Goal: Transaction & Acquisition: Download file/media

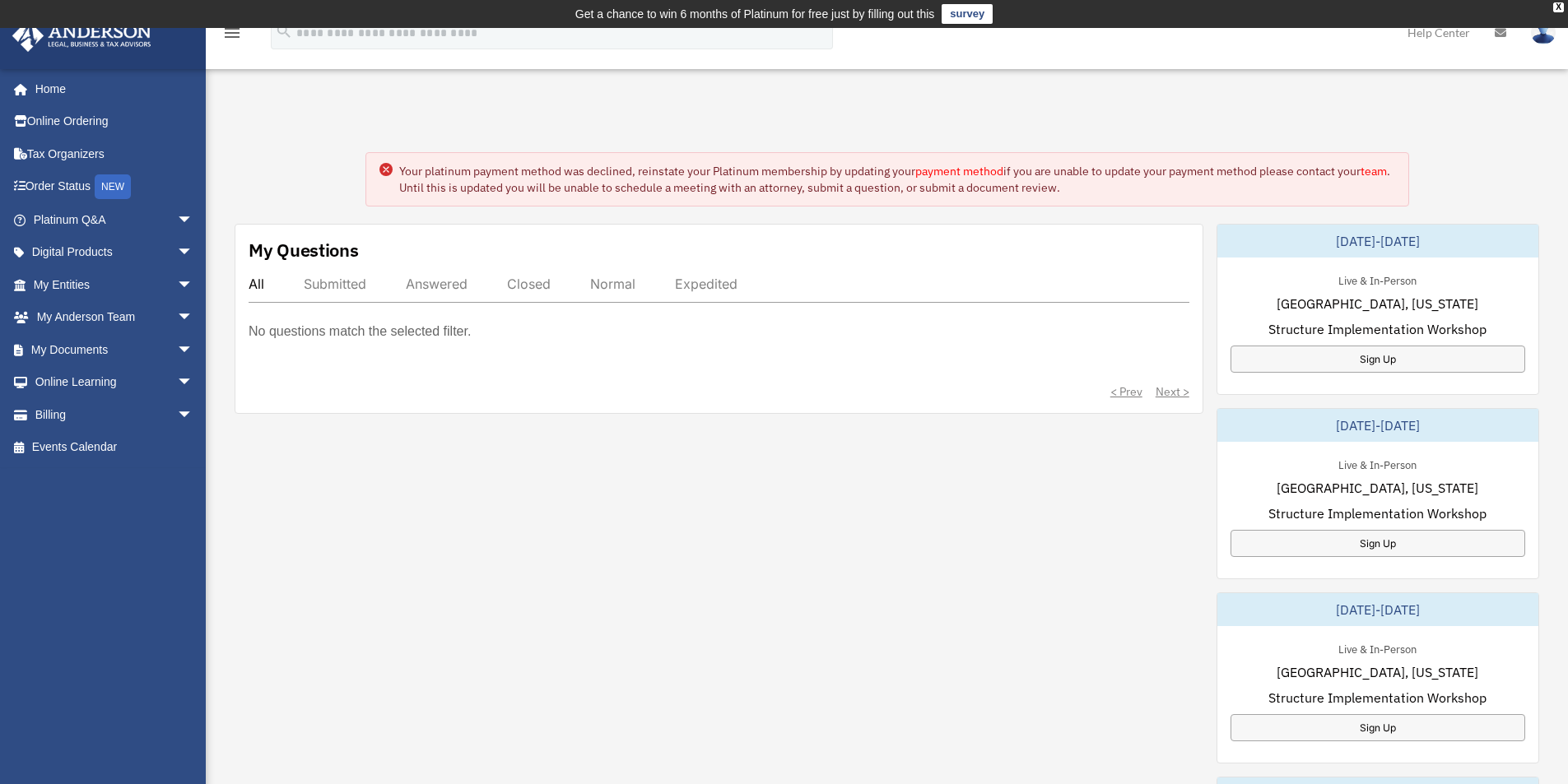
click at [948, 482] on div "My Questions All Submitted Answered Closed Normal Expedited No questions match …" at bounding box center [887, 678] width 1305 height 909
click at [859, 608] on div "My Questions All Submitted Answered Closed Normal Expedited No questions match …" at bounding box center [887, 678] width 1305 height 909
click at [54, 280] on link "My Entities arrow_drop_down" at bounding box center [114, 285] width 206 height 33
click at [177, 286] on span "arrow_drop_down" at bounding box center [193, 285] width 33 height 34
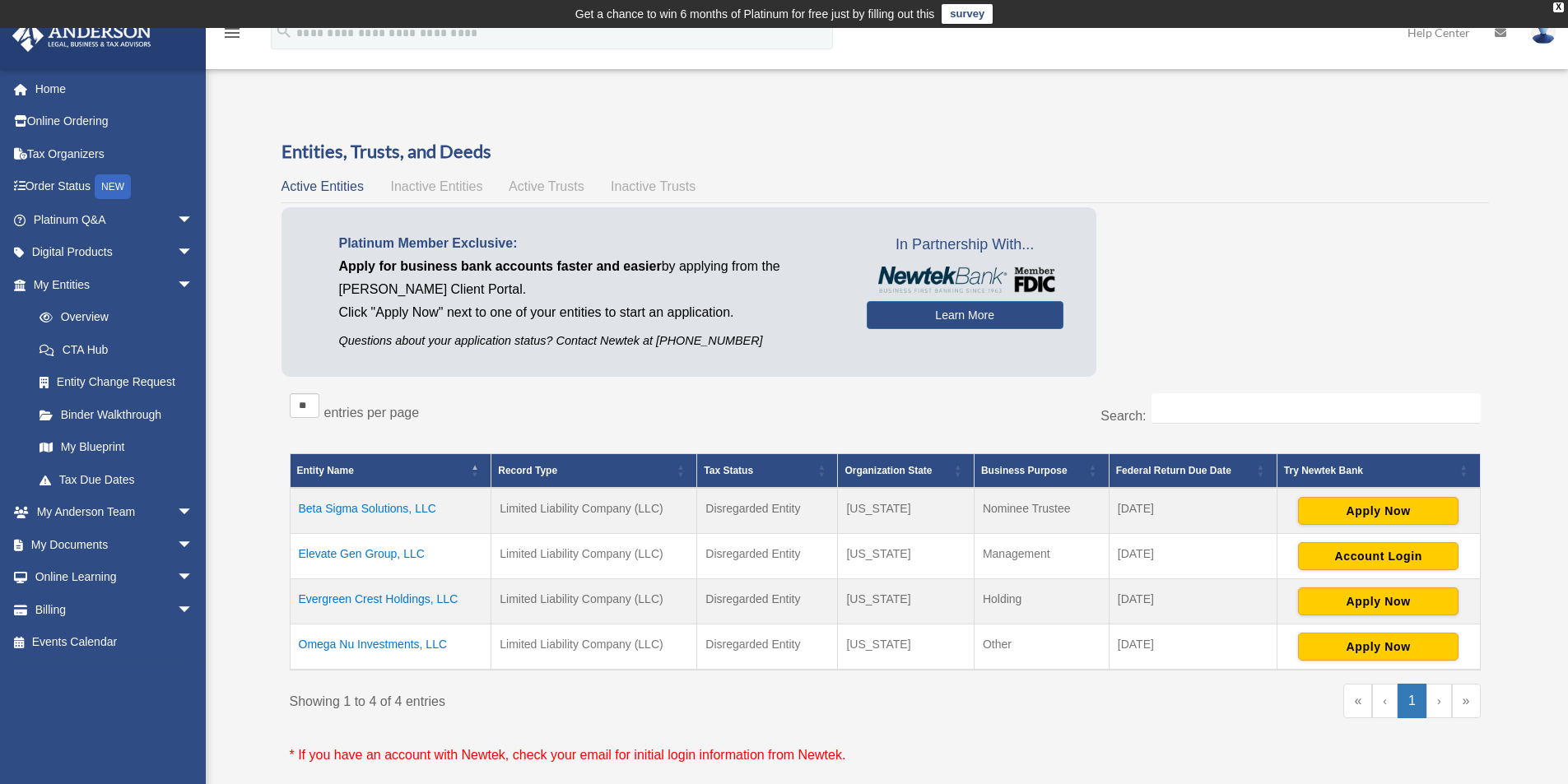
click at [1514, 406] on body "X Get a chance to win 6 months of Platinum for free just by filling out this su…" at bounding box center [784, 618] width 1568 height 1235
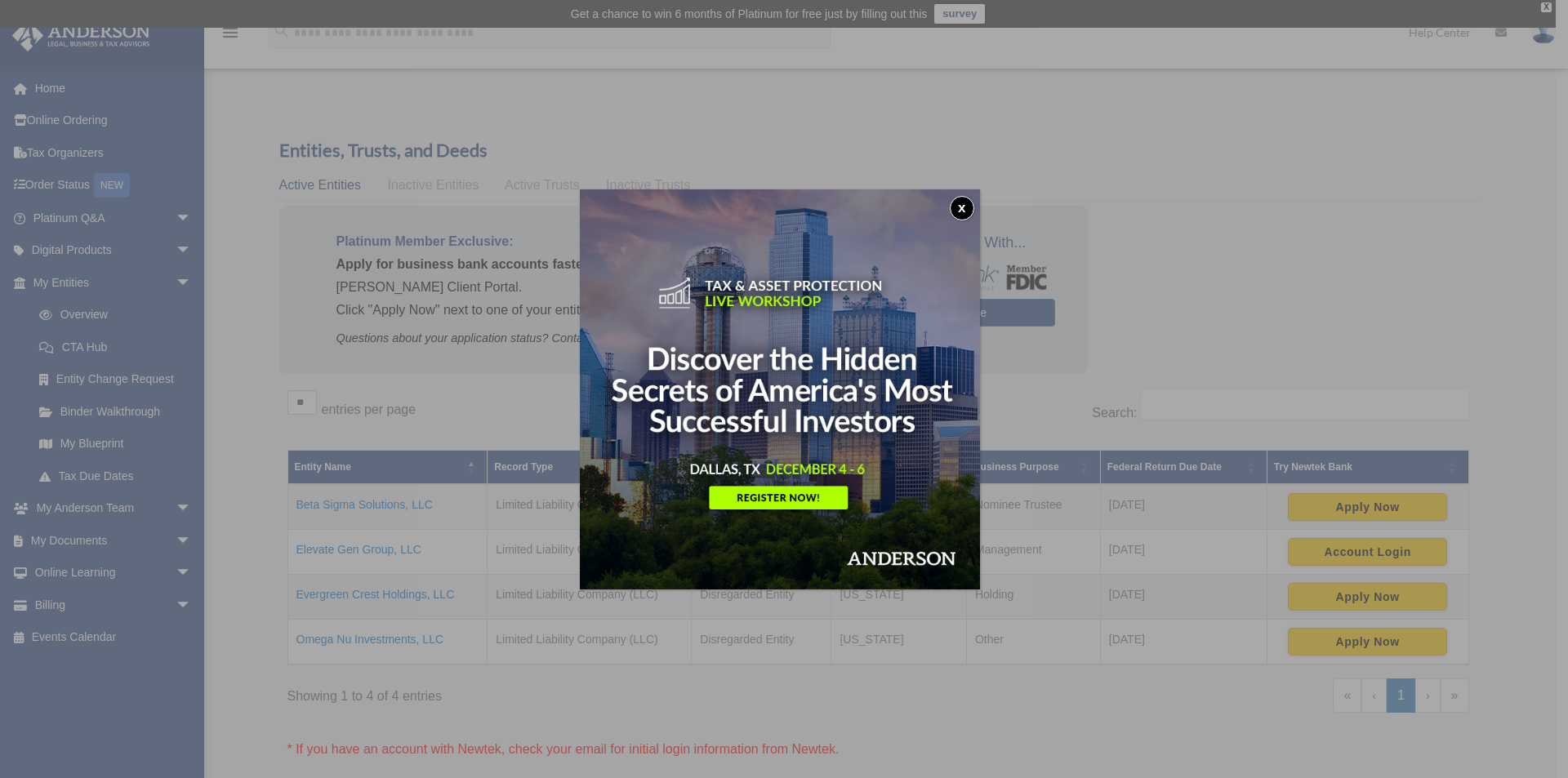
click at [969, 200] on button "x" at bounding box center [962, 208] width 25 height 25
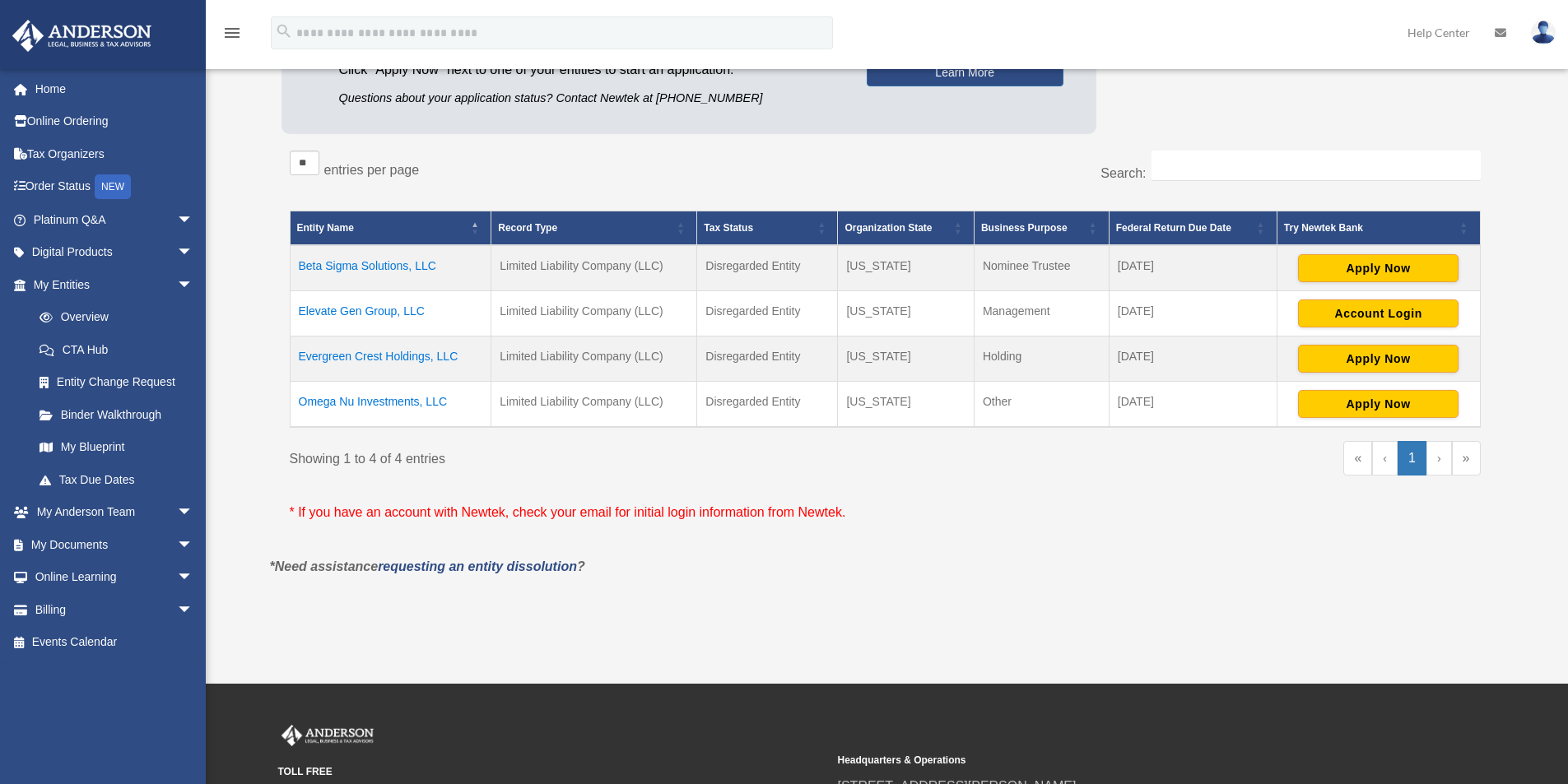
scroll to position [247, 0]
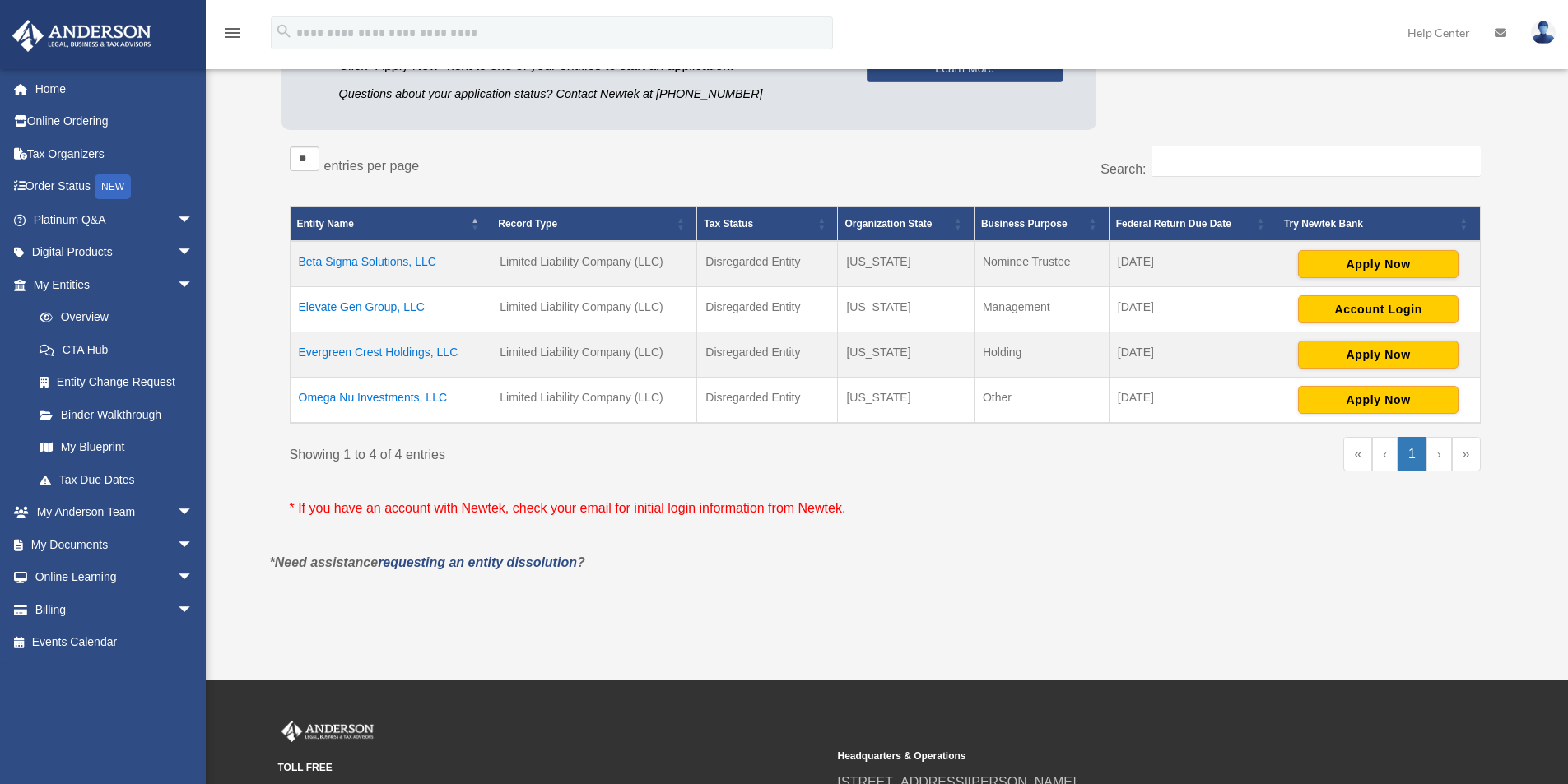
click at [1384, 117] on div "Platinum Member Exclusive: Apply for business bank accounts faster and easier b…" at bounding box center [885, 48] width 1207 height 177
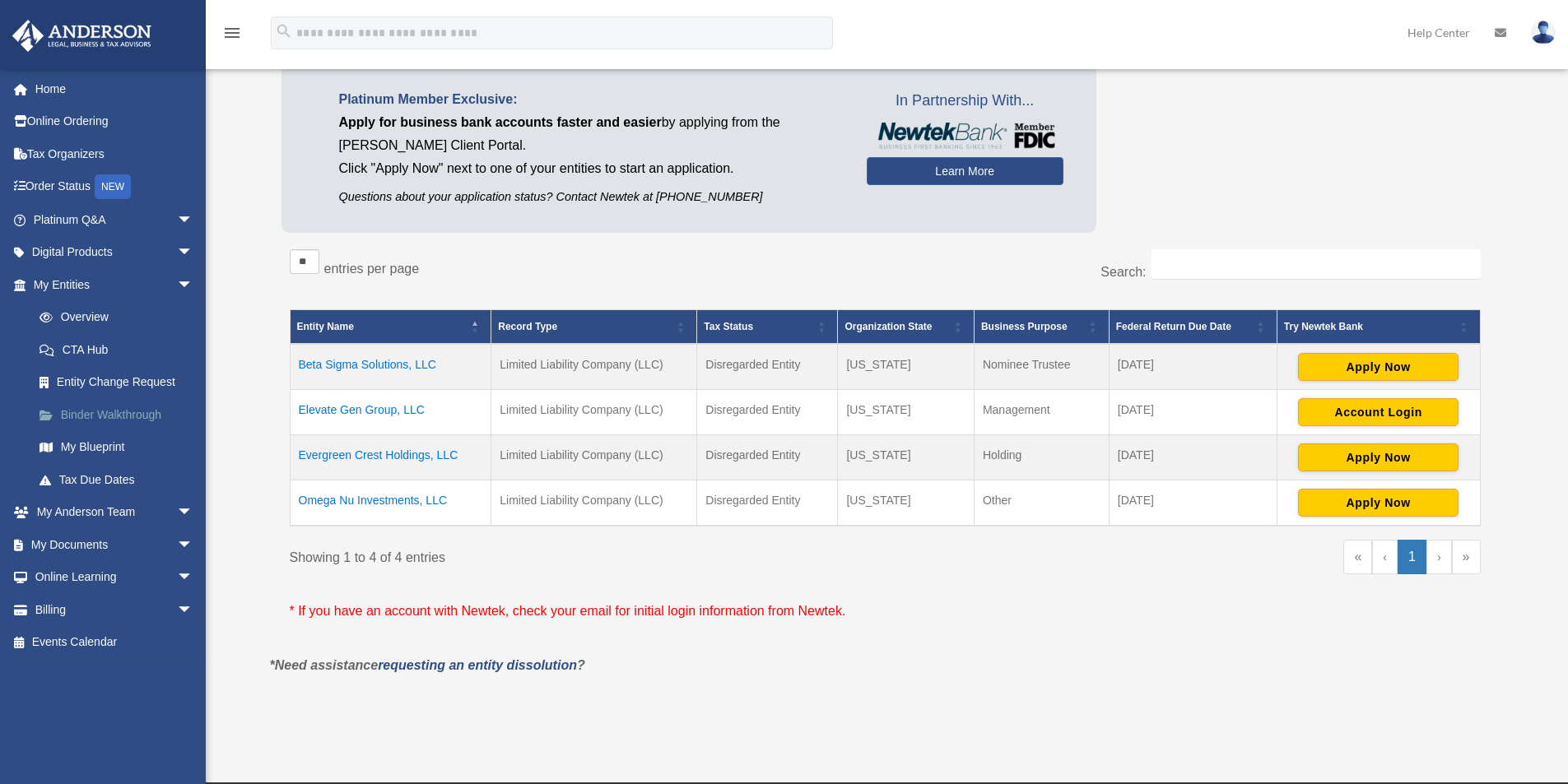
scroll to position [165, 0]
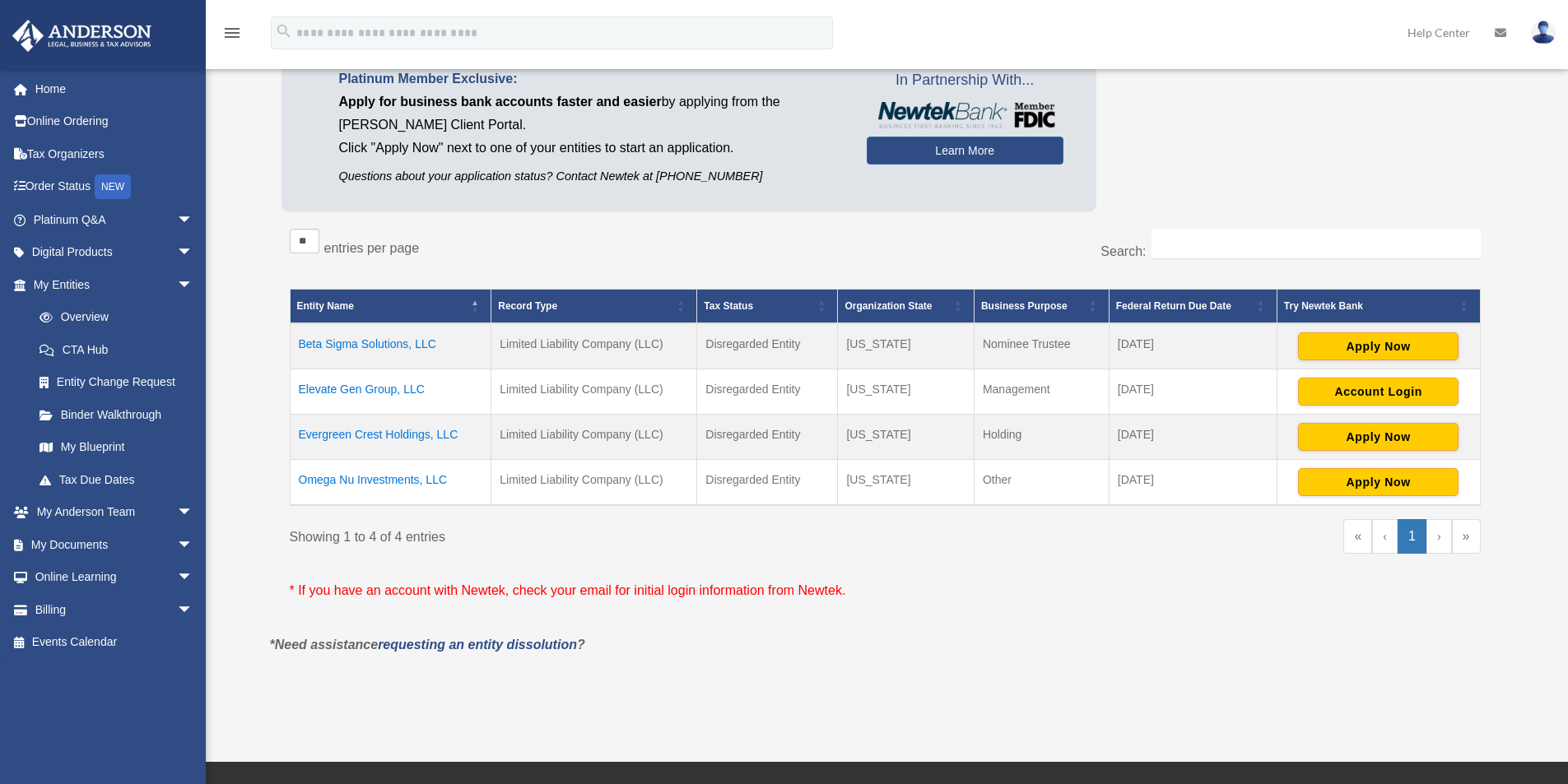
click at [391, 348] on td "Beta Sigma Solutions, LLC" at bounding box center [391, 346] width 202 height 46
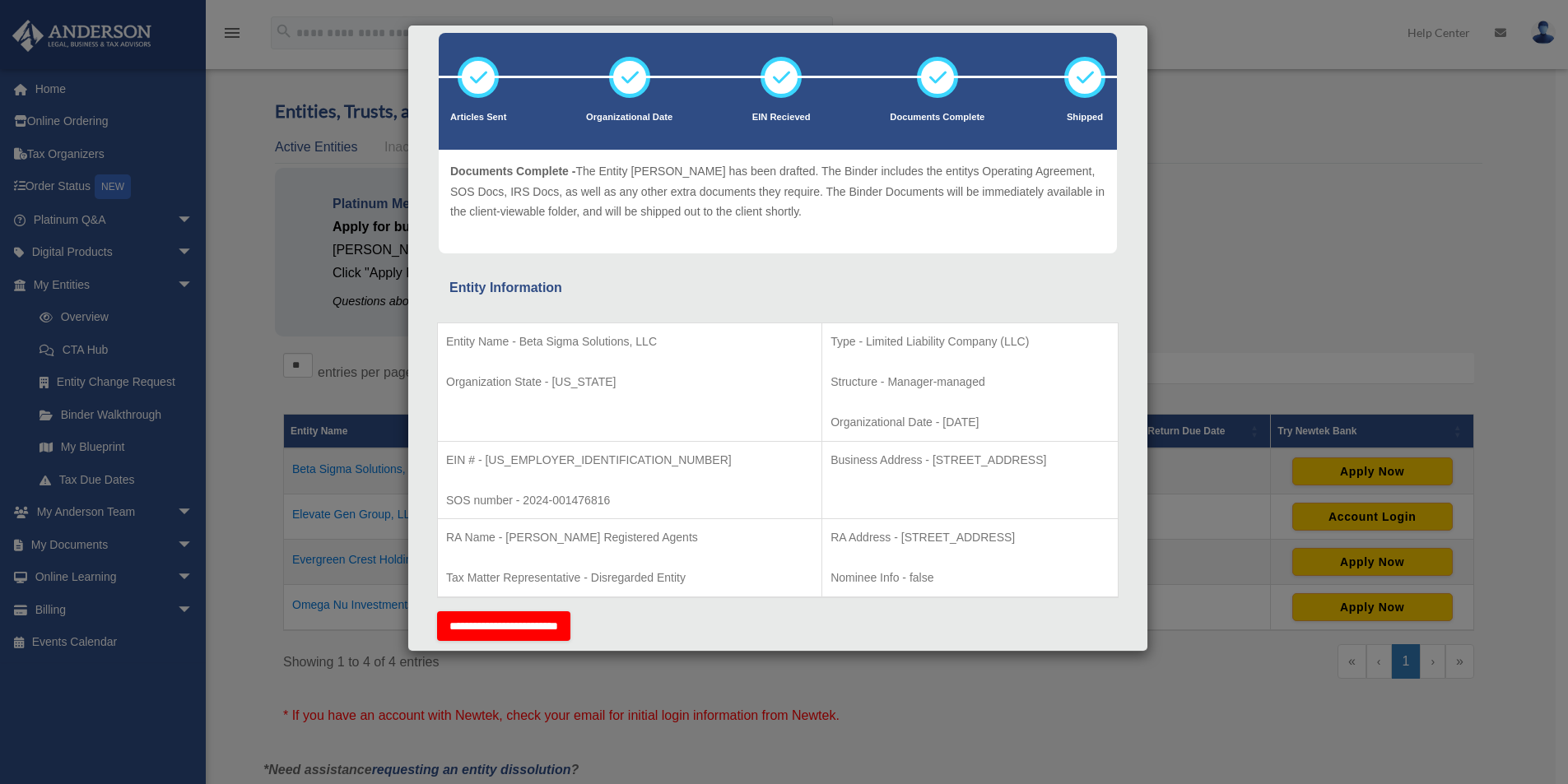
scroll to position [0, 0]
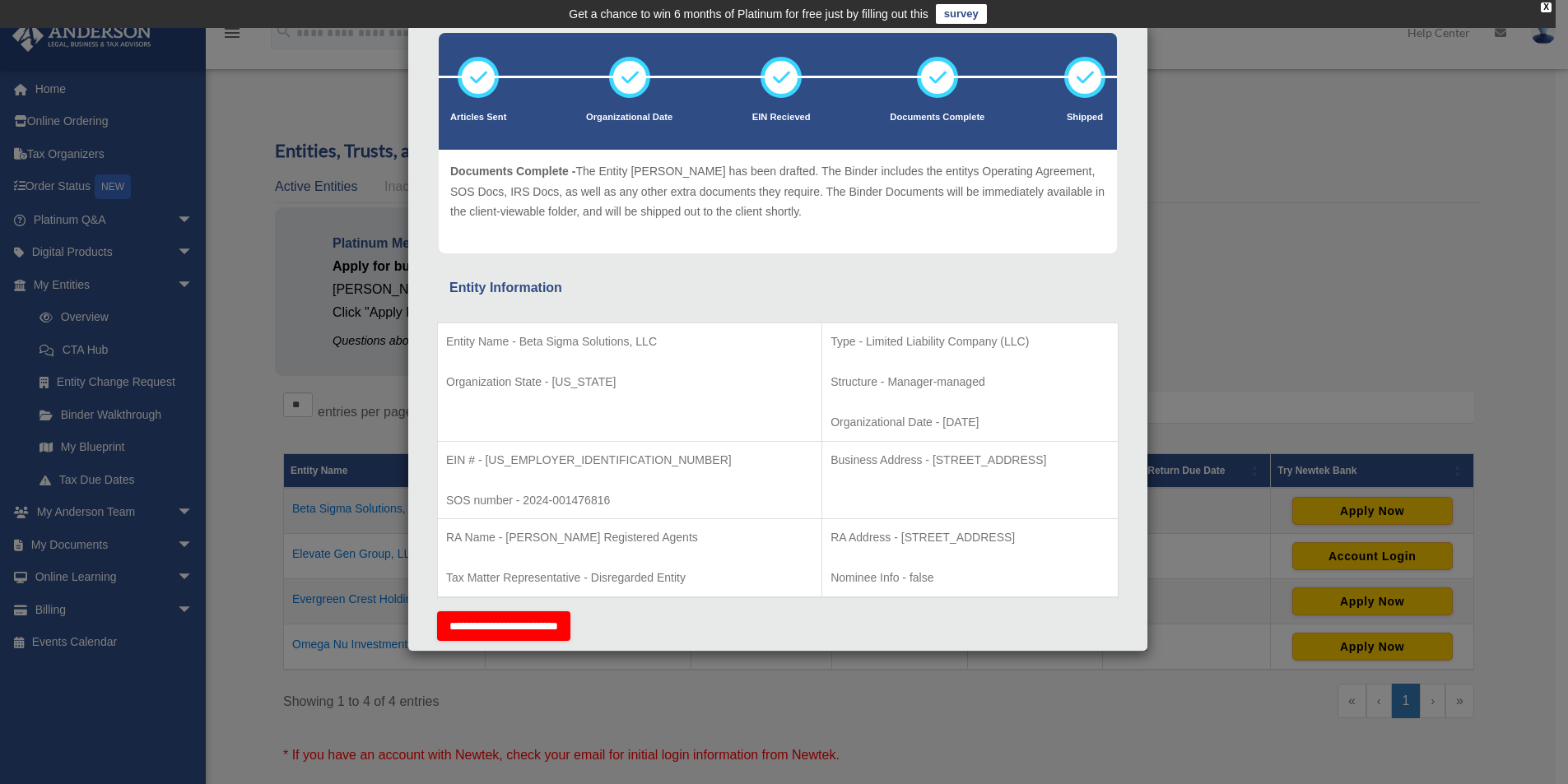
click at [1358, 268] on div "Details × Articles Sent Organizational Date" at bounding box center [784, 392] width 1568 height 784
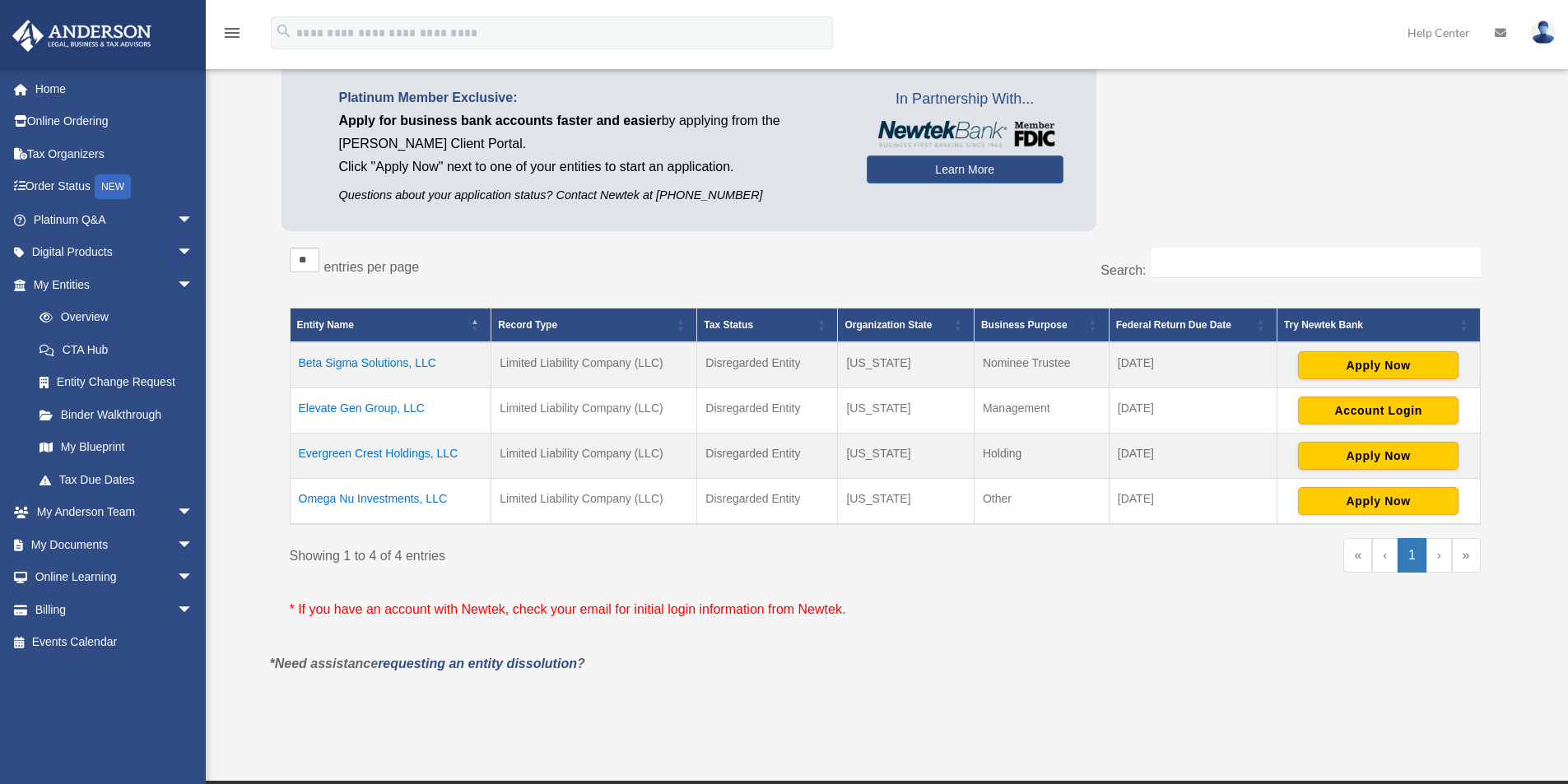
scroll to position [165, 0]
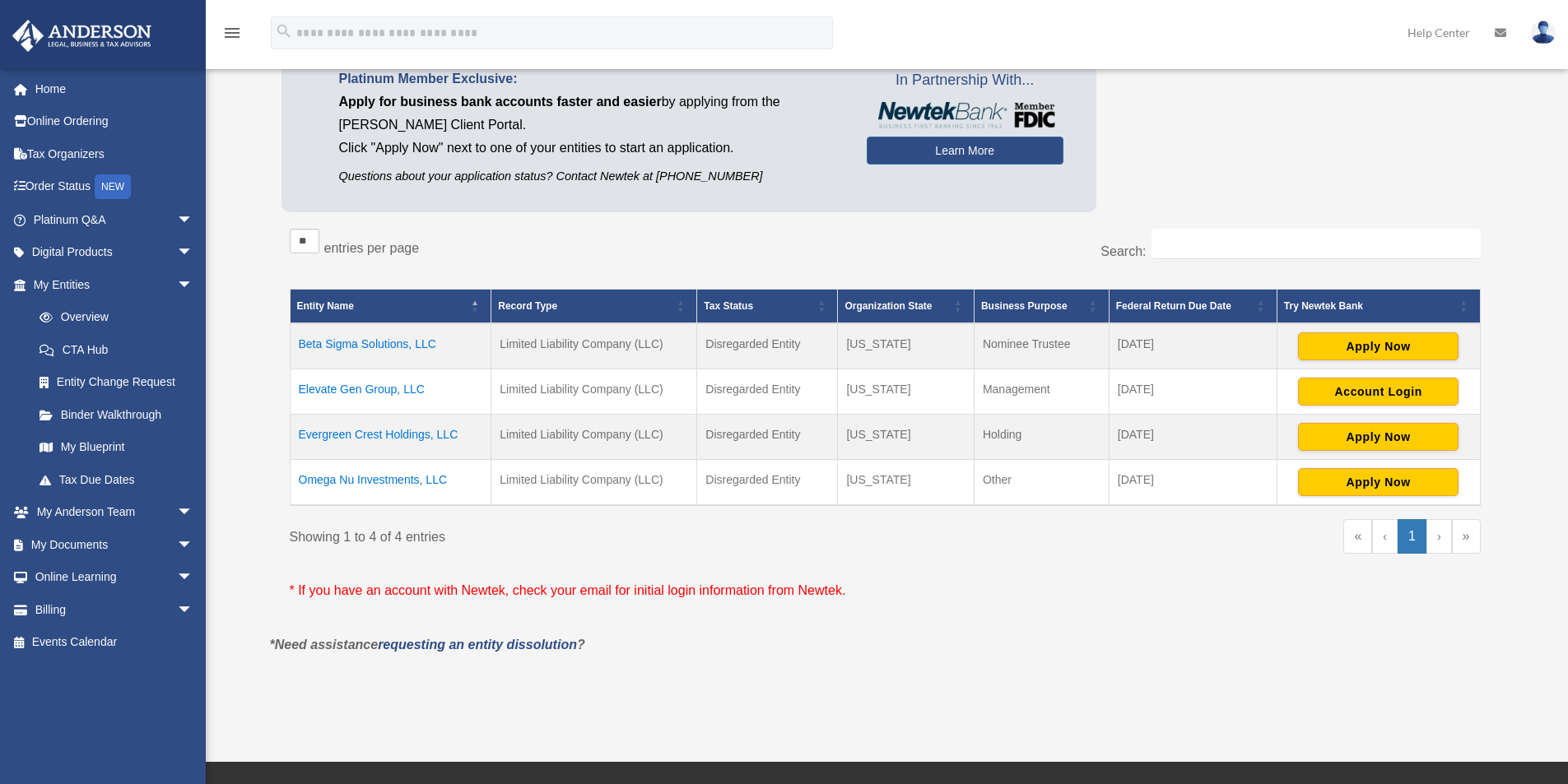
click at [259, 465] on div "Entities, Trusts, and Deeds Active Entities Inactive Entities Active Trusts Ina…" at bounding box center [885, 304] width 1256 height 660
click at [177, 509] on span "arrow_drop_down" at bounding box center [193, 512] width 33 height 34
click at [146, 544] on link "My Anderson Team" at bounding box center [121, 544] width 195 height 33
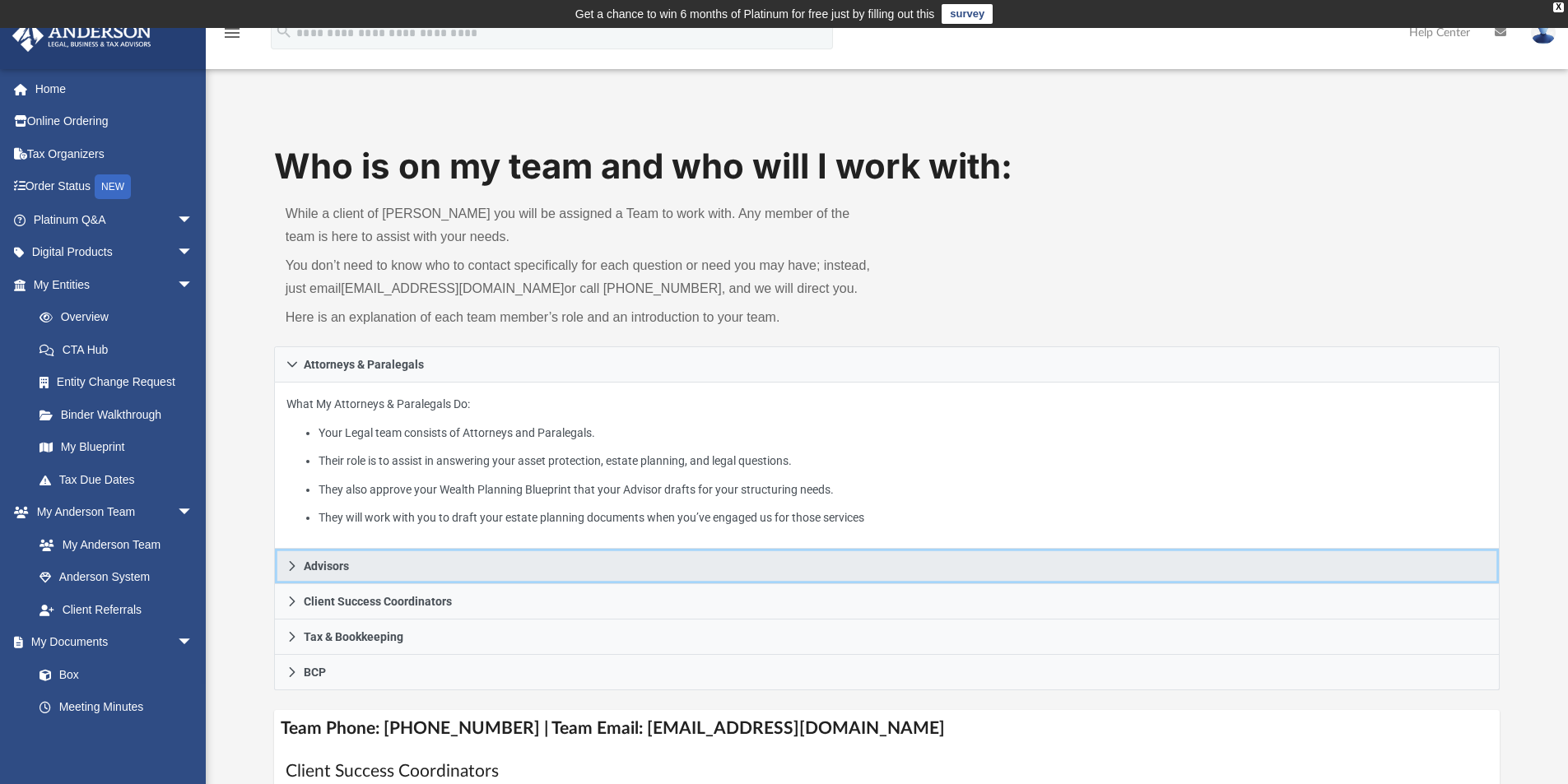
click at [372, 566] on link "Advisors" at bounding box center [887, 566] width 1226 height 35
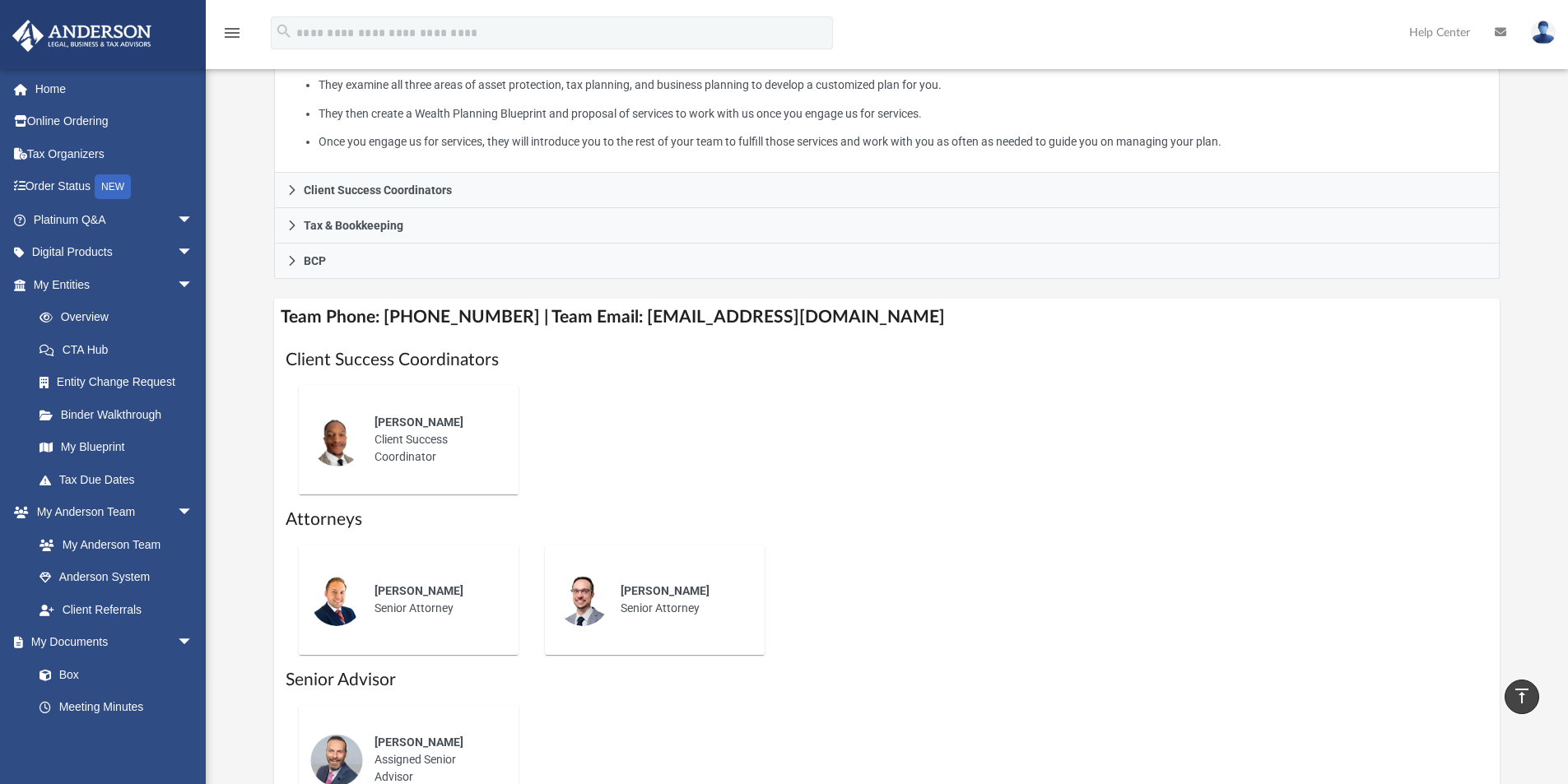
scroll to position [493, 0]
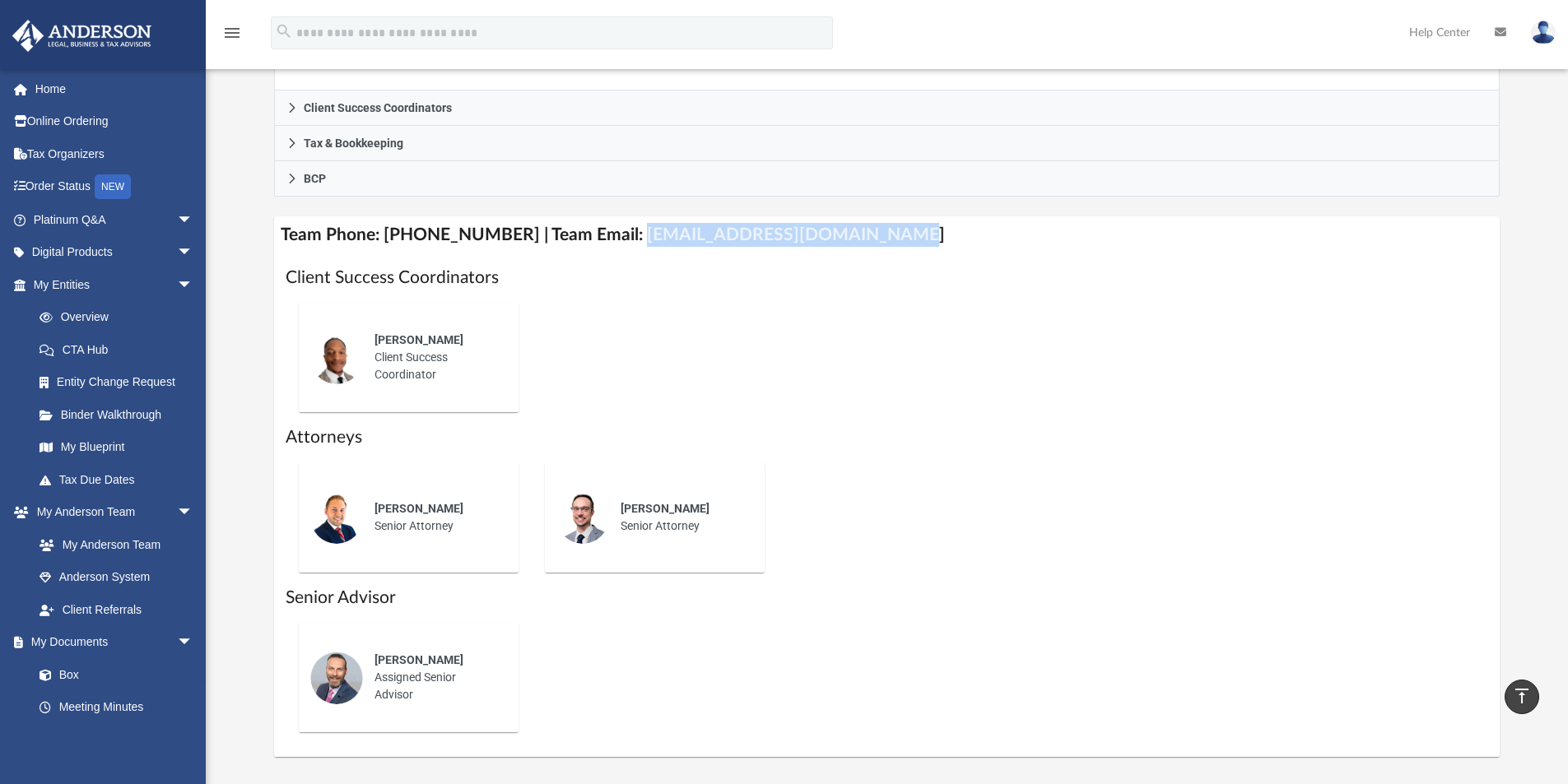
drag, startPoint x: 869, startPoint y: 238, endPoint x: 614, endPoint y: 239, distance: 255.0
click at [614, 239] on h4 "Team Phone: (725) 201-7553 | Team Email: myteam@andersonadvisors.com" at bounding box center [887, 235] width 1226 height 37
click at [888, 240] on h4 "Team Phone: (725) 201-7553 | Team Email: myteam@andersonadvisors.com" at bounding box center [887, 235] width 1226 height 37
drag, startPoint x: 873, startPoint y: 237, endPoint x: 866, endPoint y: 239, distance: 7.3
click at [872, 237] on h4 "Team Phone: (725) 201-7553 | Team Email: myteam@andersonadvisors.com" at bounding box center [887, 235] width 1226 height 37
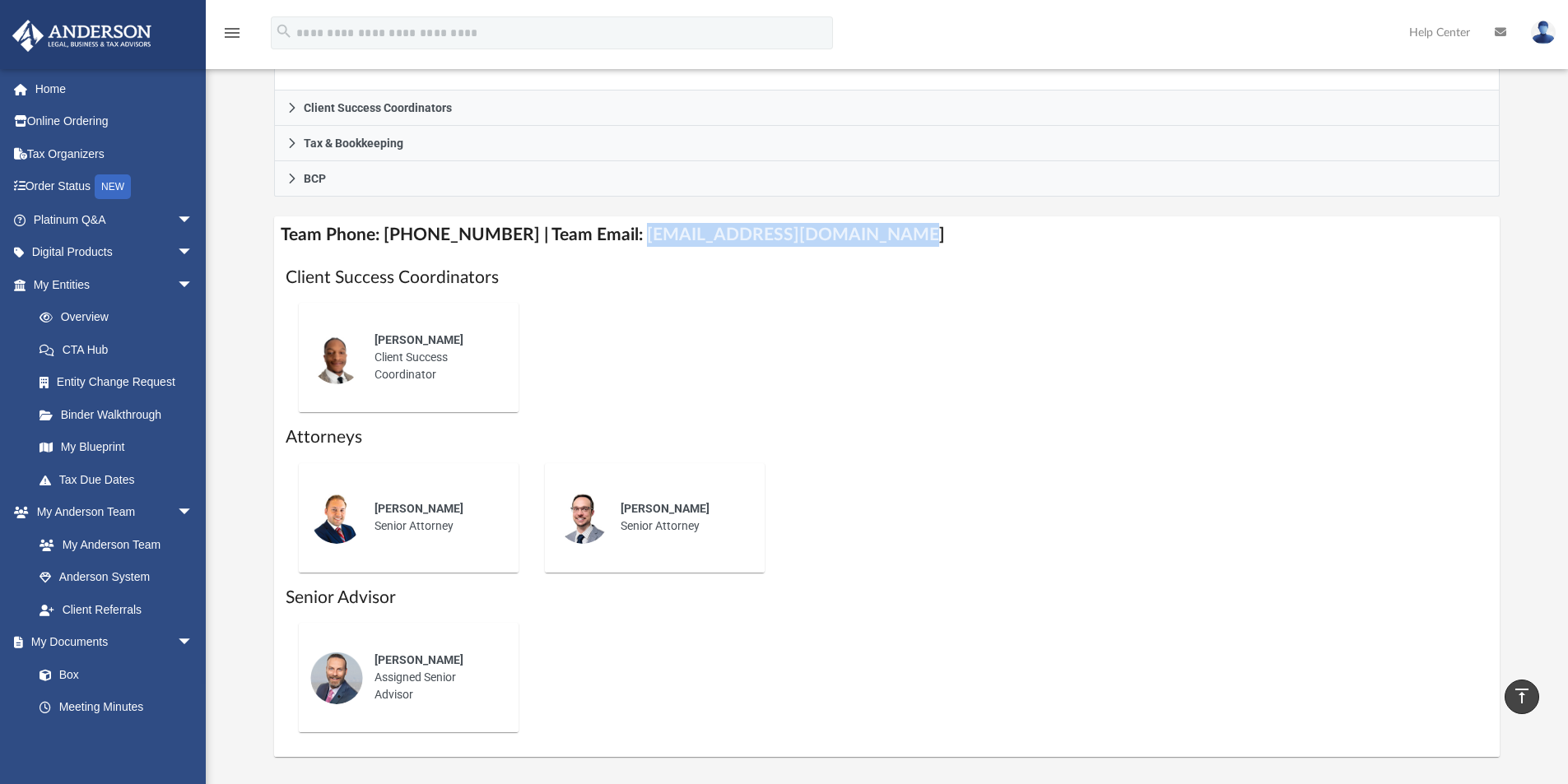
click at [853, 234] on h4 "Team Phone: (725) 201-7553 | Team Email: myteam@andersonadvisors.com" at bounding box center [887, 235] width 1226 height 37
click at [860, 235] on h4 "Team Phone: (725) 201-7553 | Team Email: myteam@andersonadvisors.com" at bounding box center [887, 235] width 1226 height 37
drag, startPoint x: 859, startPoint y: 235, endPoint x: 616, endPoint y: 242, distance: 243.1
click at [616, 242] on h4 "Team Phone: (725) 201-7553 | Team Email: myteam@andersonadvisors.com" at bounding box center [887, 235] width 1226 height 37
copy h4 "myteam@andersonadvisors.com"
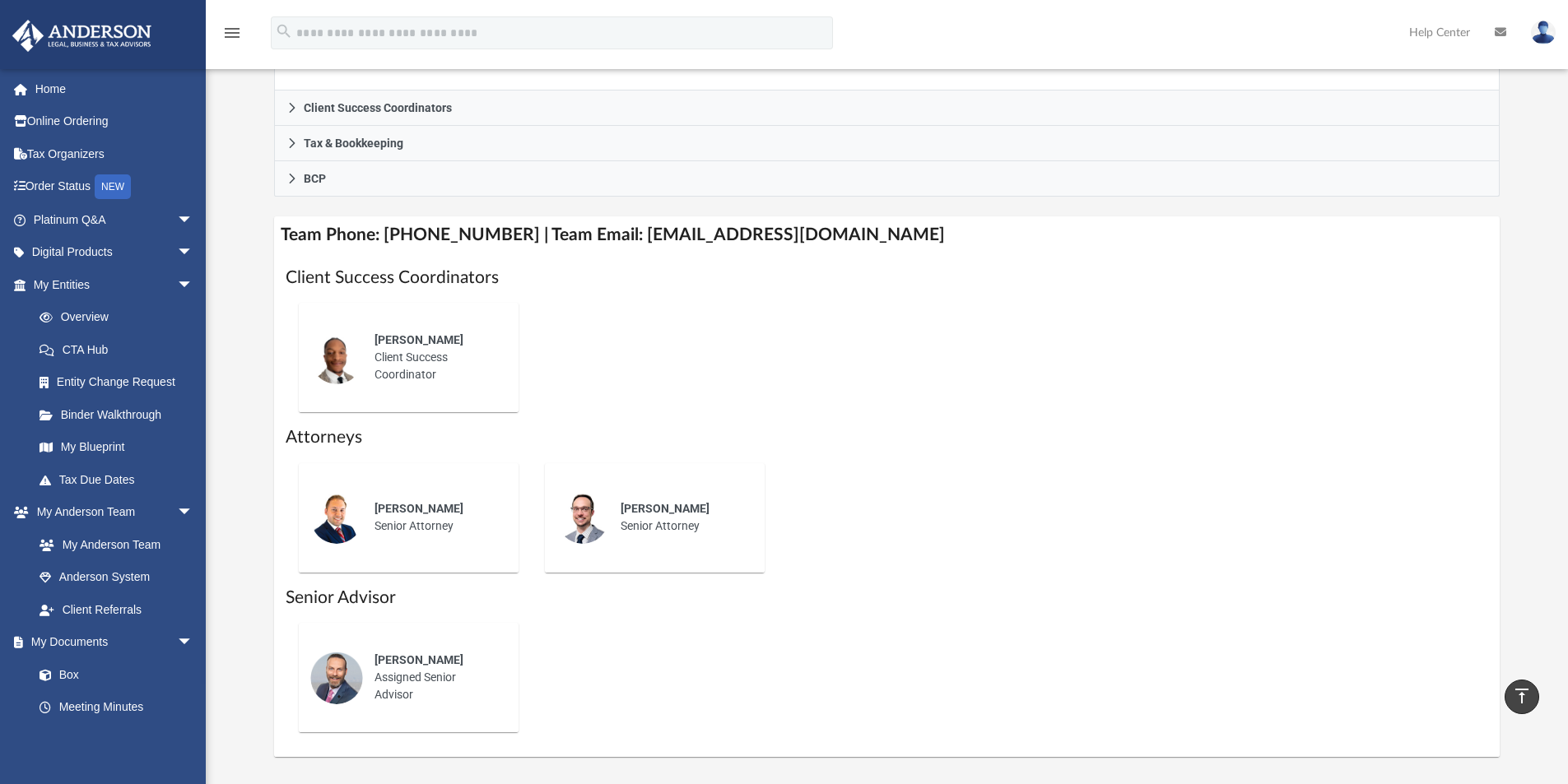
drag, startPoint x: 914, startPoint y: 438, endPoint x: 900, endPoint y: 438, distance: 14.0
click at [914, 438] on h1 "Attorneys" at bounding box center [887, 437] width 1204 height 24
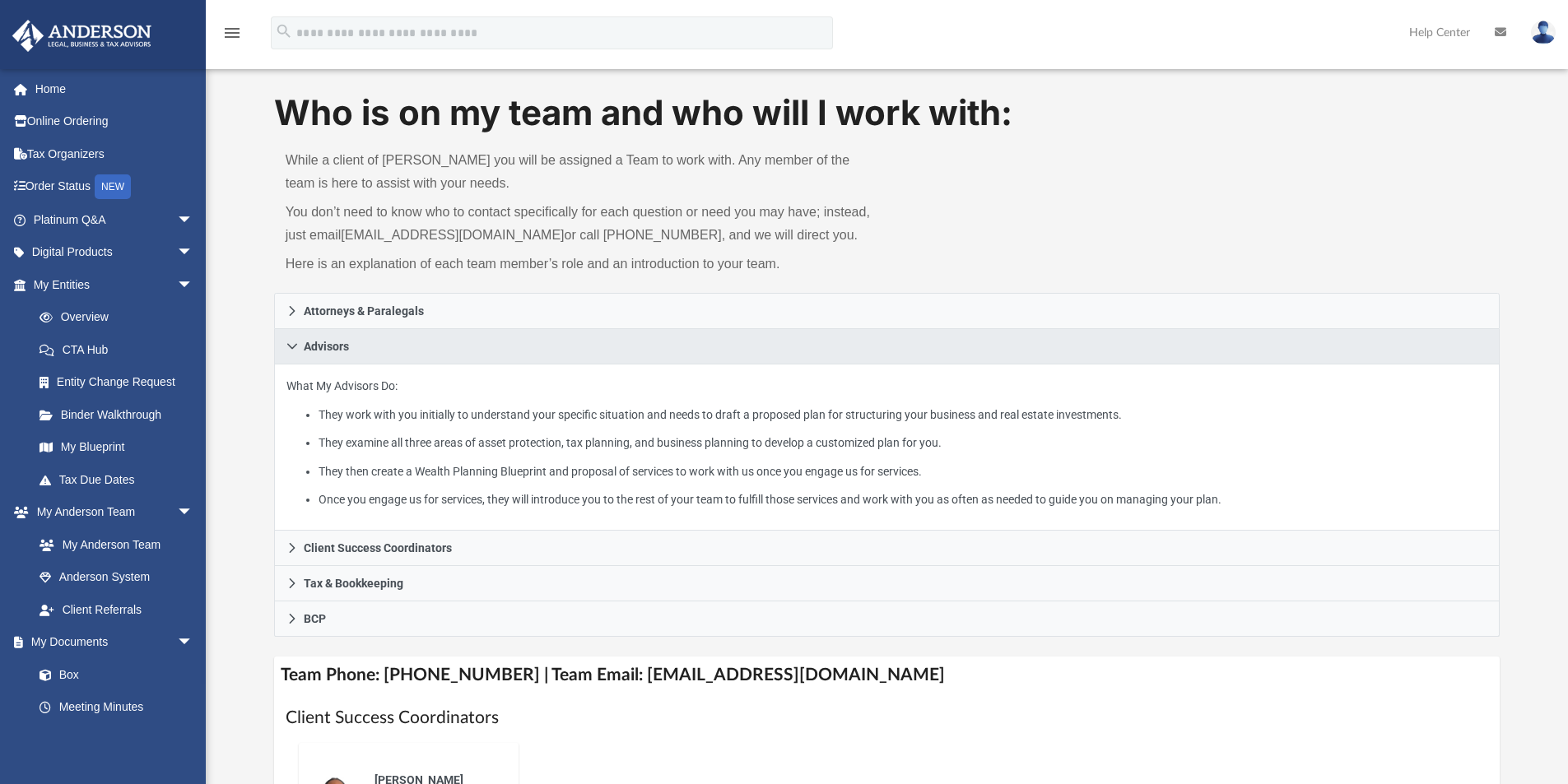
scroll to position [82, 0]
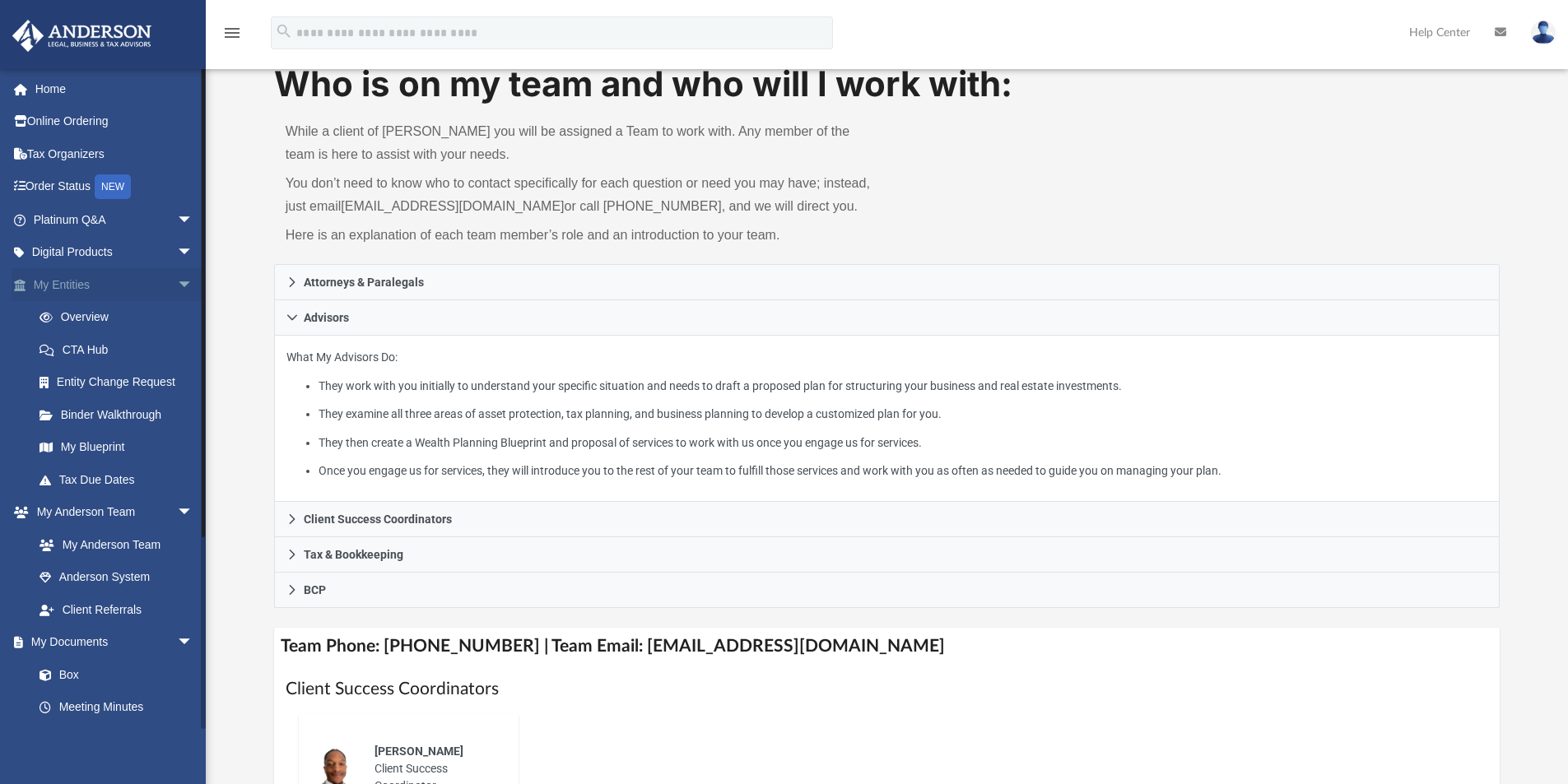
click at [110, 290] on link "My Entities arrow_drop_down" at bounding box center [114, 285] width 206 height 33
click at [94, 313] on link "Overview" at bounding box center [121, 317] width 195 height 33
click at [102, 317] on link "Overview" at bounding box center [121, 317] width 195 height 33
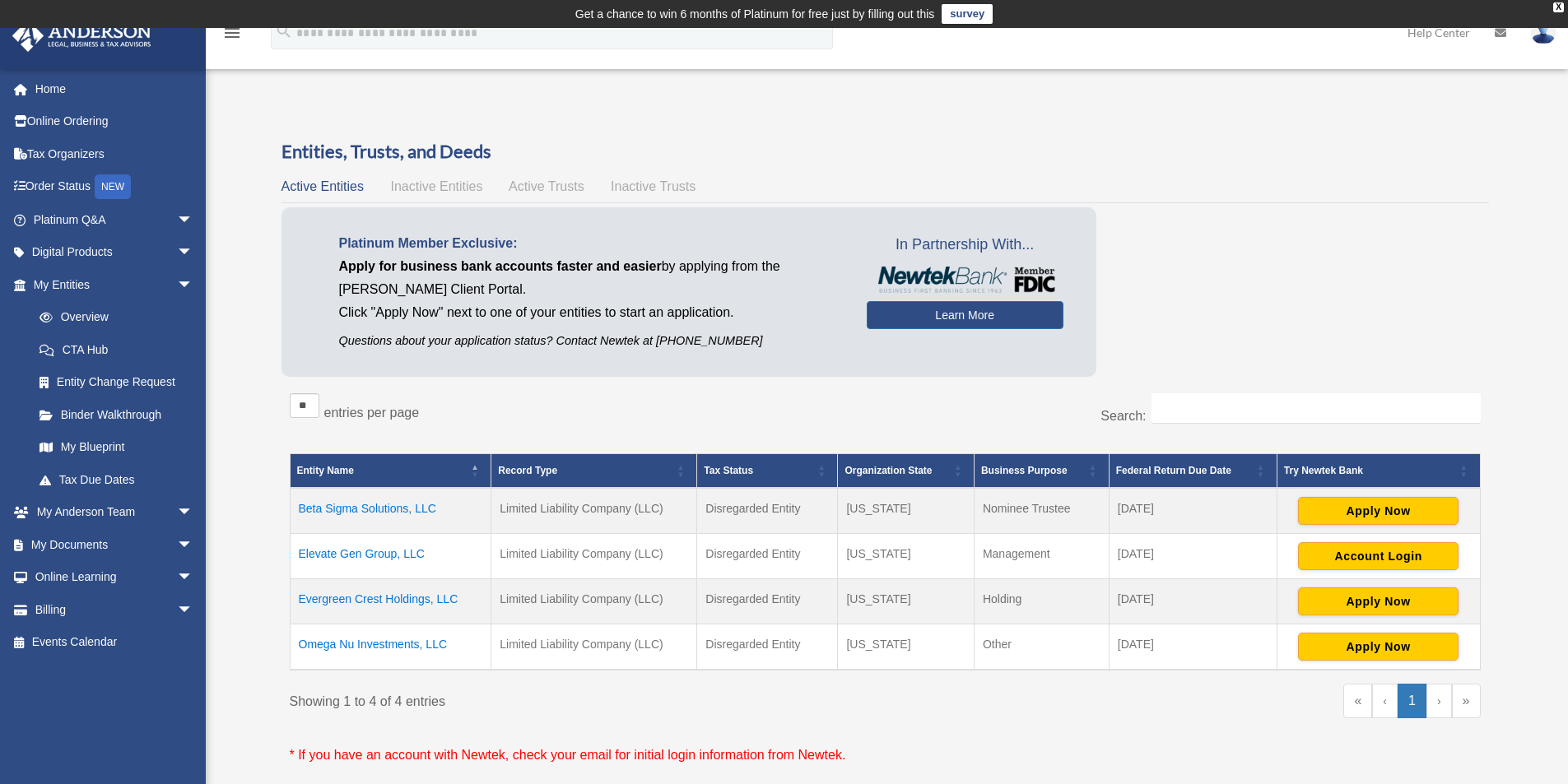
drag, startPoint x: 273, startPoint y: 516, endPoint x: 417, endPoint y: 511, distance: 144.1
click at [417, 511] on div "Entities, Trusts, and Deeds Active Entities Inactive Entities Active Trusts Ina…" at bounding box center [885, 468] width 1231 height 660
drag, startPoint x: 439, startPoint y: 505, endPoint x: 294, endPoint y: 497, distance: 145.2
click at [294, 497] on td "Beta Sigma Solutions, LLC" at bounding box center [391, 511] width 202 height 46
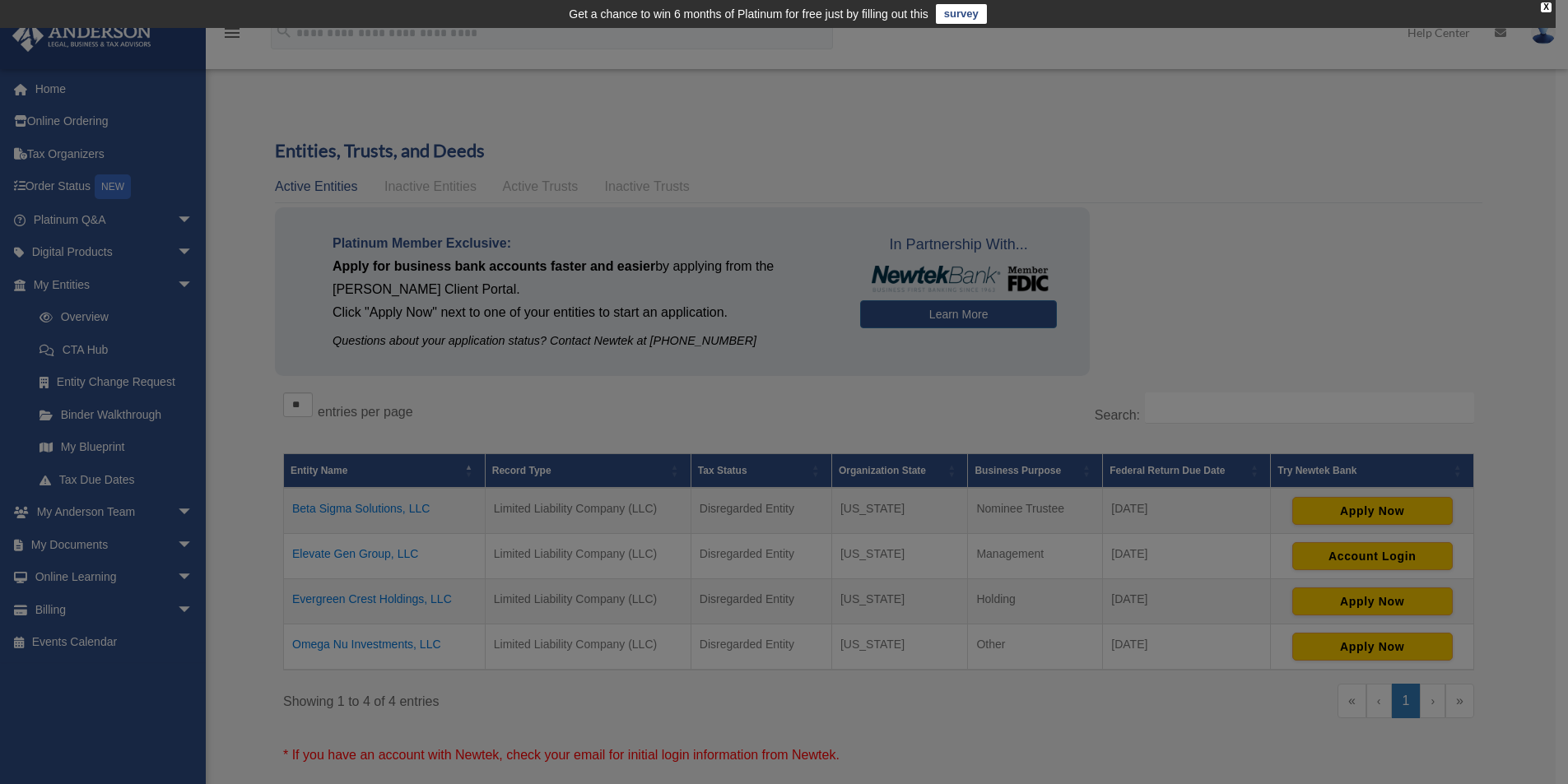
copy td "Beta Sigma Solutions, LLC"
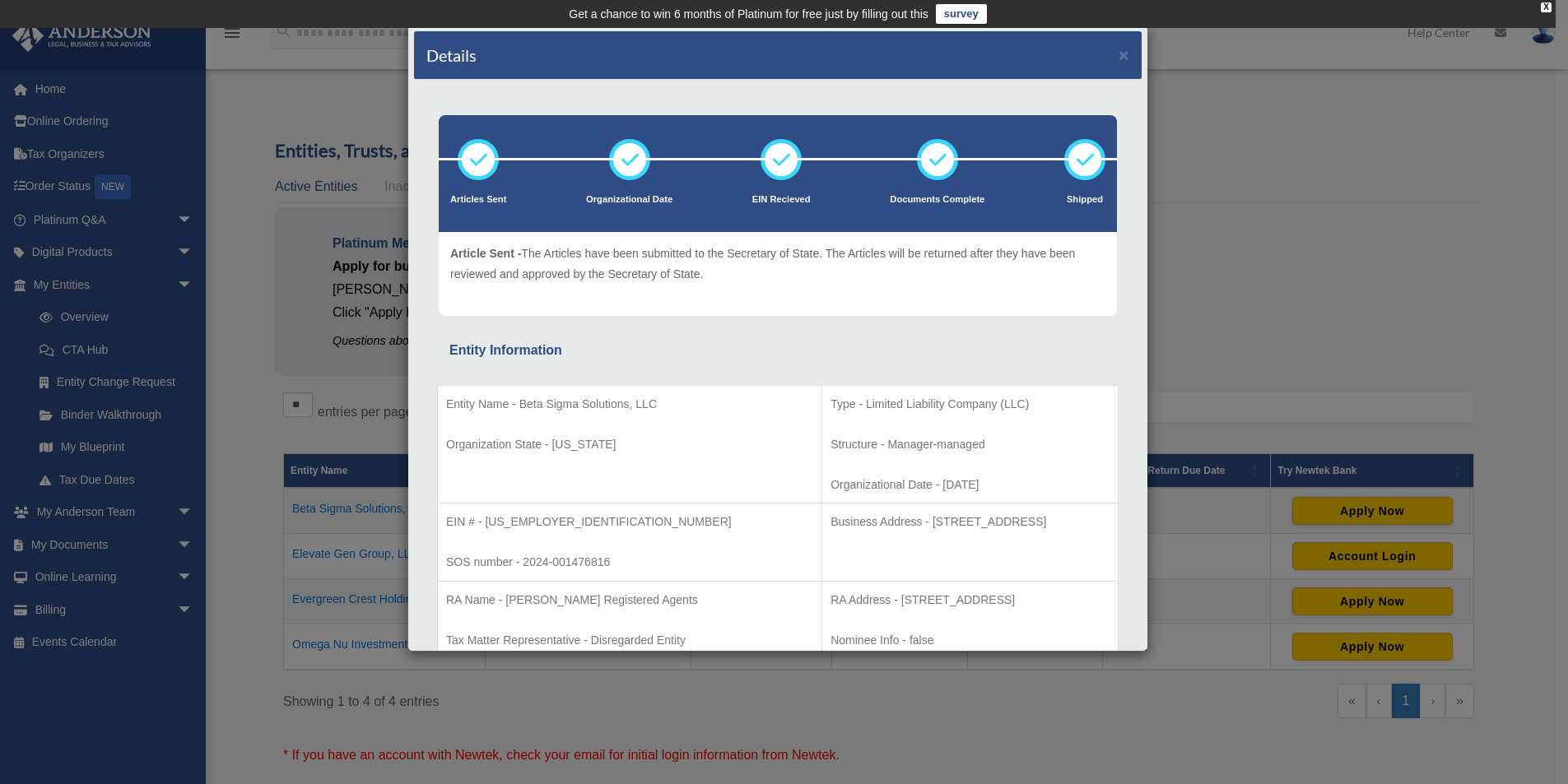
click at [1264, 166] on div "Details × Articles Sent Organizational Date" at bounding box center [784, 392] width 1568 height 784
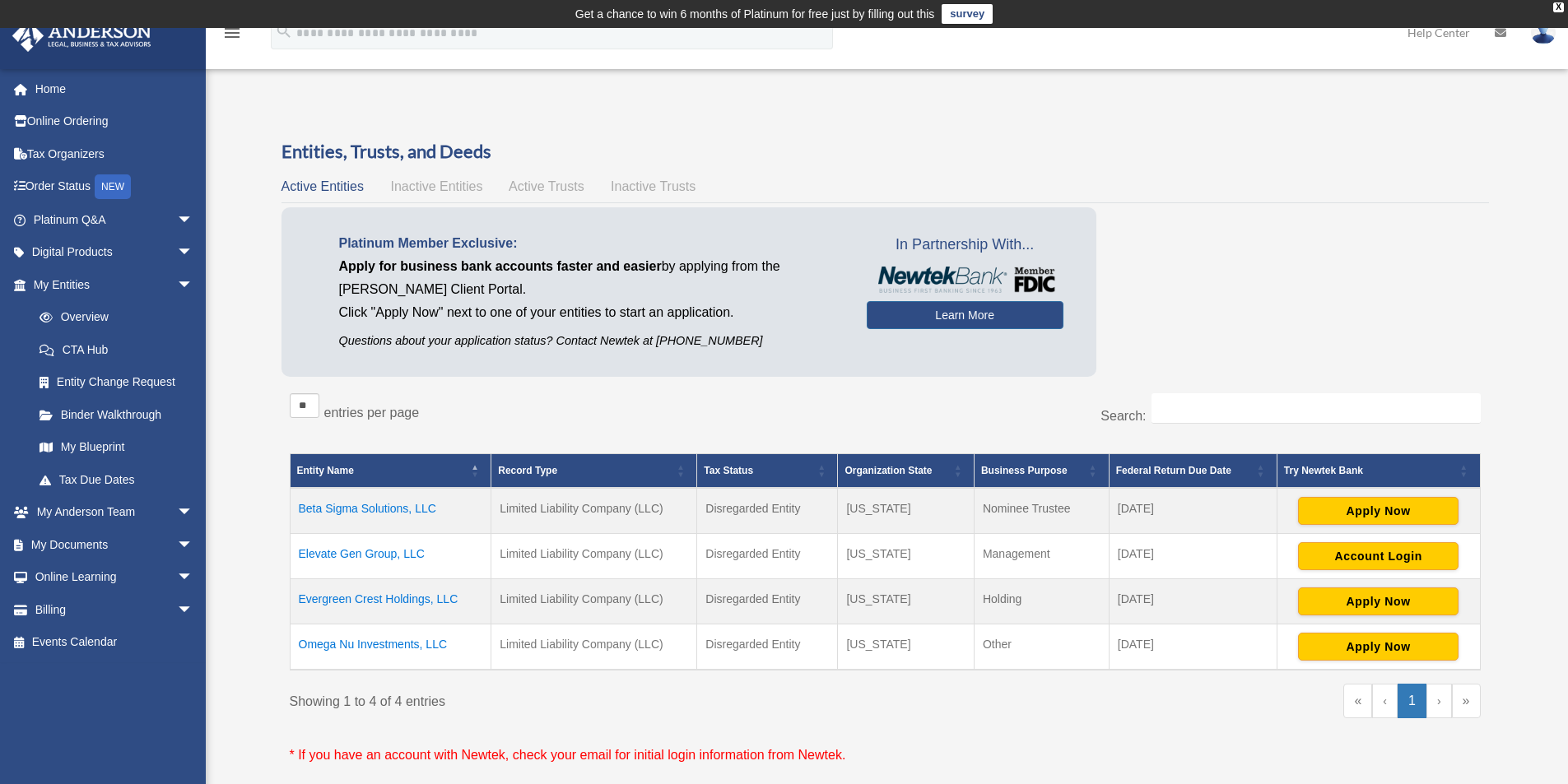
drag, startPoint x: 805, startPoint y: 510, endPoint x: 713, endPoint y: 516, distance: 92.2
click at [713, 516] on td "Disregarded Entity" at bounding box center [767, 511] width 141 height 46
drag, startPoint x: 1085, startPoint y: 508, endPoint x: 501, endPoint y: 516, distance: 584.1
click at [501, 516] on tr "Beta Sigma Solutions, LLC Limited Liability Company (LLC) Disregarded Entity Wy…" at bounding box center [885, 511] width 1190 height 46
click at [1208, 507] on td "[DATE]" at bounding box center [1193, 511] width 168 height 46
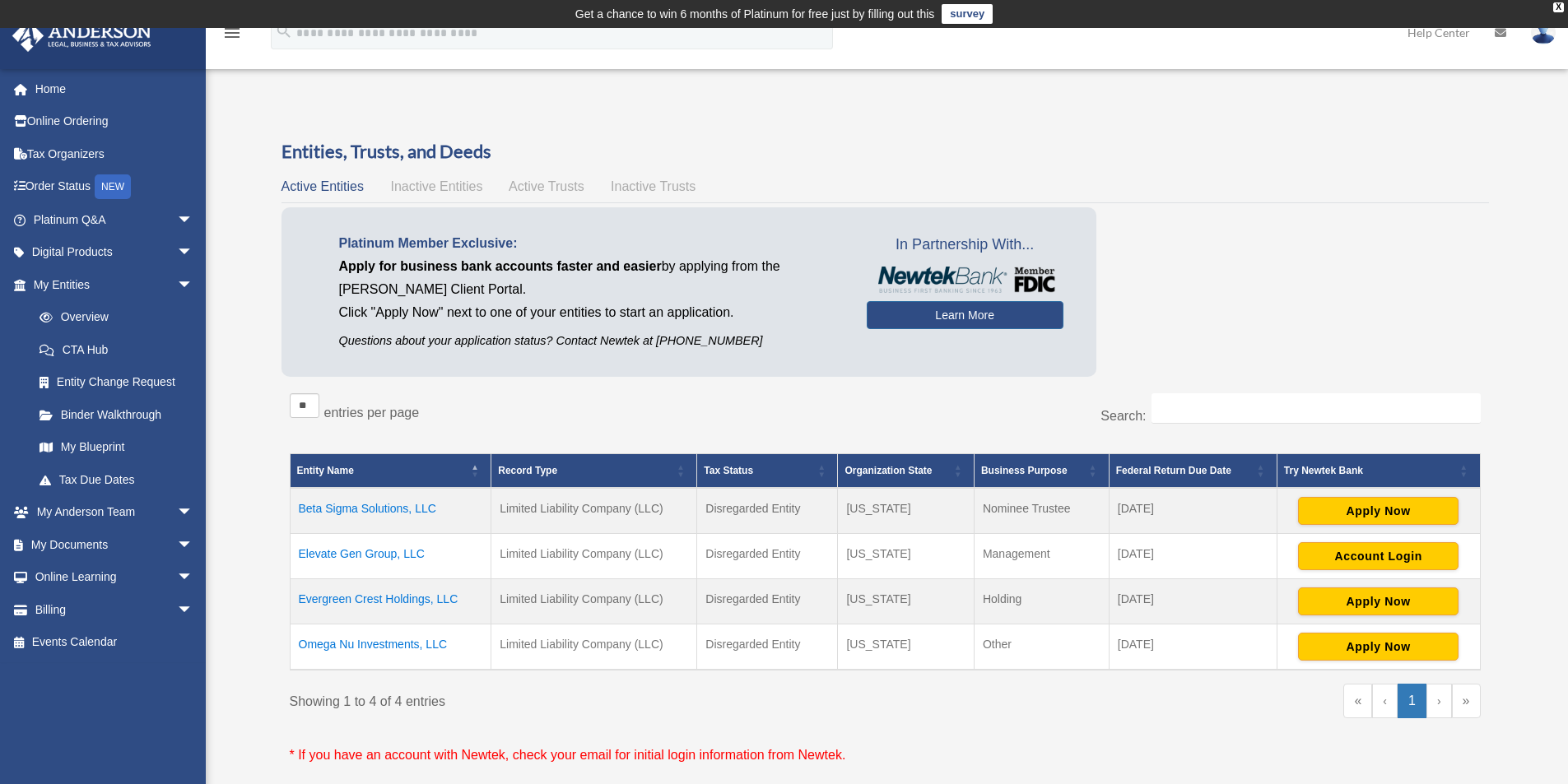
drag, startPoint x: 1179, startPoint y: 508, endPoint x: 299, endPoint y: 510, distance: 880.0
click at [299, 510] on tr "Beta Sigma Solutions, LLC Limited Liability Company (LLC) Disregarded Entity Wy…" at bounding box center [885, 511] width 1190 height 46
copy tr "Beta Sigma Solutions, LLC Limited Liability Company (LLC) Disregarded Entity Wy…"
drag, startPoint x: 1168, startPoint y: 601, endPoint x: 296, endPoint y: 597, distance: 872.0
click at [296, 597] on tr "Evergreen Crest Holdings, LLC Limited Liability Company (LLC) Disregarded Entit…" at bounding box center [885, 602] width 1190 height 45
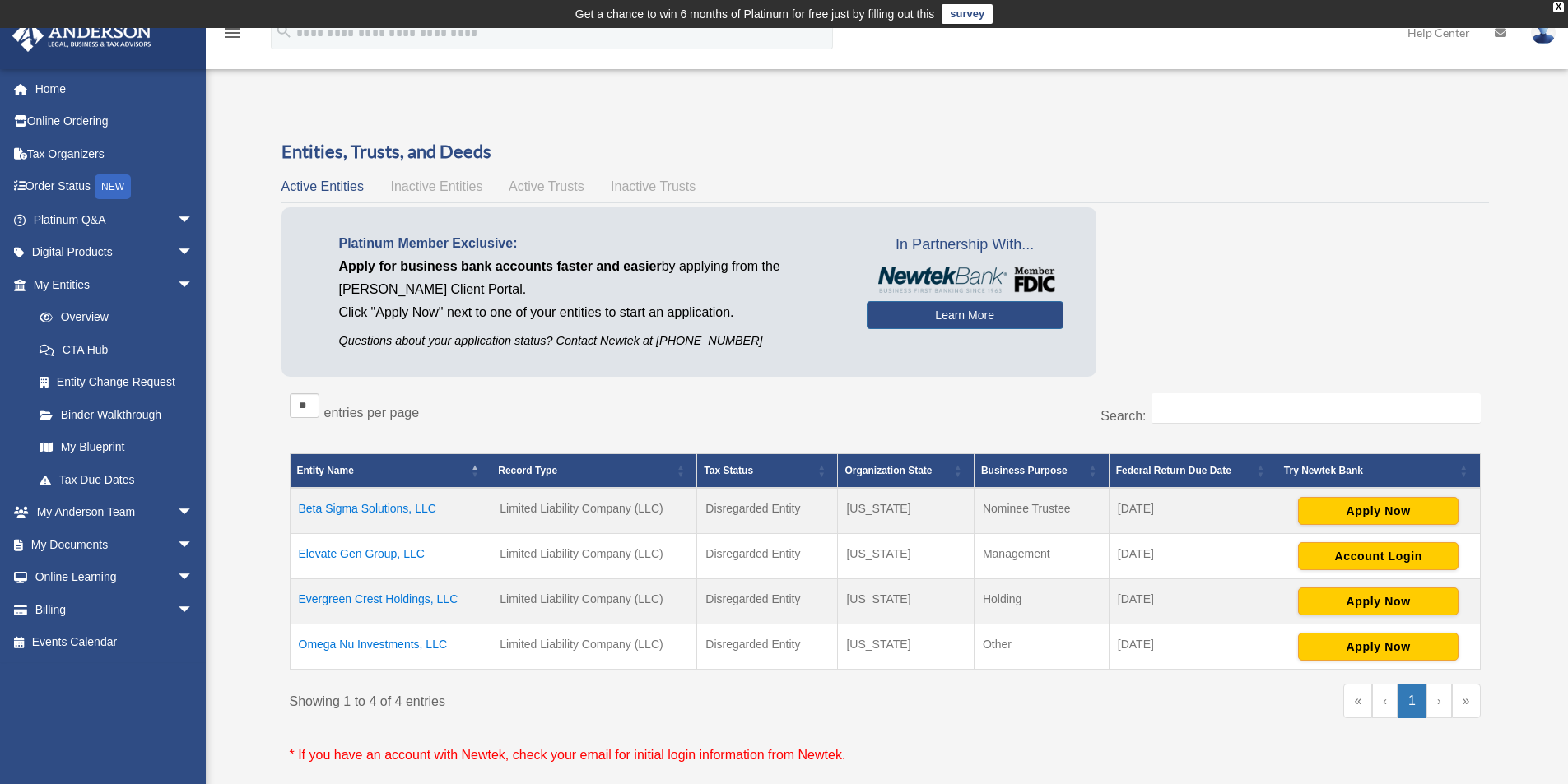
drag, startPoint x: 1152, startPoint y: 636, endPoint x: 1163, endPoint y: 640, distance: 11.7
click at [1152, 637] on td "[DATE]" at bounding box center [1193, 647] width 168 height 46
drag, startPoint x: 1169, startPoint y: 646, endPoint x: 296, endPoint y: 516, distance: 882.6
click at [296, 516] on tbody "Beta Sigma Solutions, LLC Limited Liability Company (LLC) Disregarded Entity Wy…" at bounding box center [885, 579] width 1190 height 182
copy tbody "Beta Sigma Solutions, LLC Limited Liability Company (LLC) Disregarded Entity Wy…"
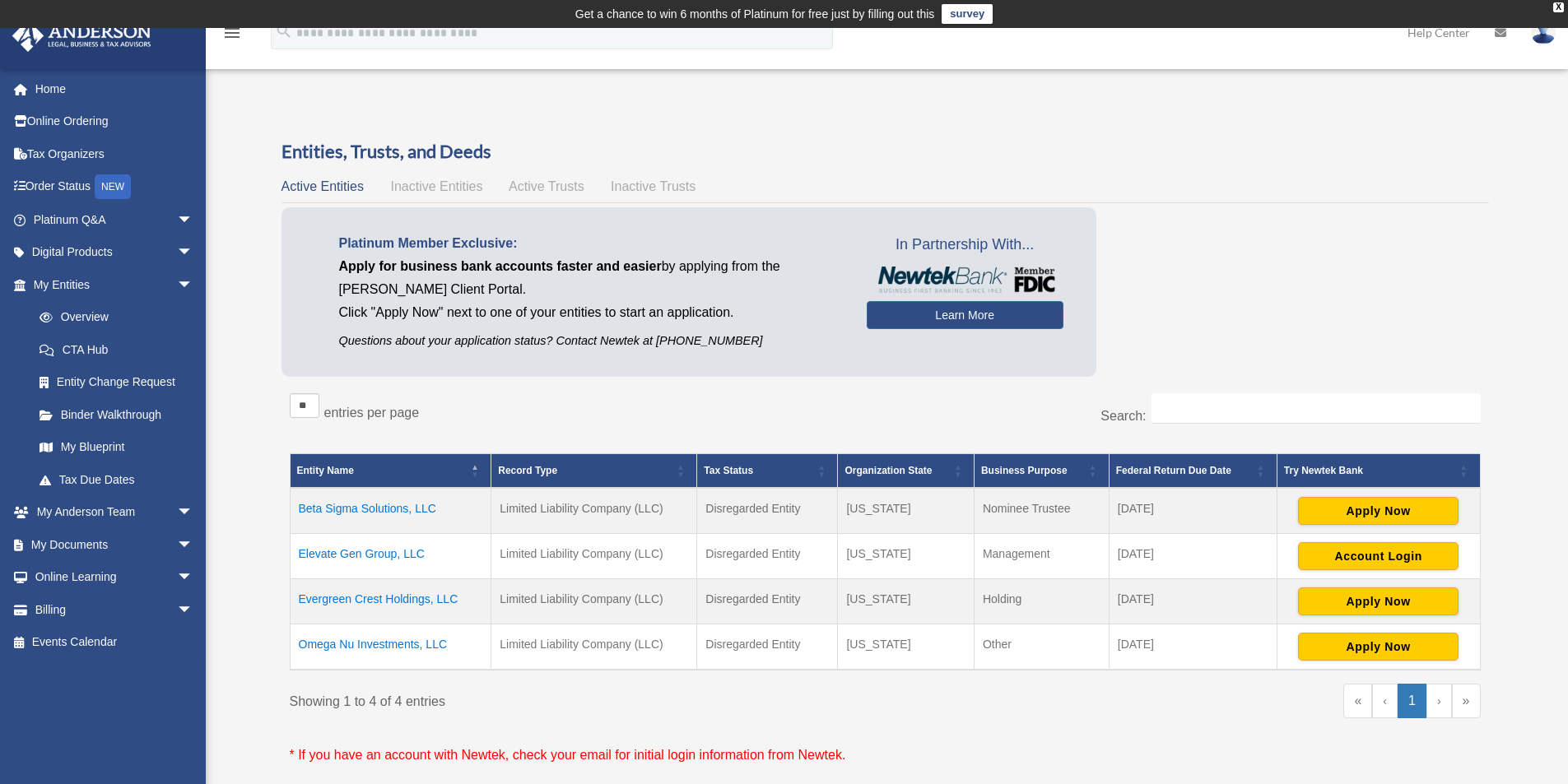
click at [1445, 348] on div "Platinum Member Exclusive: Apply for business bank accounts faster and easier b…" at bounding box center [885, 295] width 1207 height 177
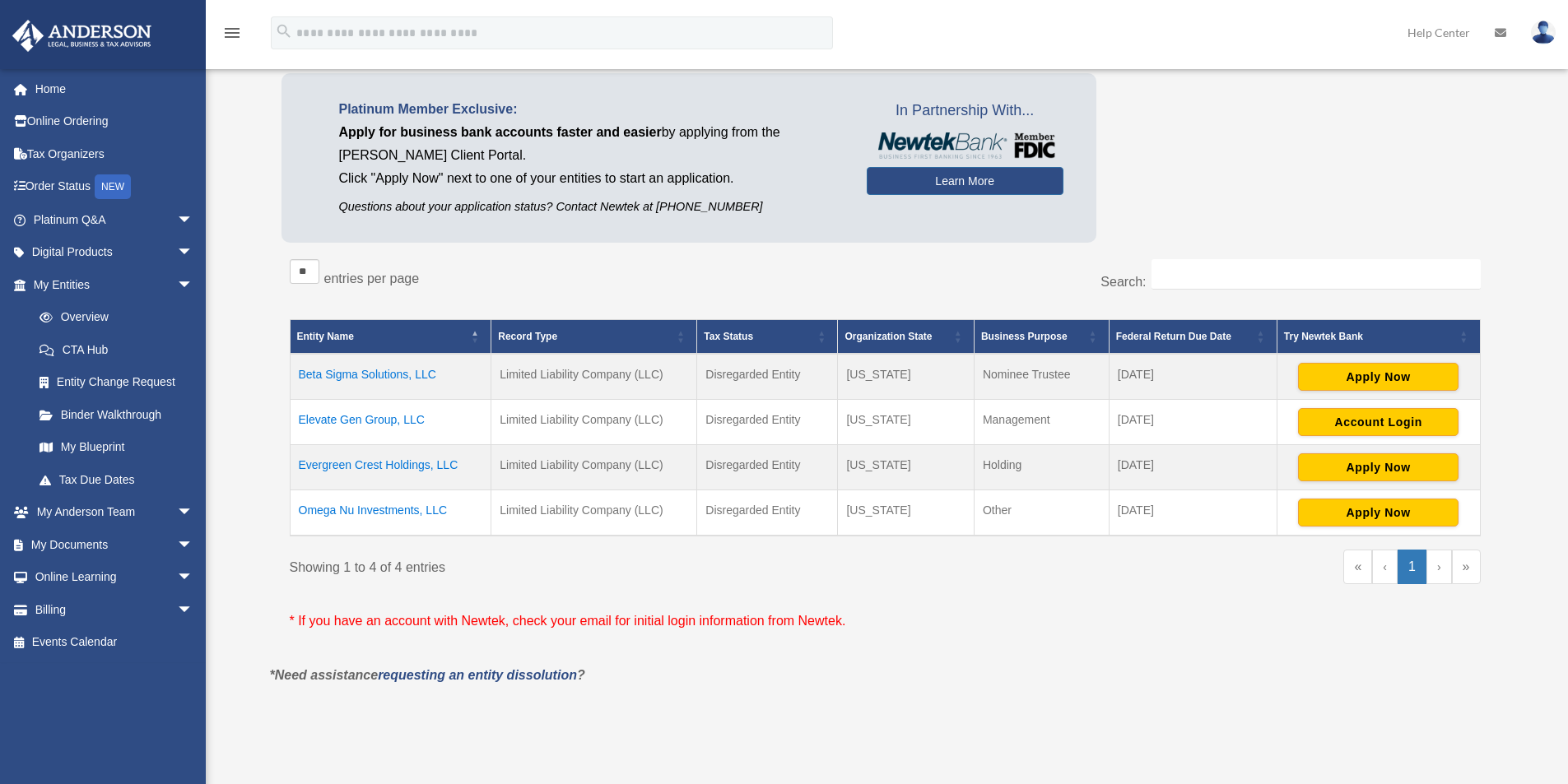
scroll to position [165, 0]
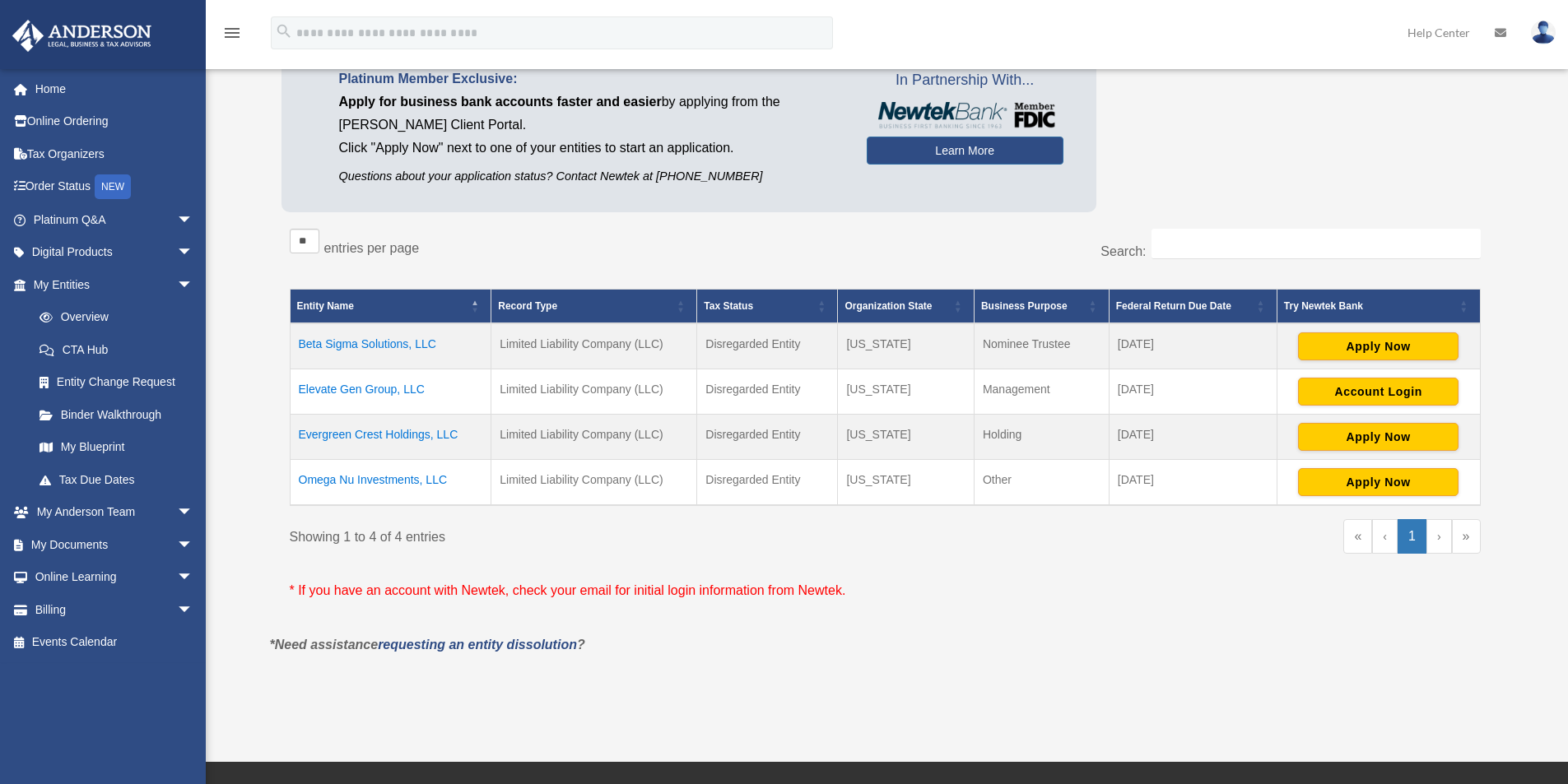
click at [371, 698] on div "Overview date_range Published on Last updated March 13, 2025 April 10, 2020 by …" at bounding box center [885, 328] width 1256 height 745
click at [53, 574] on link "Online Learning arrow_drop_down" at bounding box center [114, 578] width 206 height 33
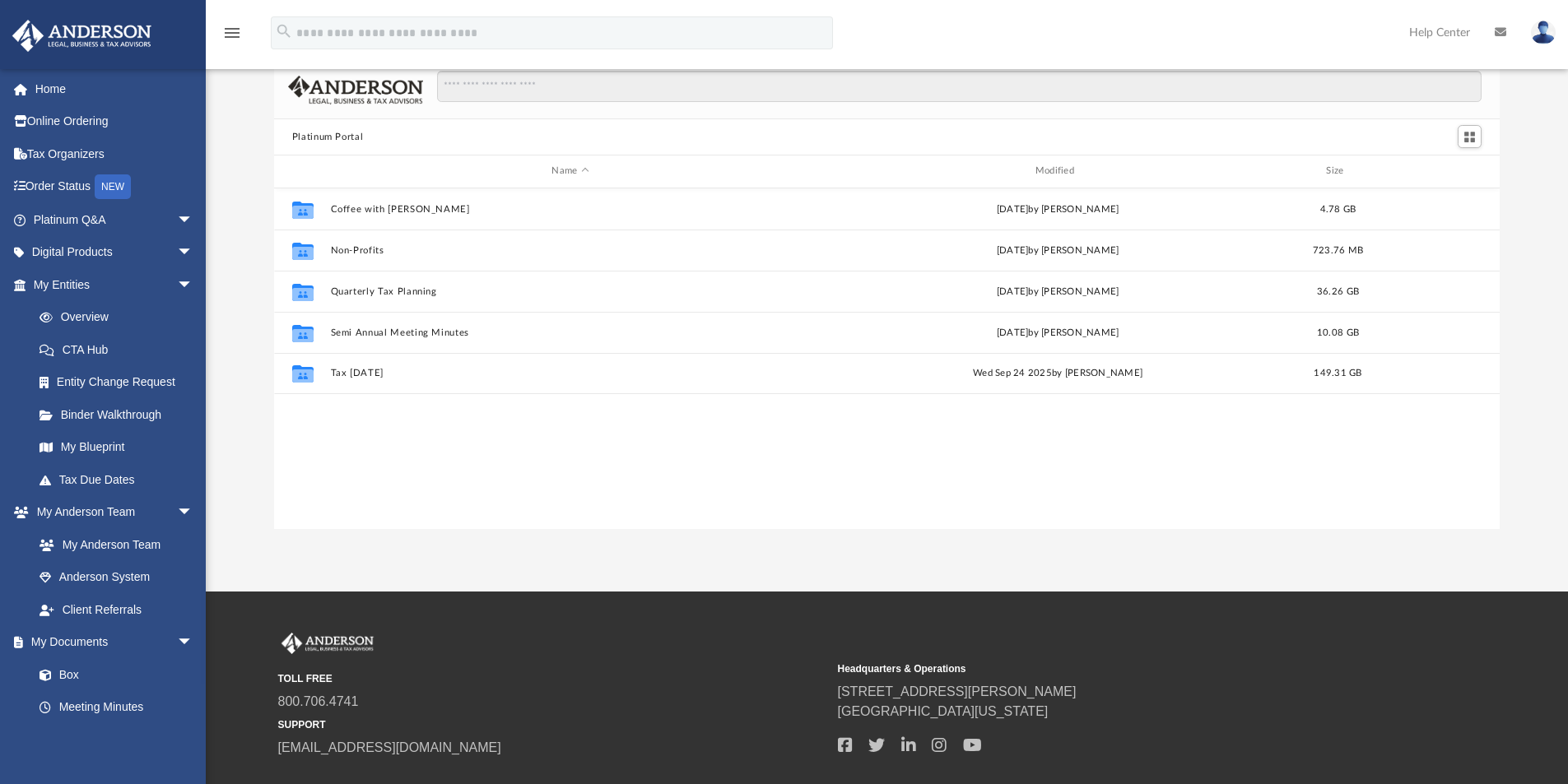
scroll to position [362, 1213]
click at [72, 676] on link "Box" at bounding box center [121, 674] width 195 height 33
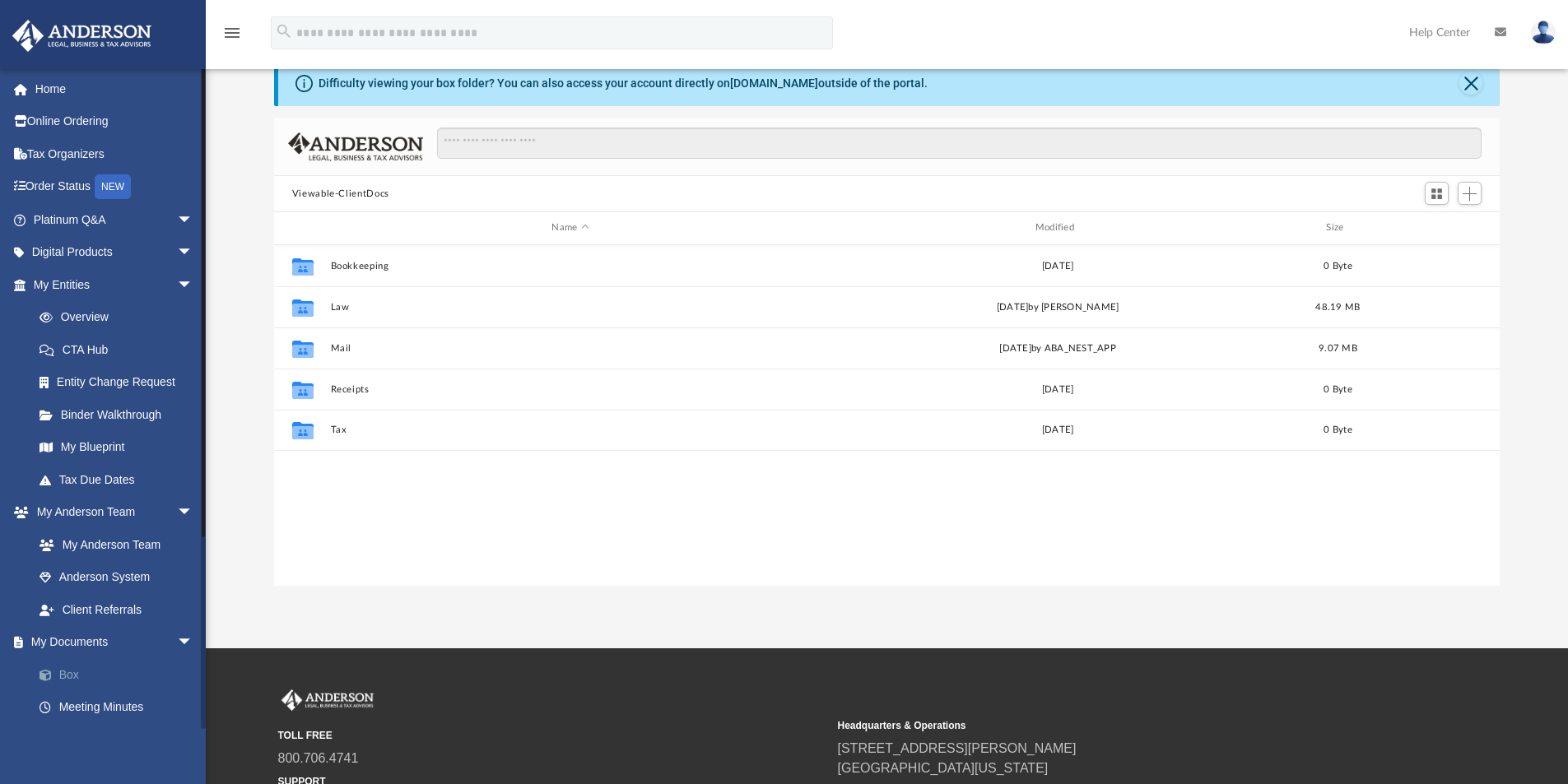
scroll to position [362, 1213]
click at [874, 555] on div "Collaborated Folder Bookkeeping Tue Nov 7 2023 0 Byte Collaborated Folder Law W…" at bounding box center [887, 415] width 1226 height 341
click at [1543, 34] on img at bounding box center [1543, 33] width 25 height 24
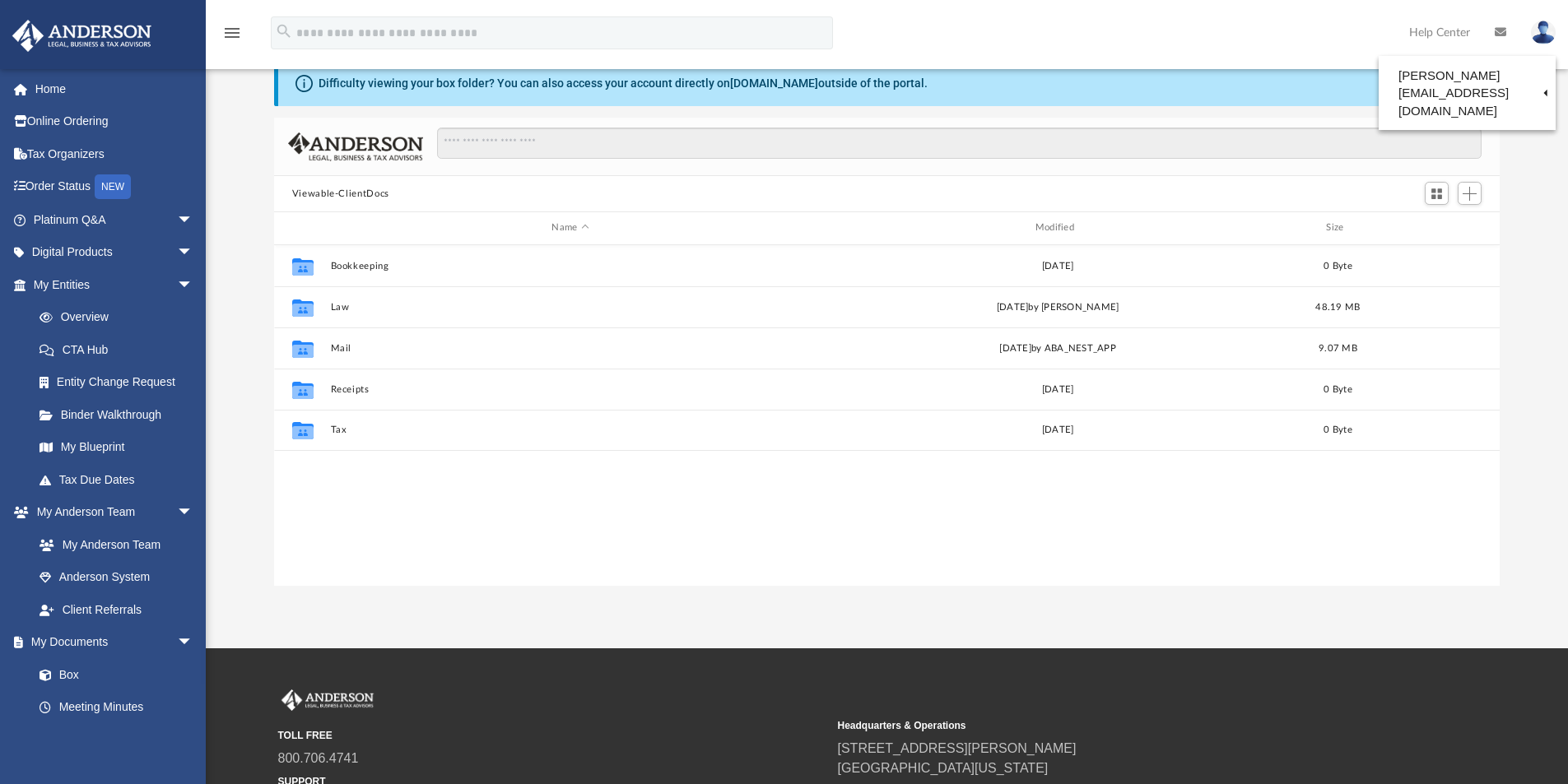
click at [1532, 149] on div "Difficulty viewing your box folder? You can also access your account directly o…" at bounding box center [886, 323] width 1363 height 526
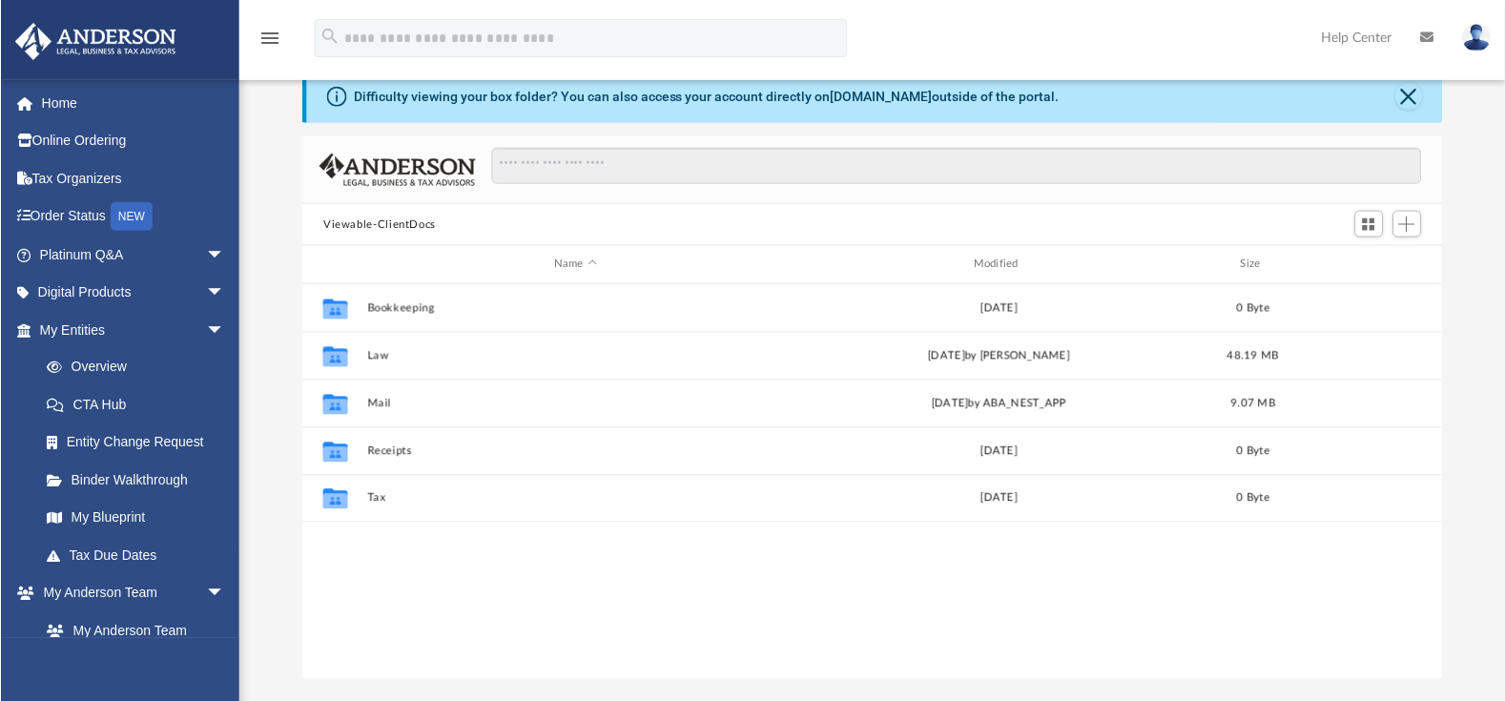
scroll to position [420, 1126]
click at [838, 598] on div "Collaborated Folder Bookkeeping Tue Nov 7 2023 0 Byte Collaborated Folder Law W…" at bounding box center [871, 481] width 1140 height 395
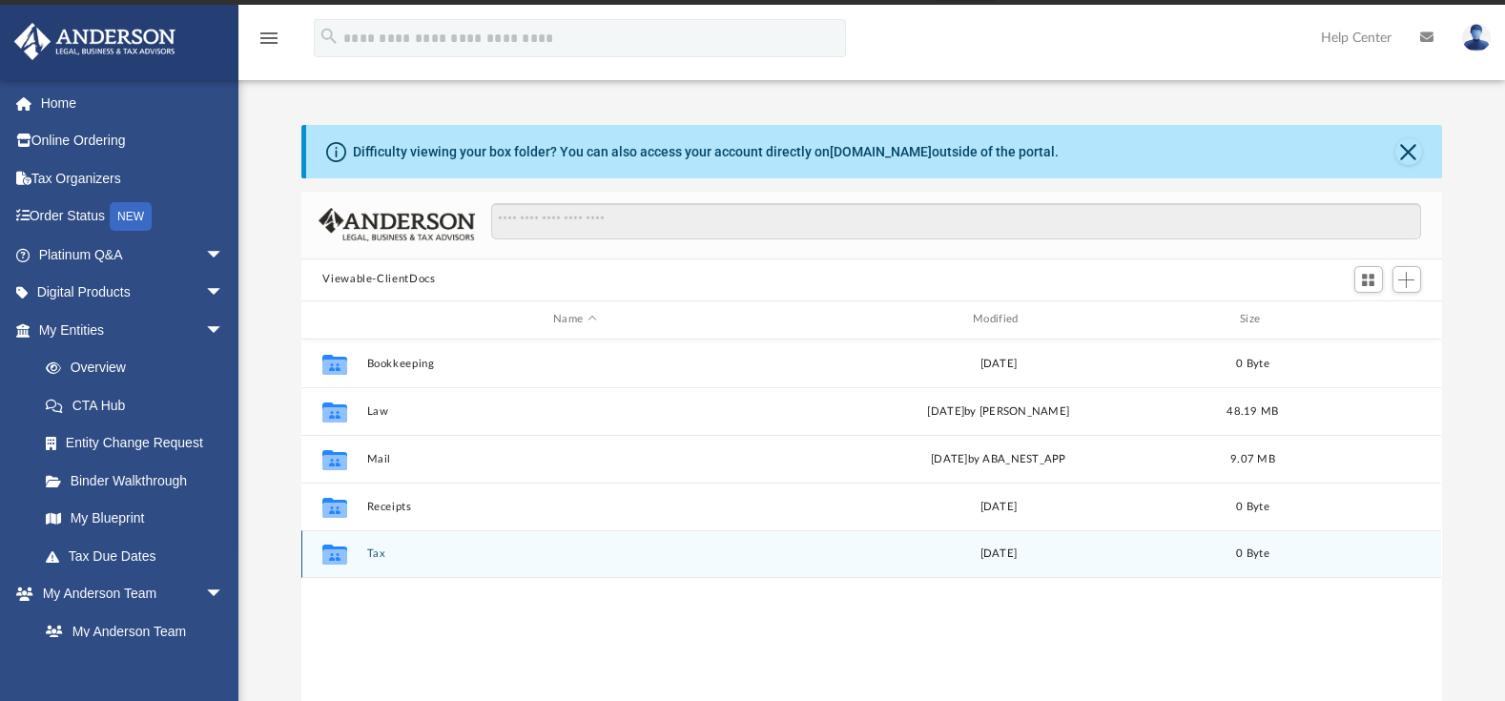
scroll to position [0, 0]
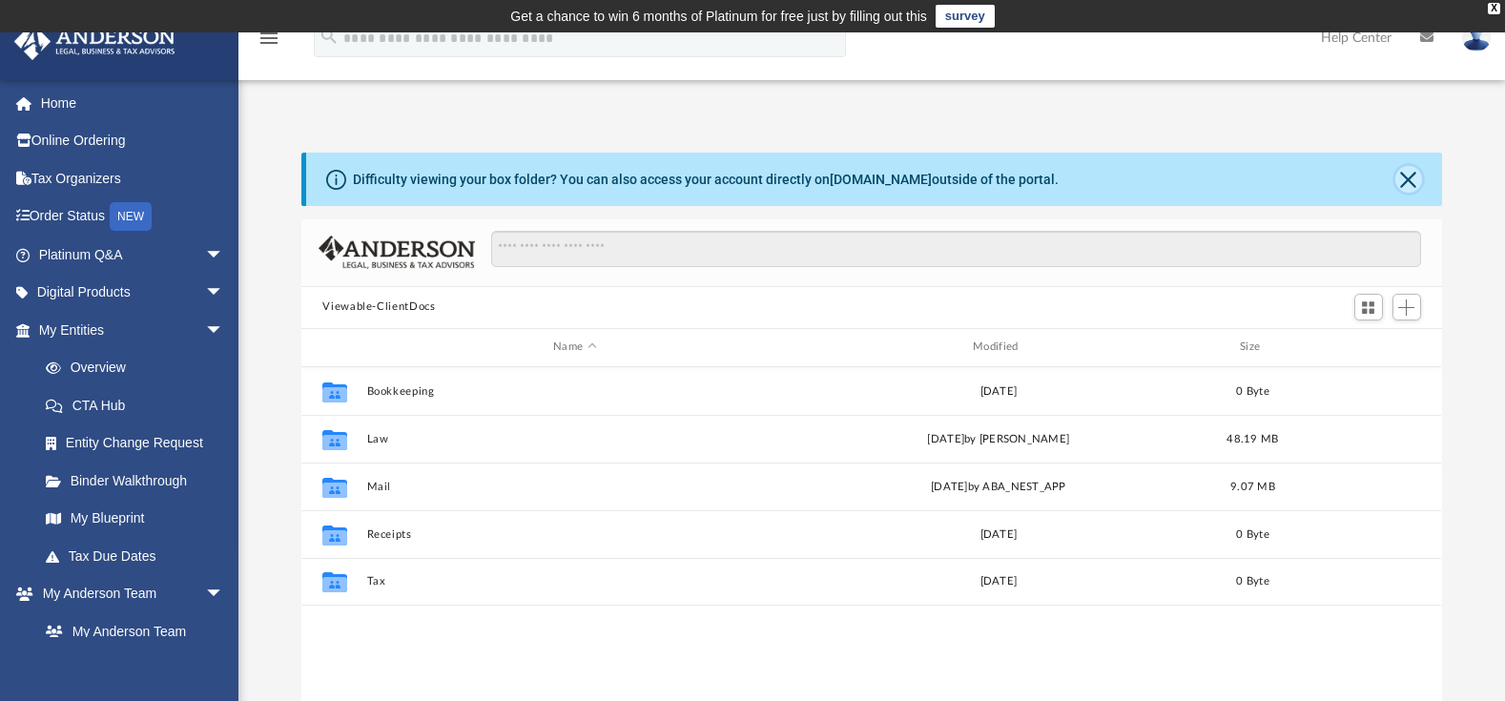
click at [1401, 183] on button "Close" at bounding box center [1409, 179] width 27 height 27
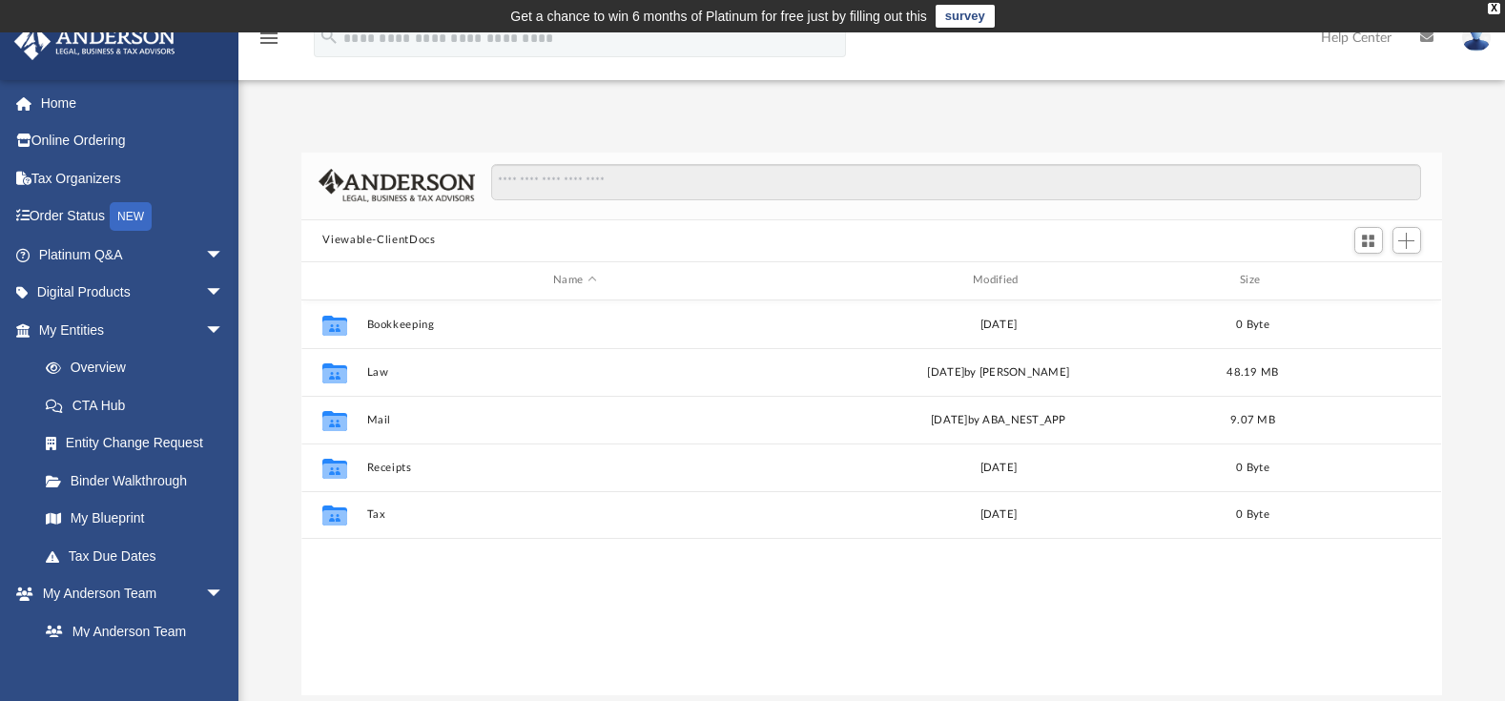
click at [1403, 100] on div "App favelaelisa@gmail.com Sign Out carrillo.jeduardo@gmail.com Home Online Orde…" at bounding box center [752, 394] width 1505 height 603
click at [1492, 9] on div "X" at bounding box center [1494, 8] width 12 height 11
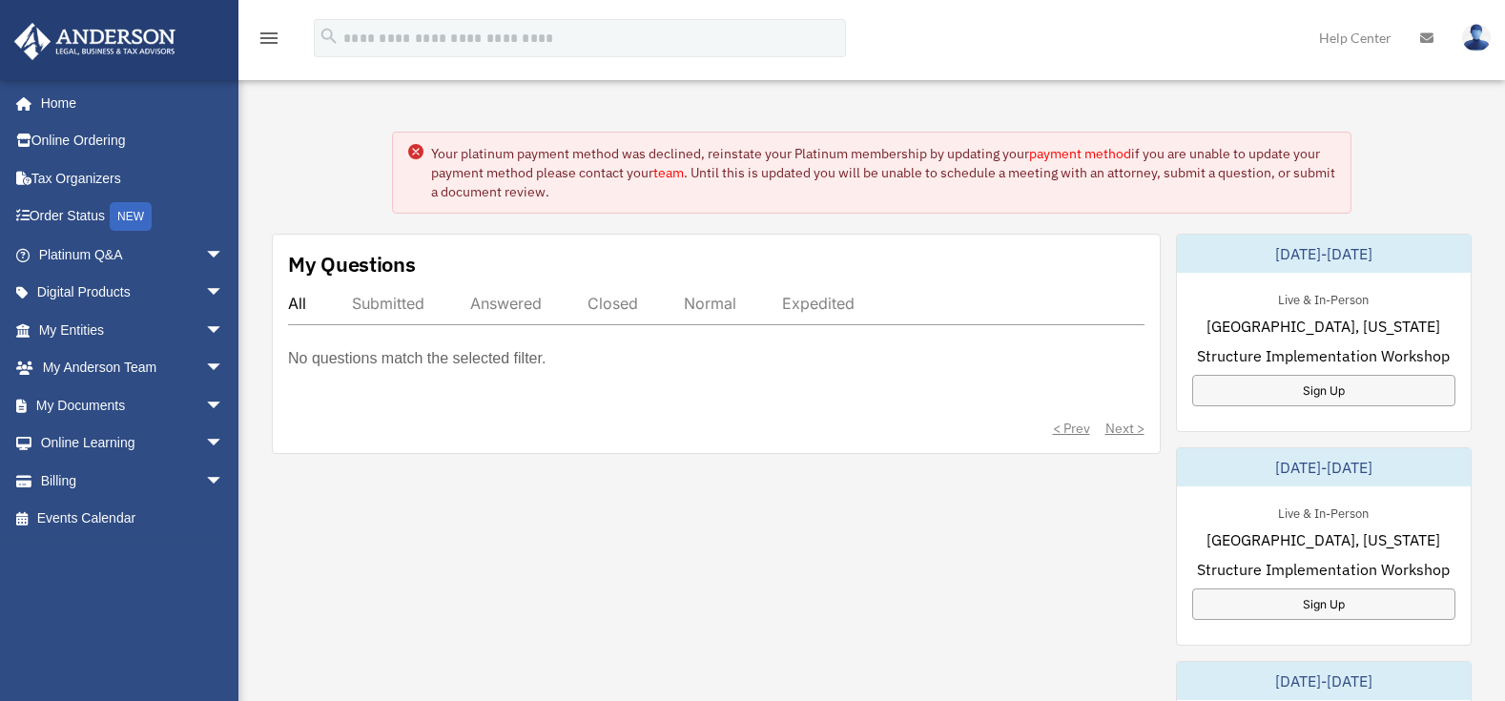
click at [810, 445] on div "My Questions All Submitted Answered Closed Normal Expedited No questions match …" at bounding box center [716, 344] width 889 height 220
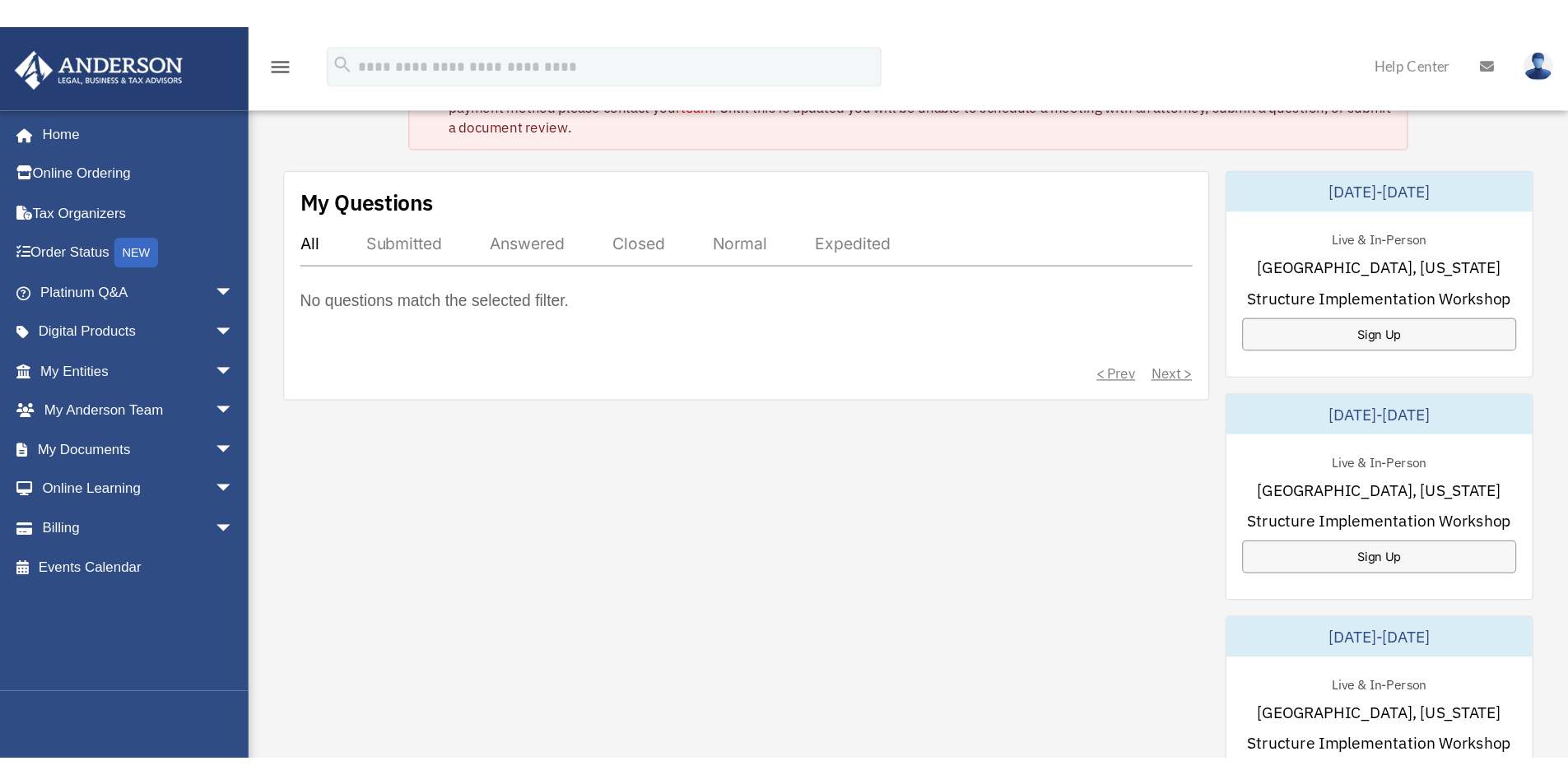
scroll to position [93, 0]
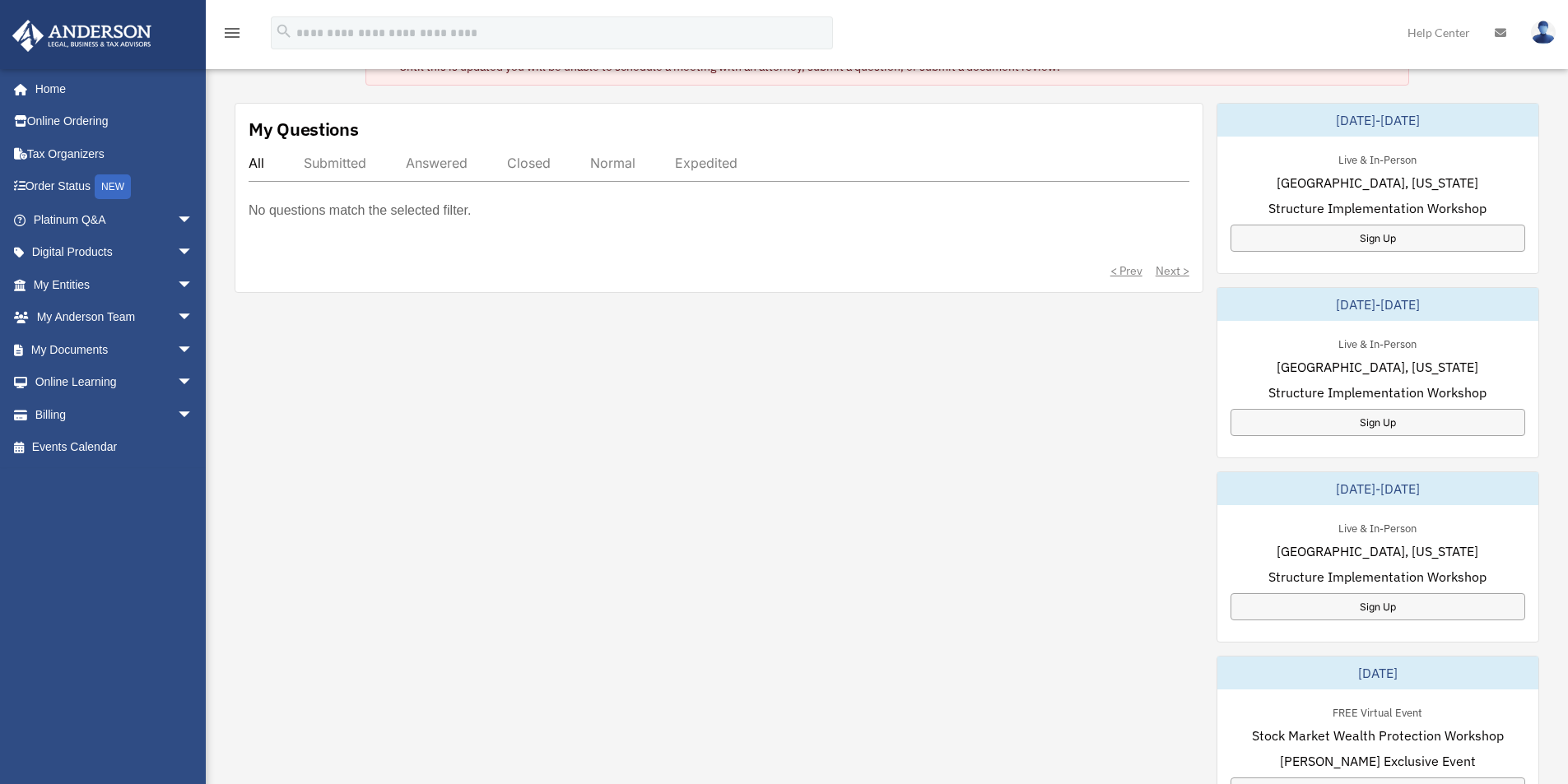
click at [501, 469] on div "My Questions All Submitted Answered Closed Normal Expedited No questions match …" at bounding box center [887, 557] width 1305 height 909
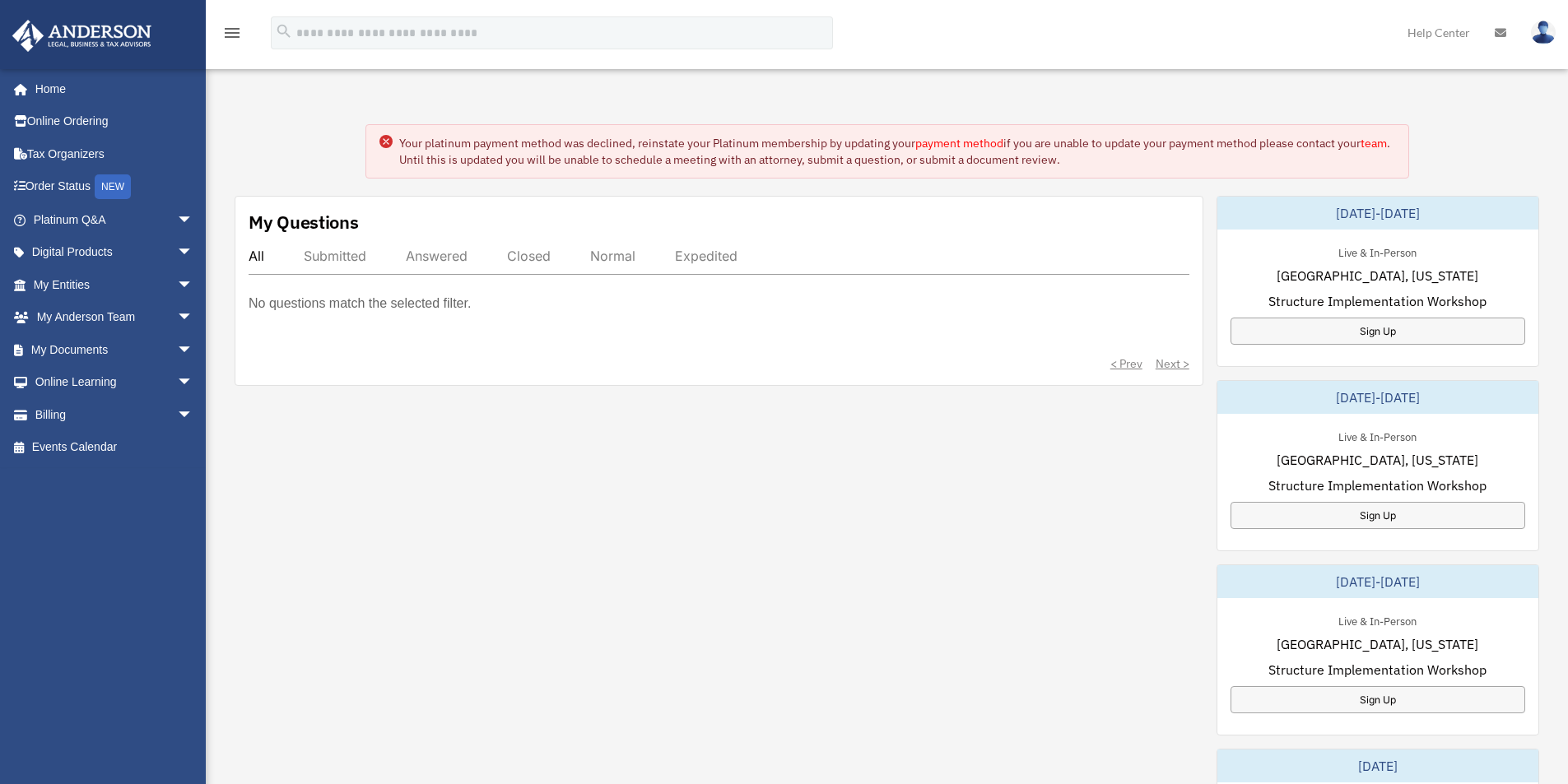
click at [710, 526] on div "My Questions All Submitted Answered Closed Normal Expedited No questions match …" at bounding box center [887, 650] width 1305 height 909
click at [177, 405] on span "arrow_drop_down" at bounding box center [193, 415] width 33 height 34
click at [177, 387] on span "arrow_drop_down" at bounding box center [193, 382] width 33 height 34
click at [177, 350] on span "arrow_drop_down" at bounding box center [193, 349] width 33 height 34
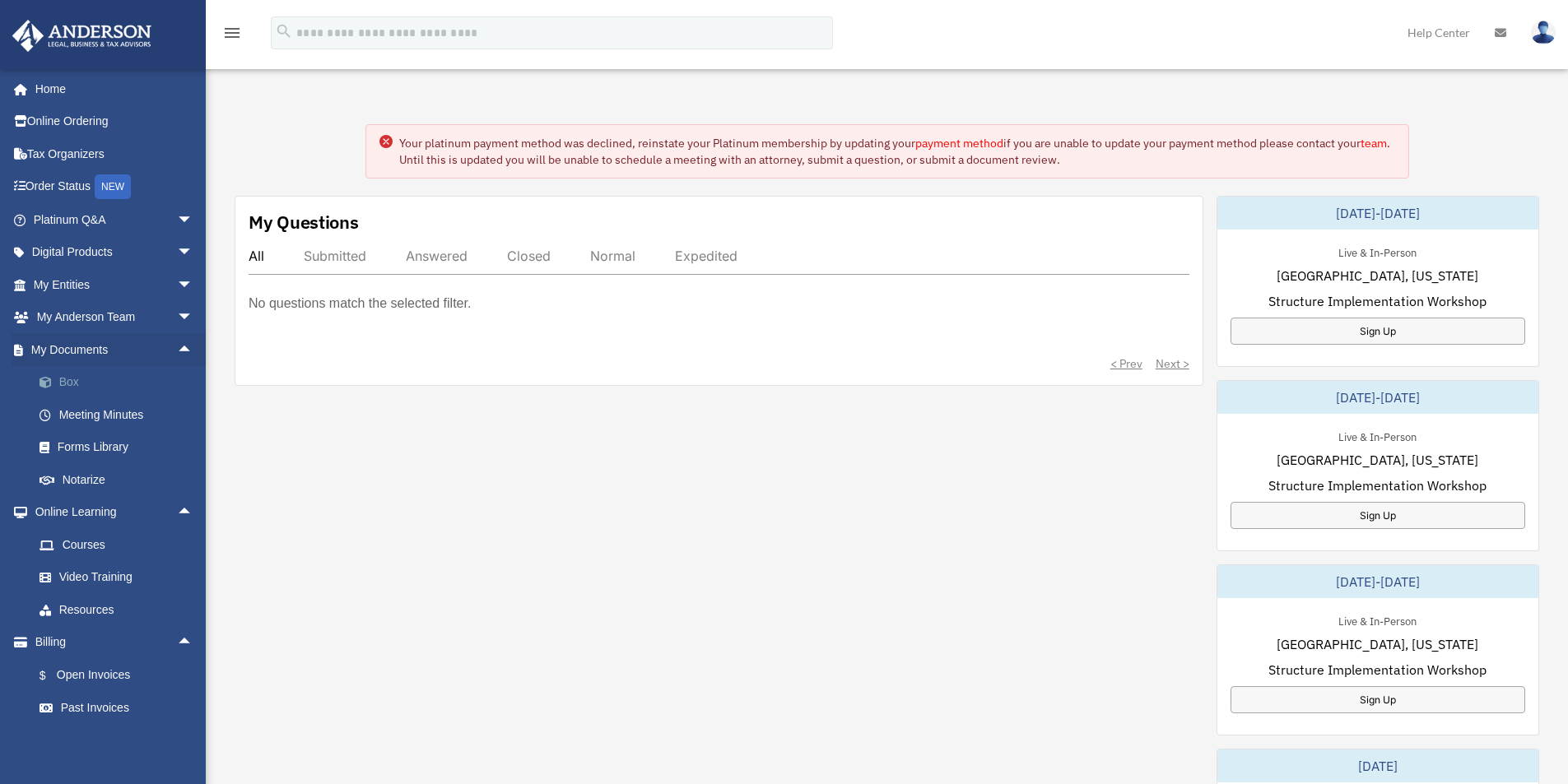
click at [71, 383] on link "Box" at bounding box center [121, 382] width 195 height 33
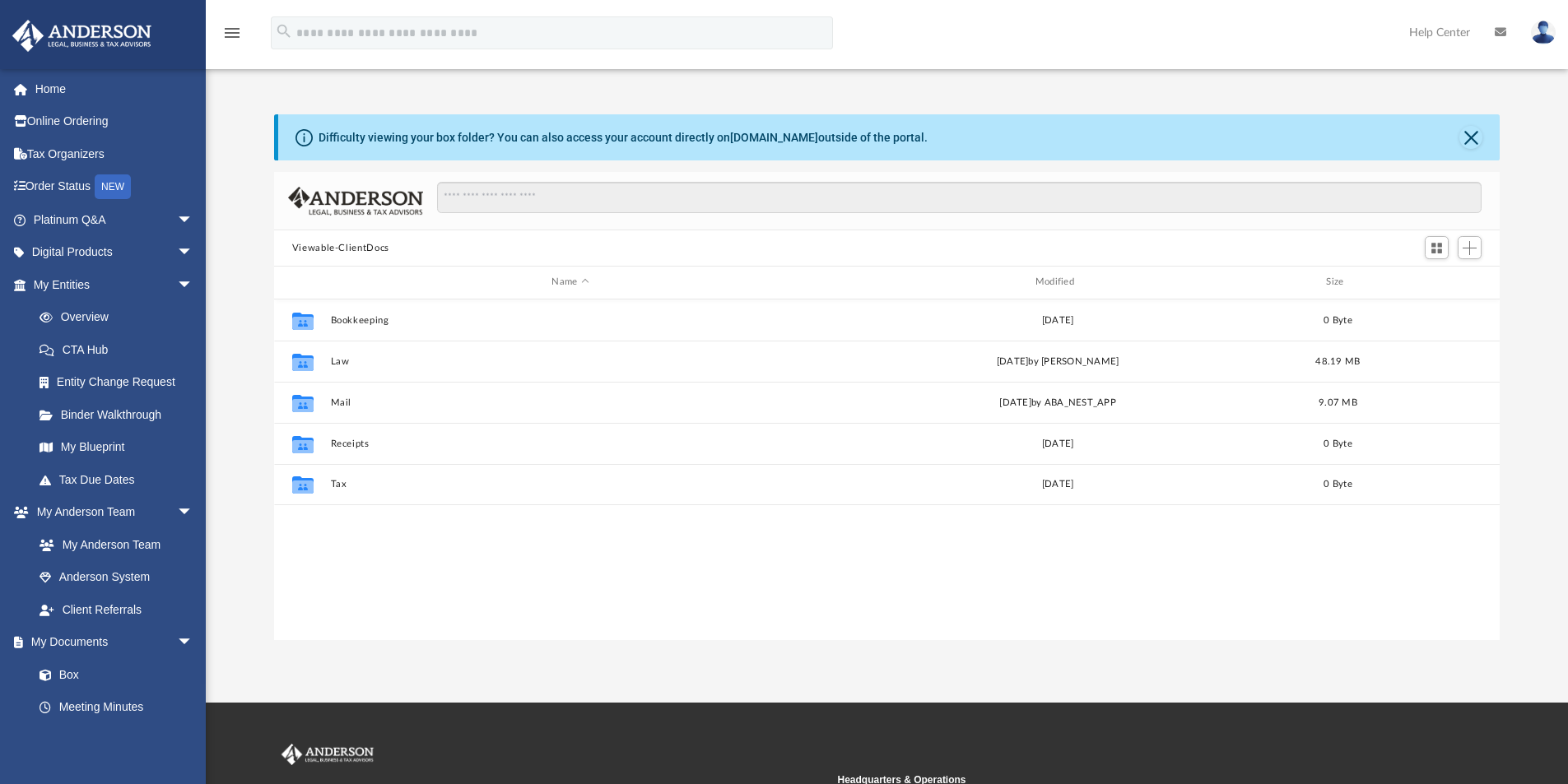
scroll to position [362, 1213]
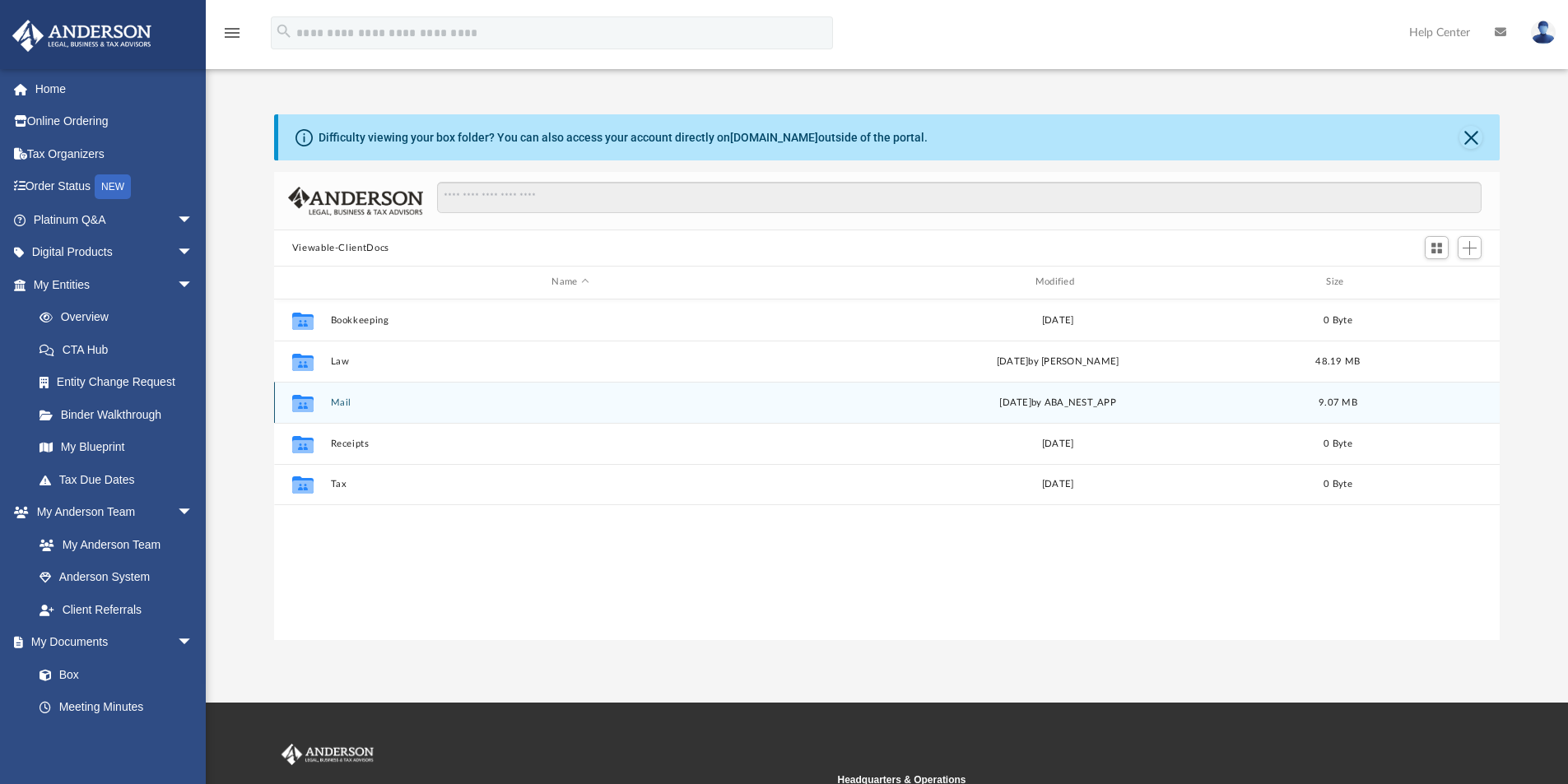
click at [393, 407] on button "Mail" at bounding box center [570, 403] width 480 height 10
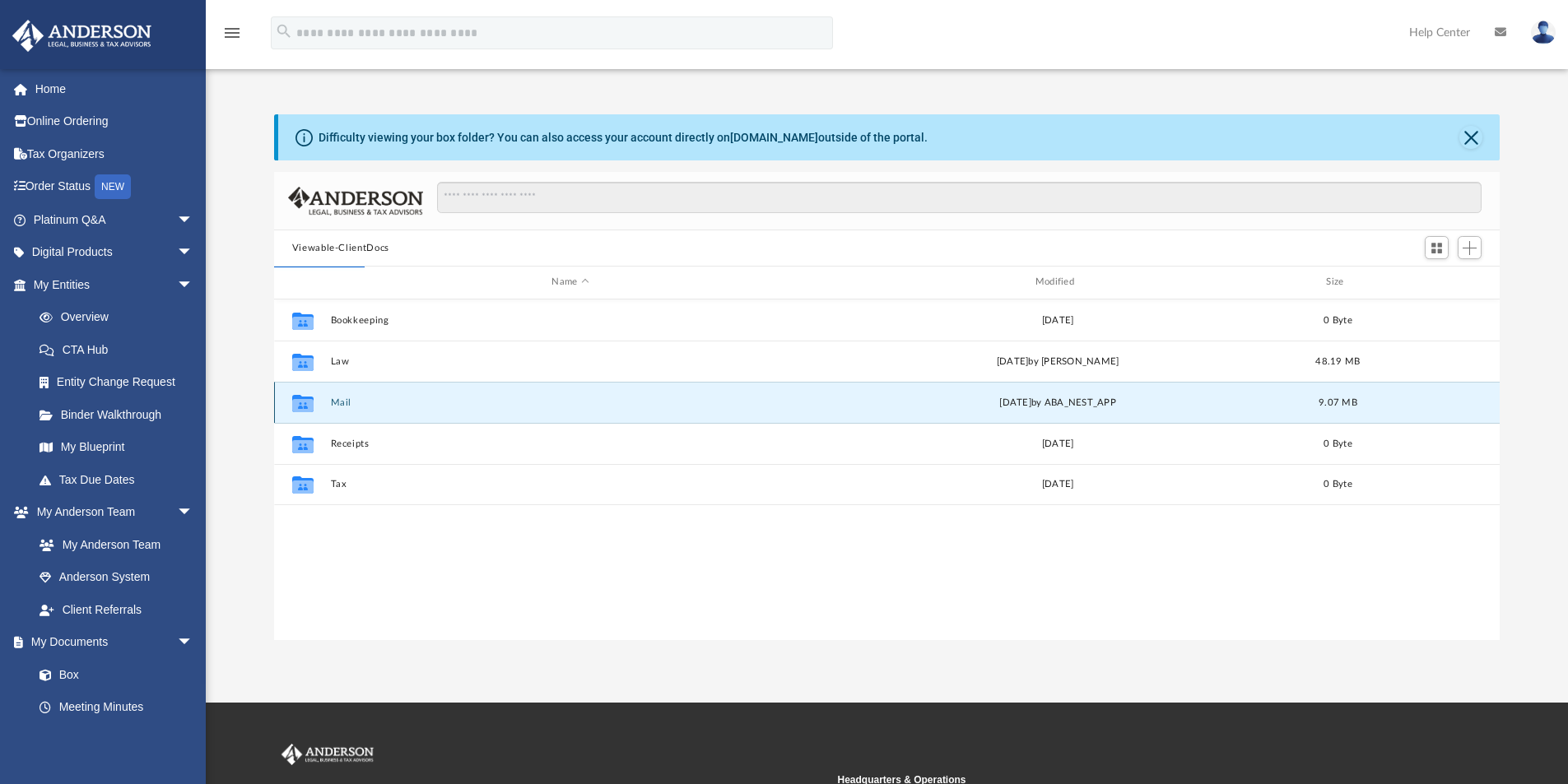
click at [325, 404] on div "Collaborated Folder Mail Wed Oct 1 2025 by ABA_NEST_APP 9.07 MB" at bounding box center [887, 403] width 1226 height 41
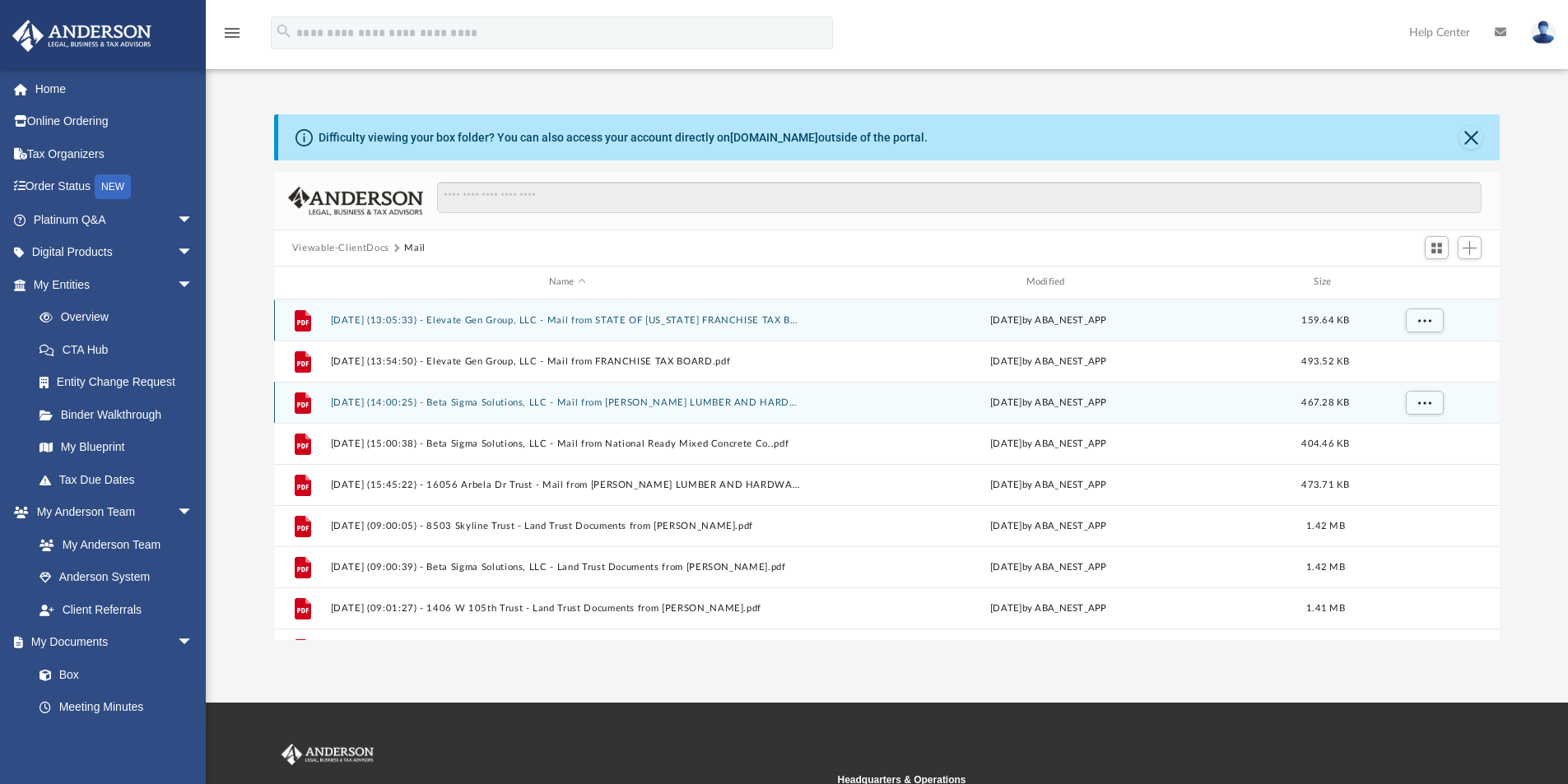
click at [338, 402] on button "[DATE] (14:00:25) - Beta Sigma Solutions, LLC - Mail from [PERSON_NAME] LUMBER …" at bounding box center [567, 403] width 474 height 10
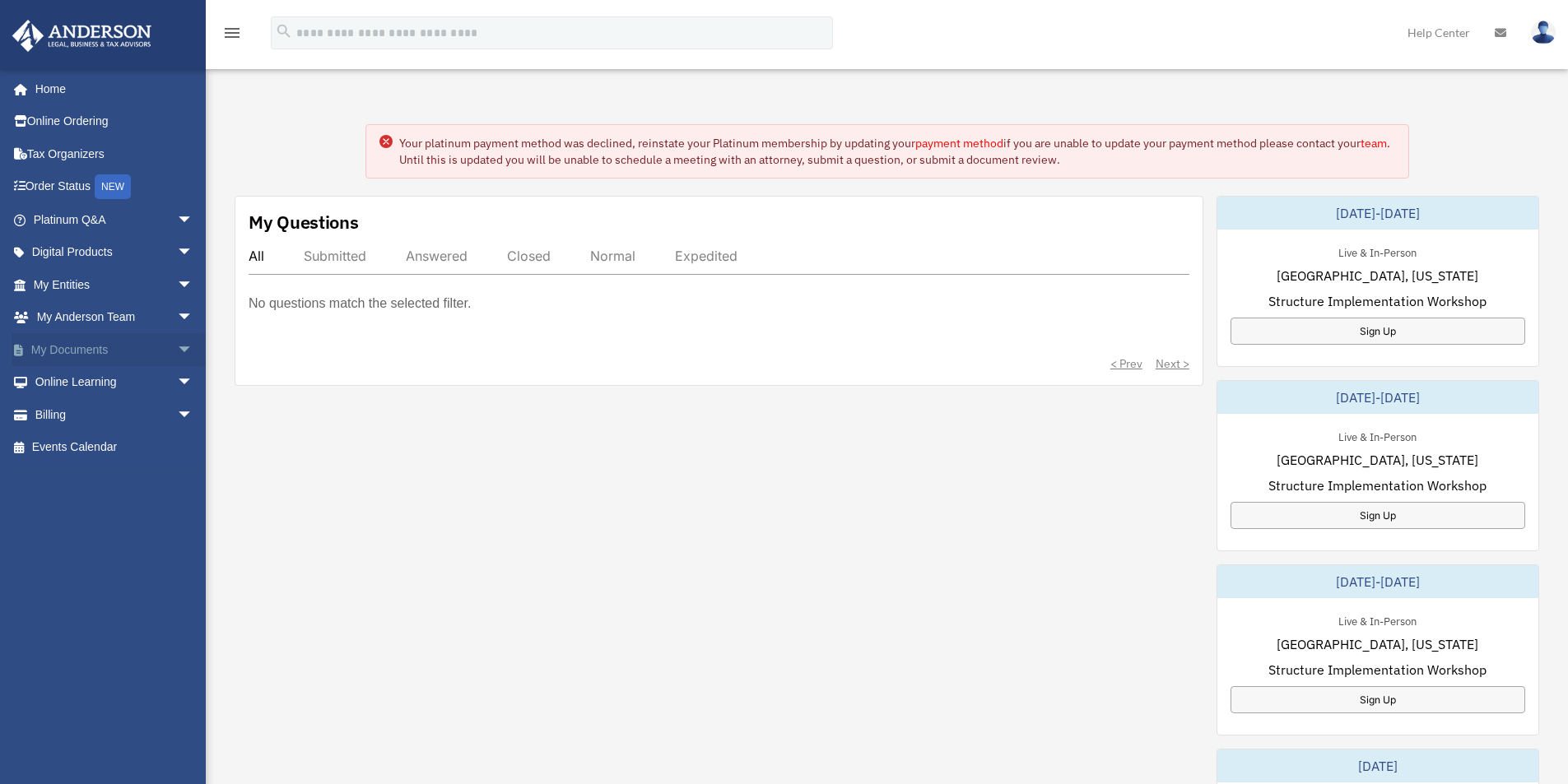
click at [157, 346] on link "My Documents arrow_drop_down" at bounding box center [114, 349] width 206 height 33
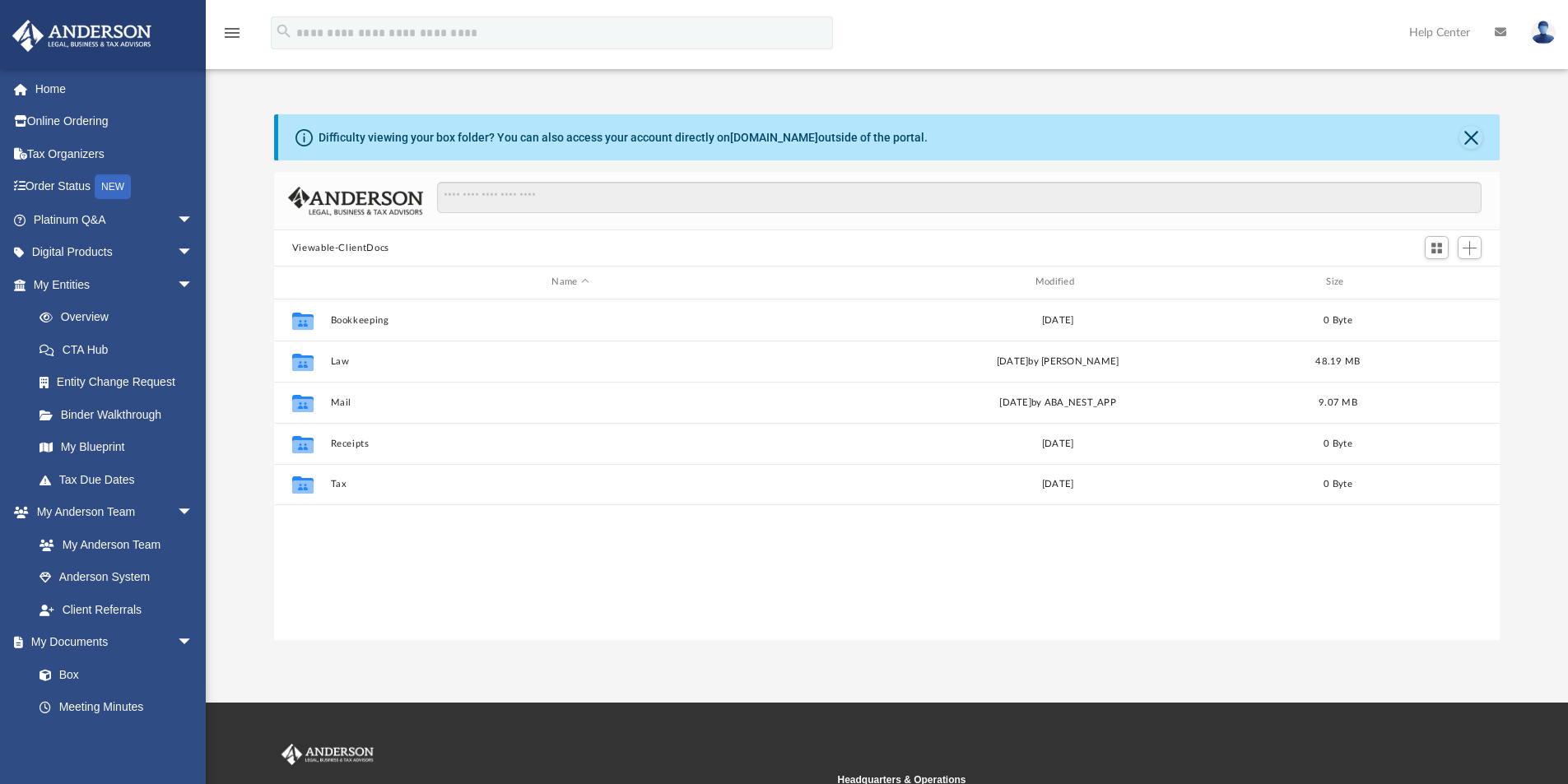
scroll to position [362, 1213]
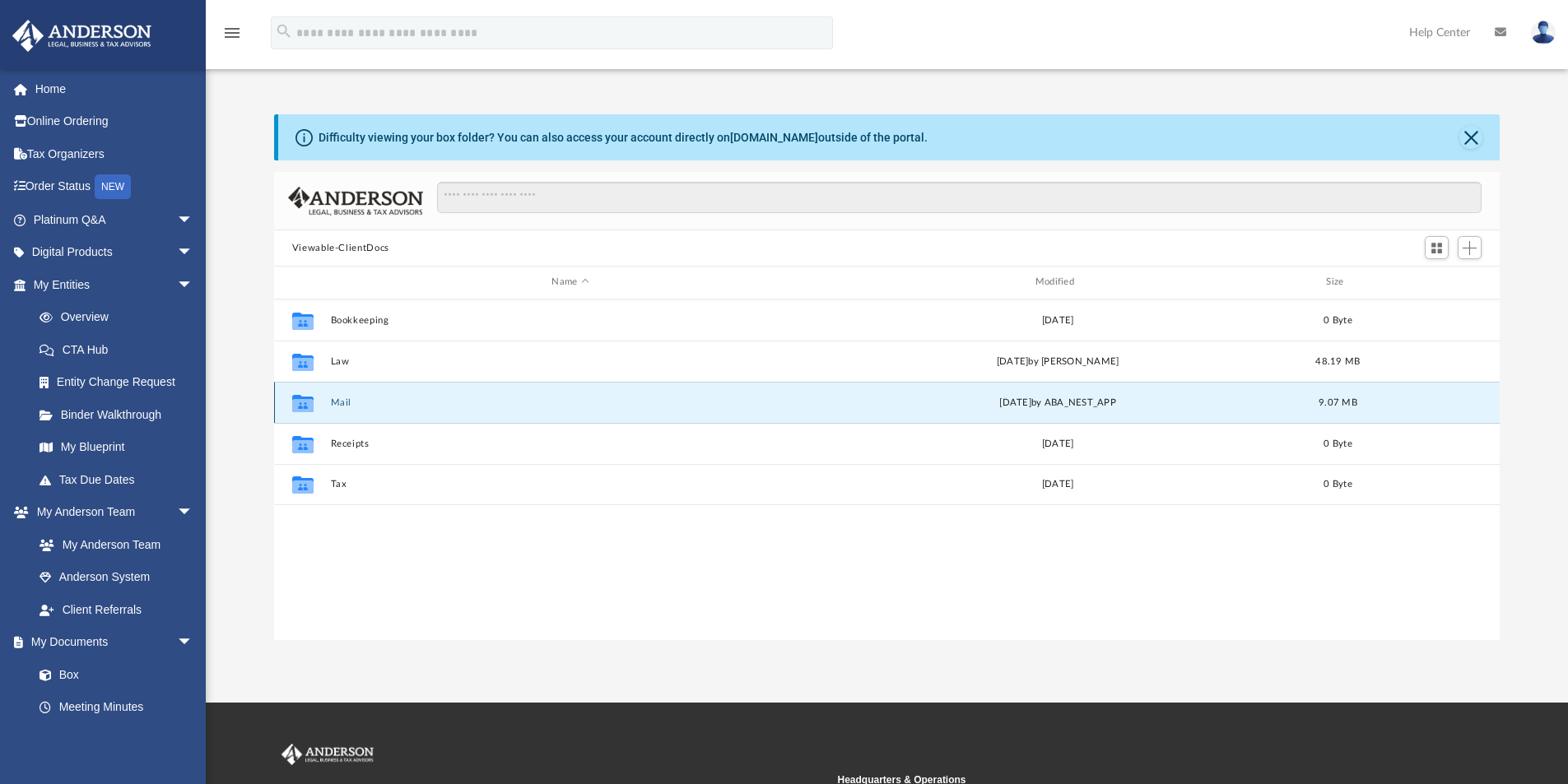
click at [440, 405] on button "Mail" at bounding box center [570, 403] width 480 height 10
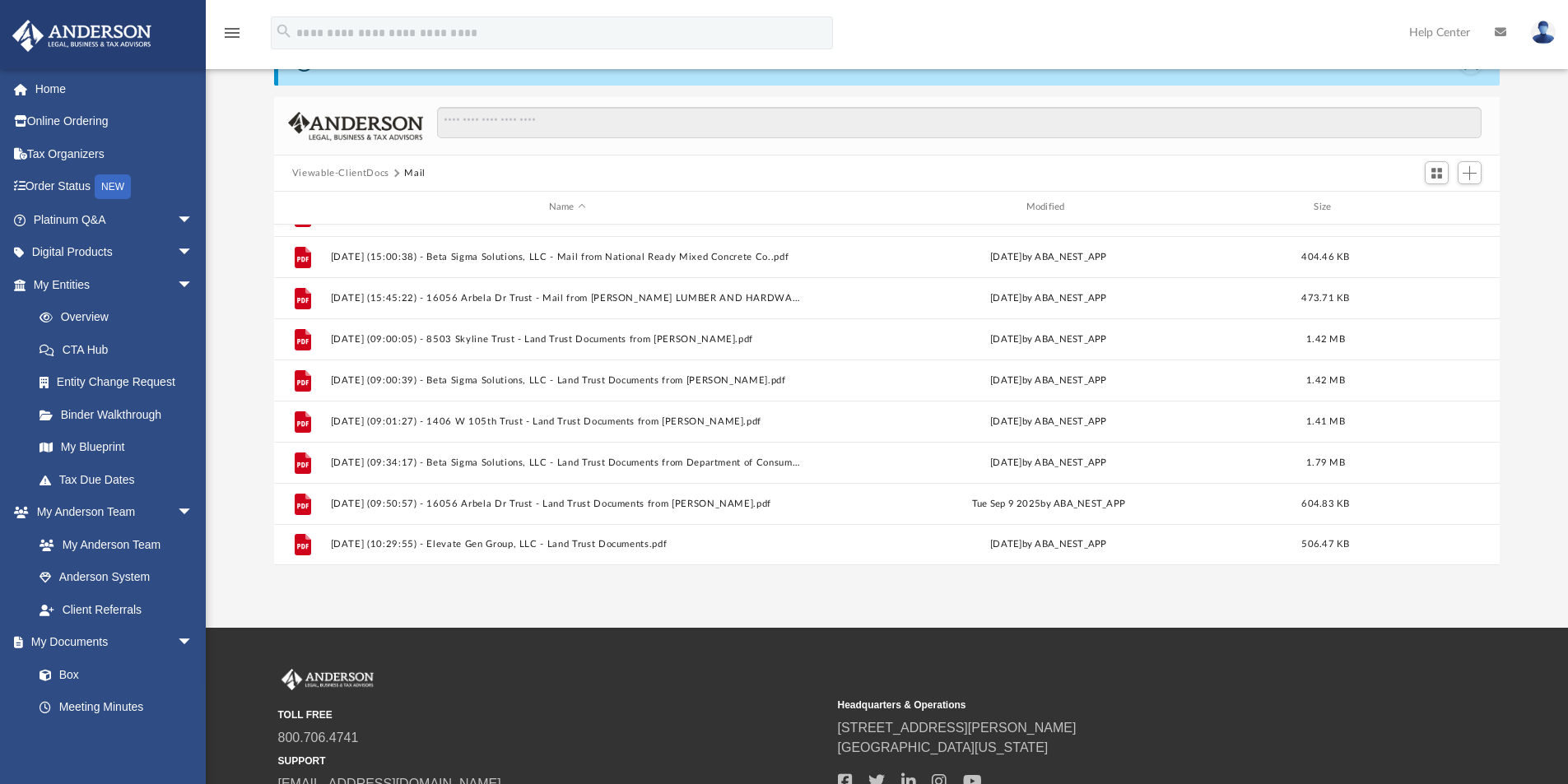
scroll to position [165, 0]
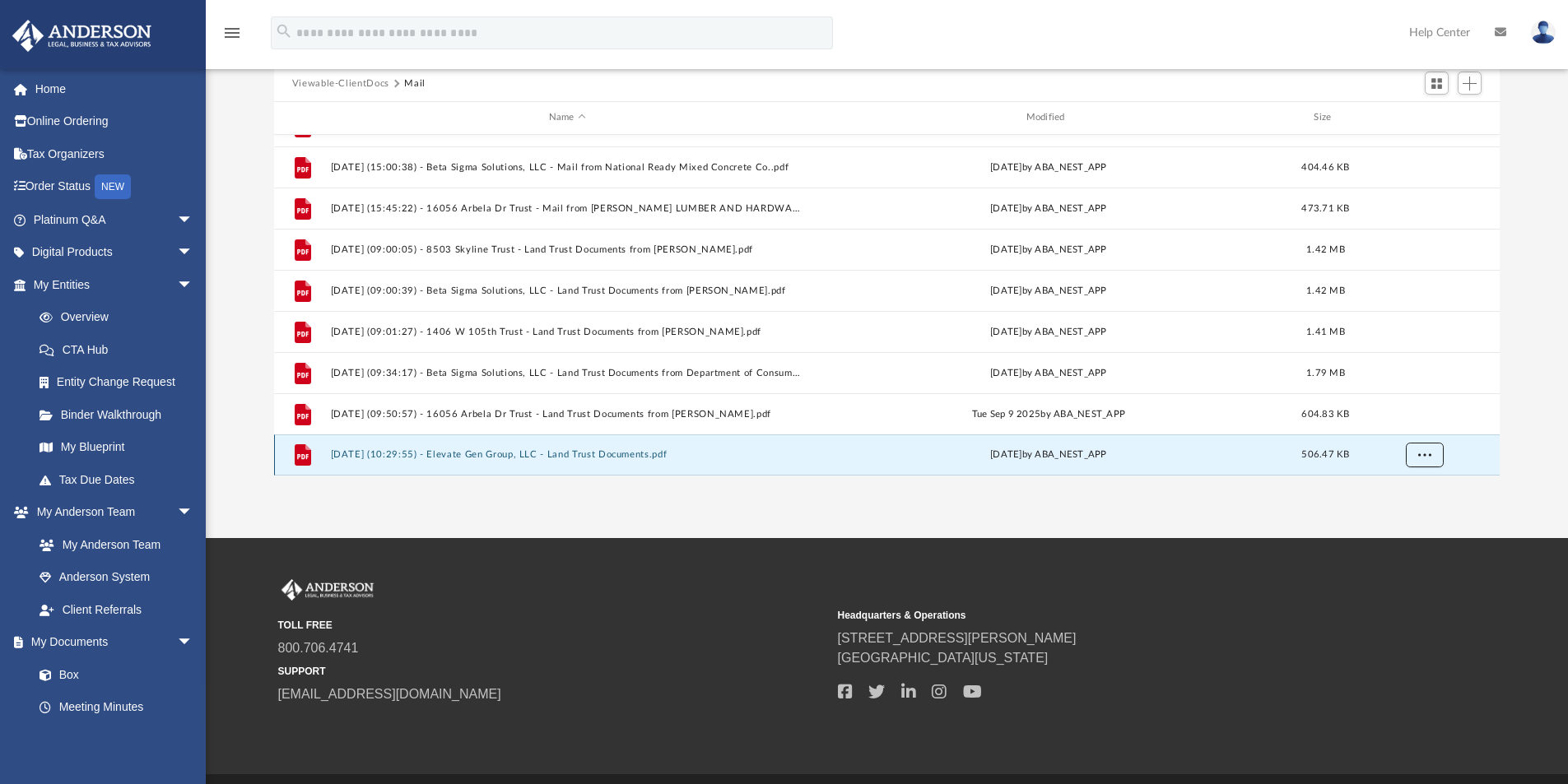
click at [1426, 456] on span "More options" at bounding box center [1424, 455] width 13 height 9
click at [1417, 420] on li "Download" at bounding box center [1408, 419] width 47 height 17
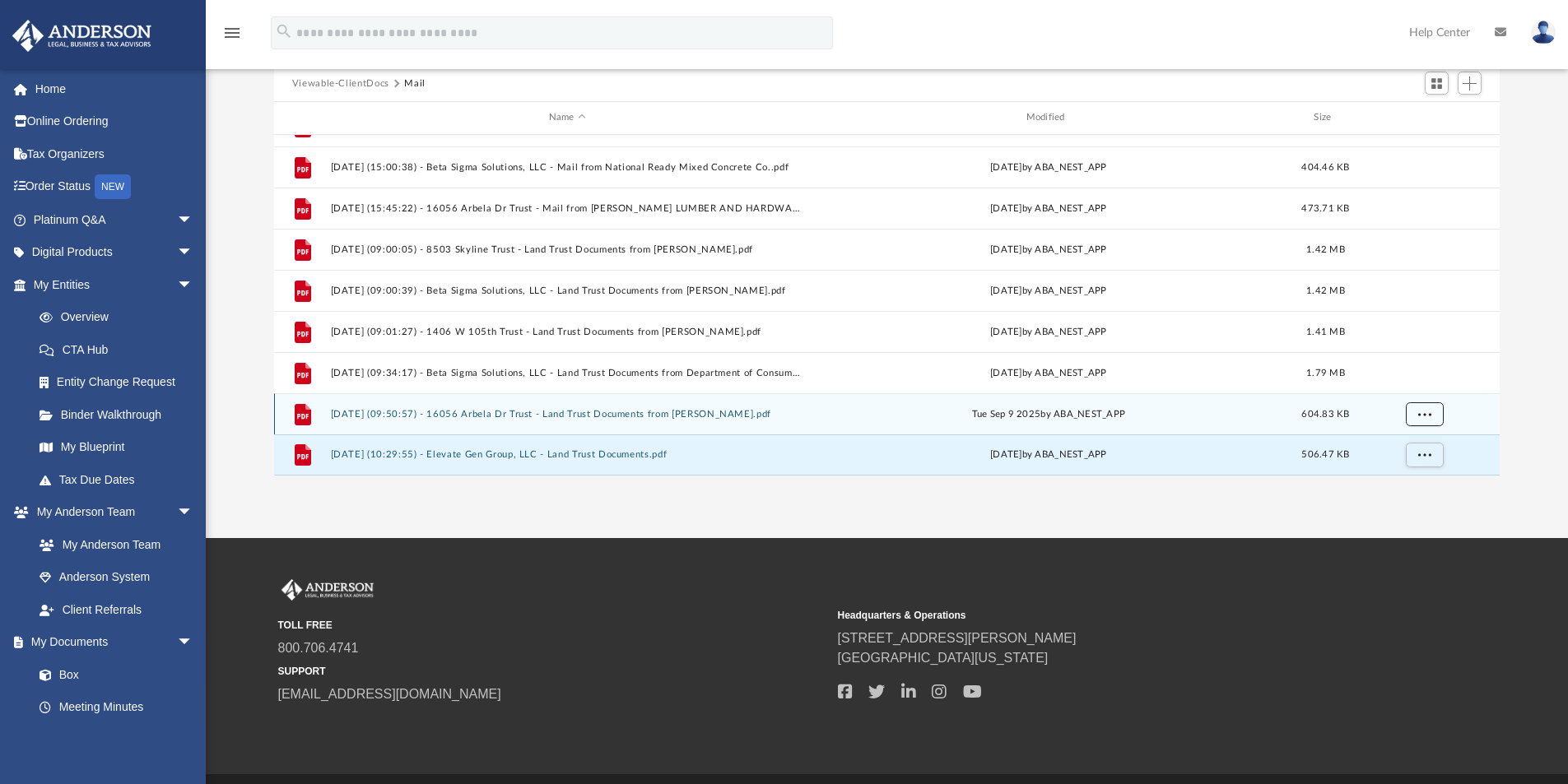
click at [1423, 414] on span "More options" at bounding box center [1424, 413] width 13 height 9
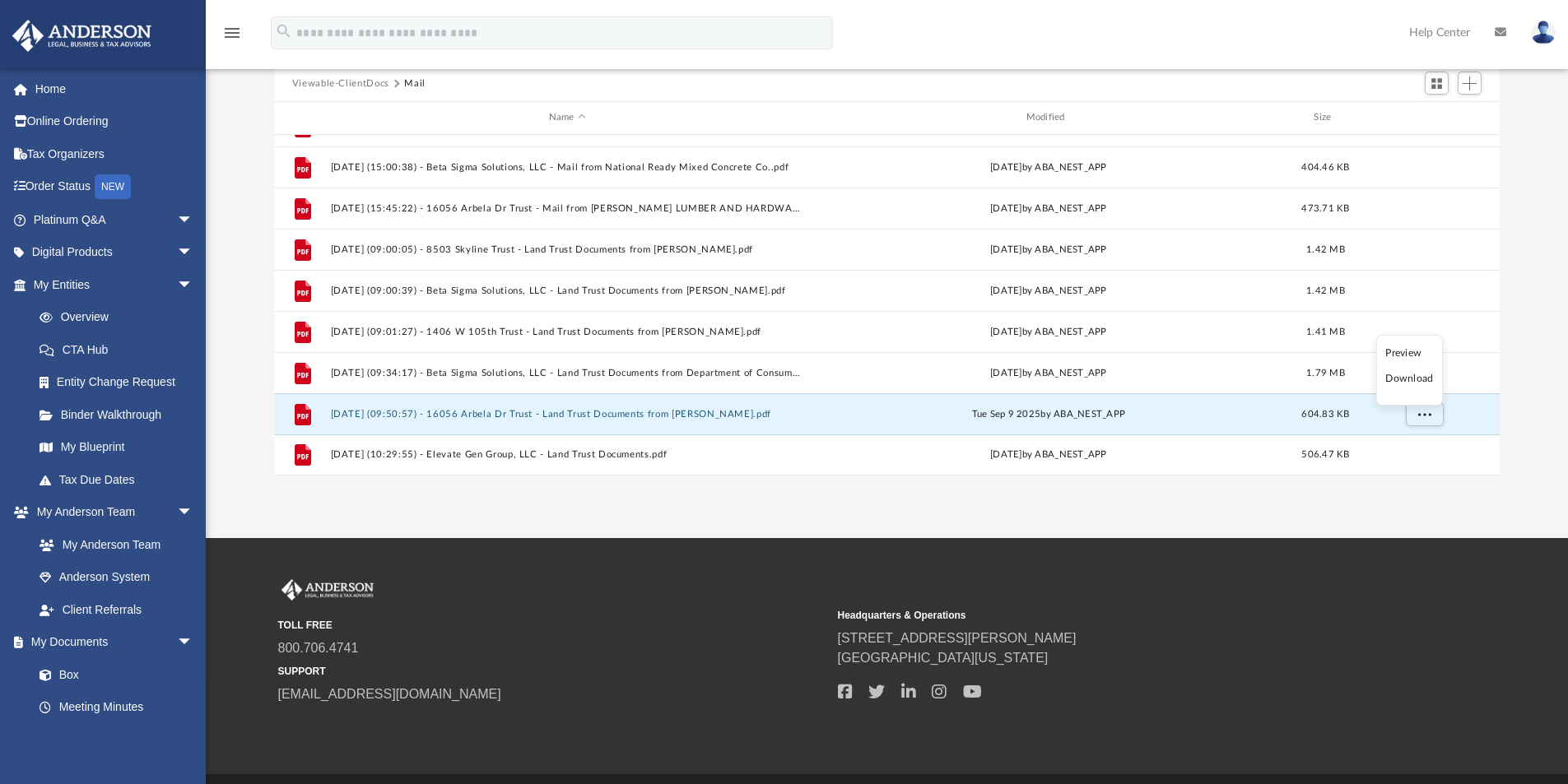
click at [1418, 383] on li "Download" at bounding box center [1408, 379] width 47 height 17
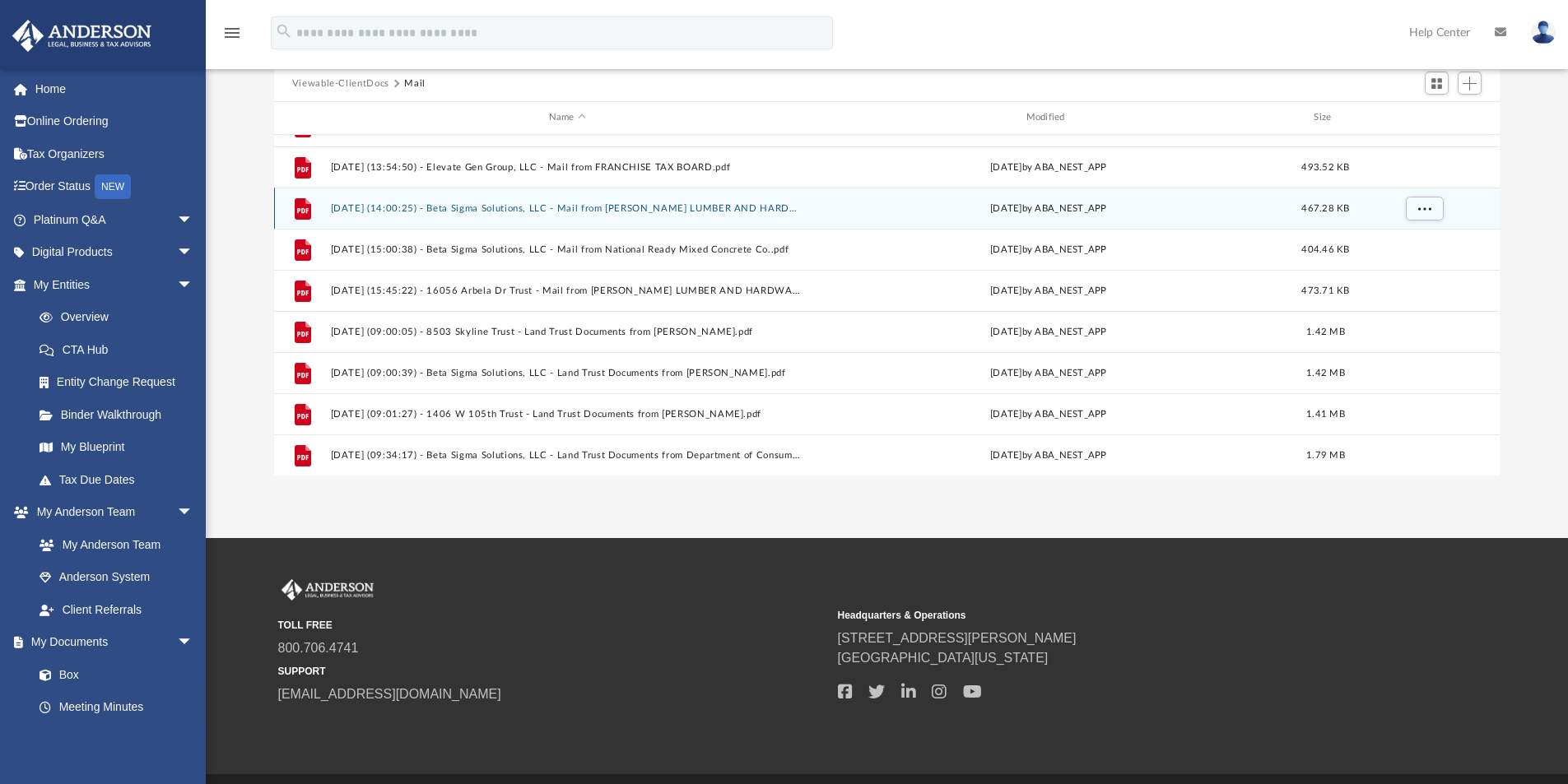
scroll to position [0, 0]
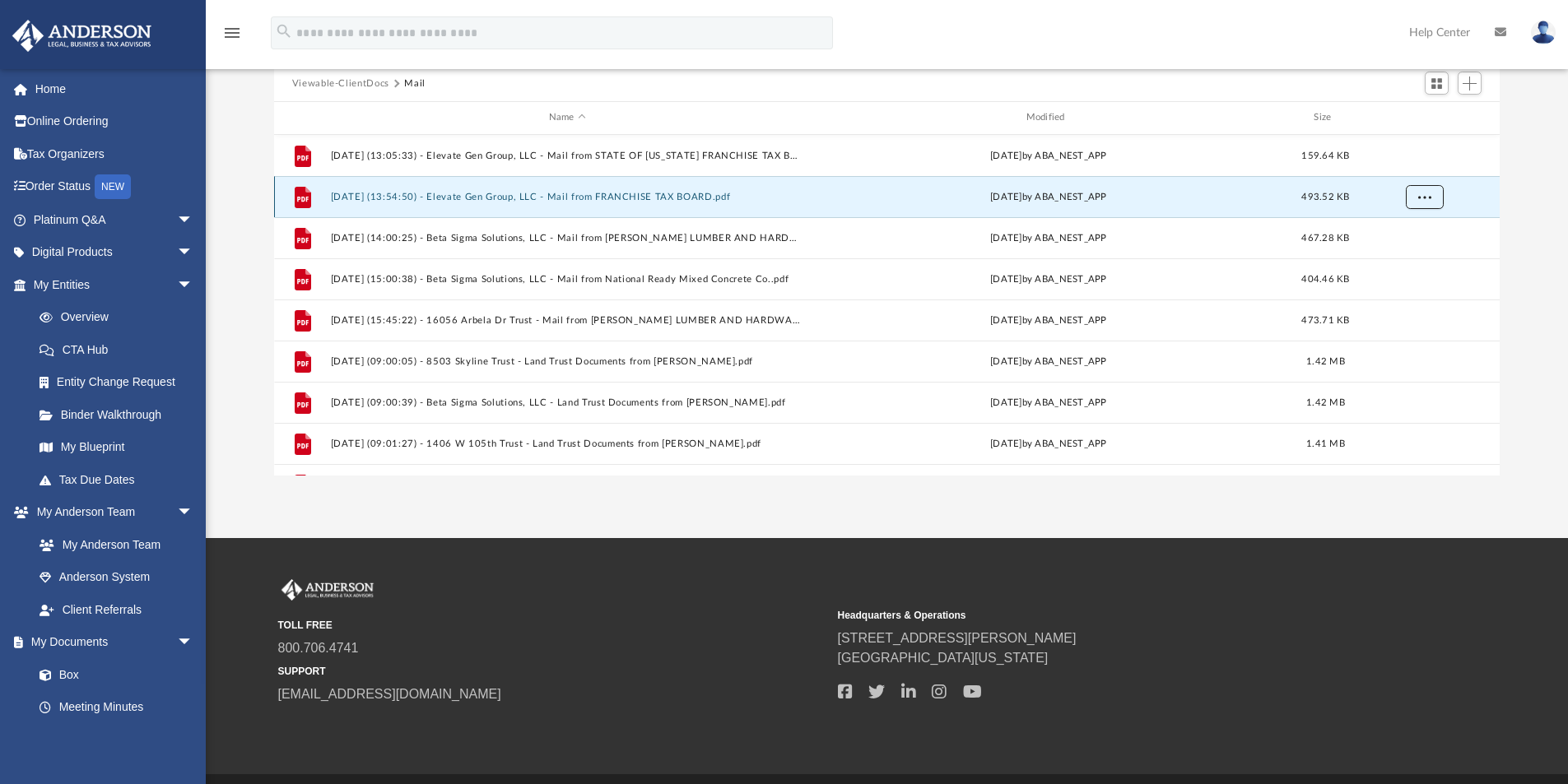
click at [1420, 195] on span "More options" at bounding box center [1424, 196] width 13 height 9
click at [1407, 258] on li "Download" at bounding box center [1408, 256] width 47 height 17
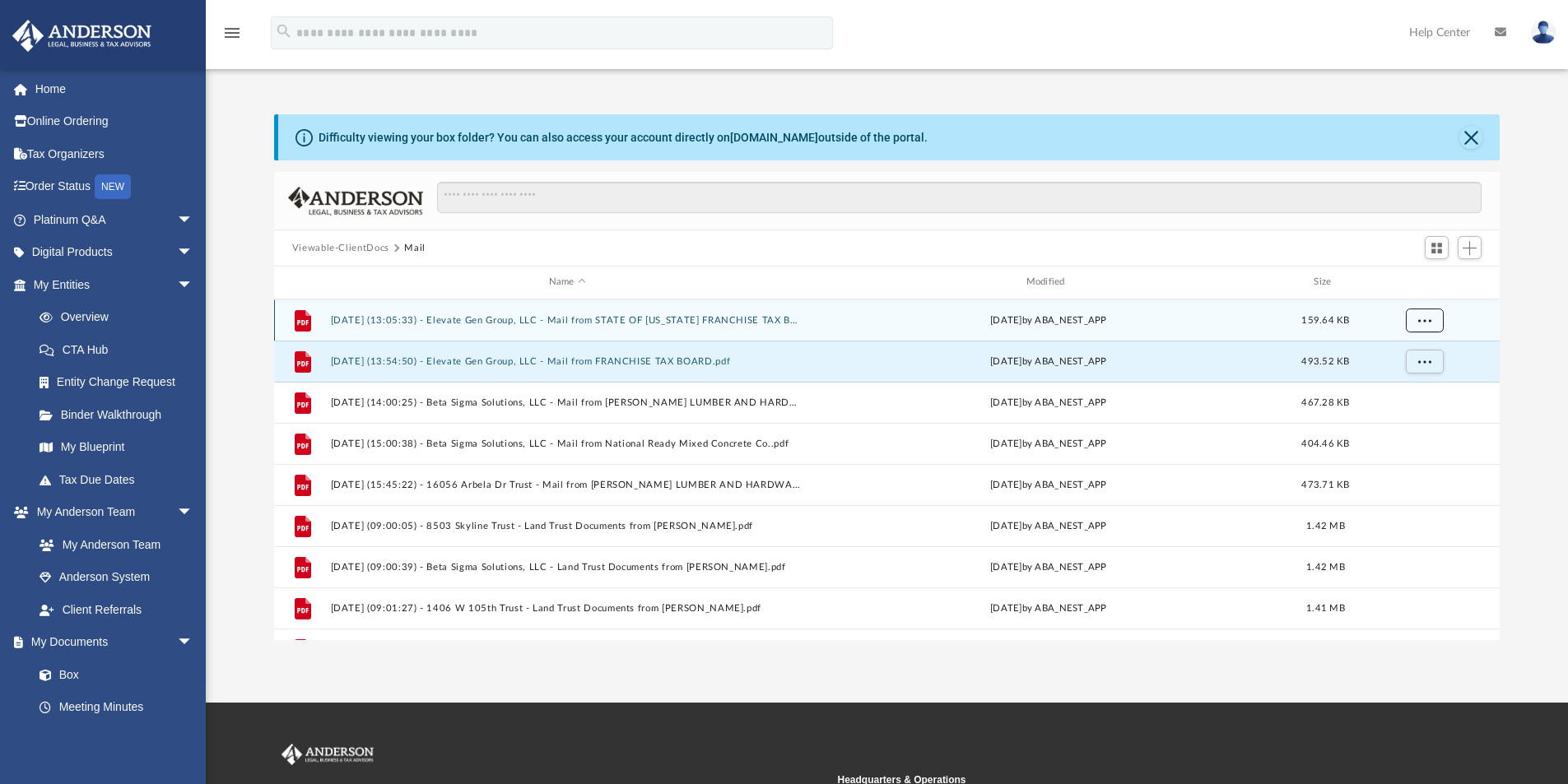
click at [1426, 320] on span "More options" at bounding box center [1424, 319] width 13 height 9
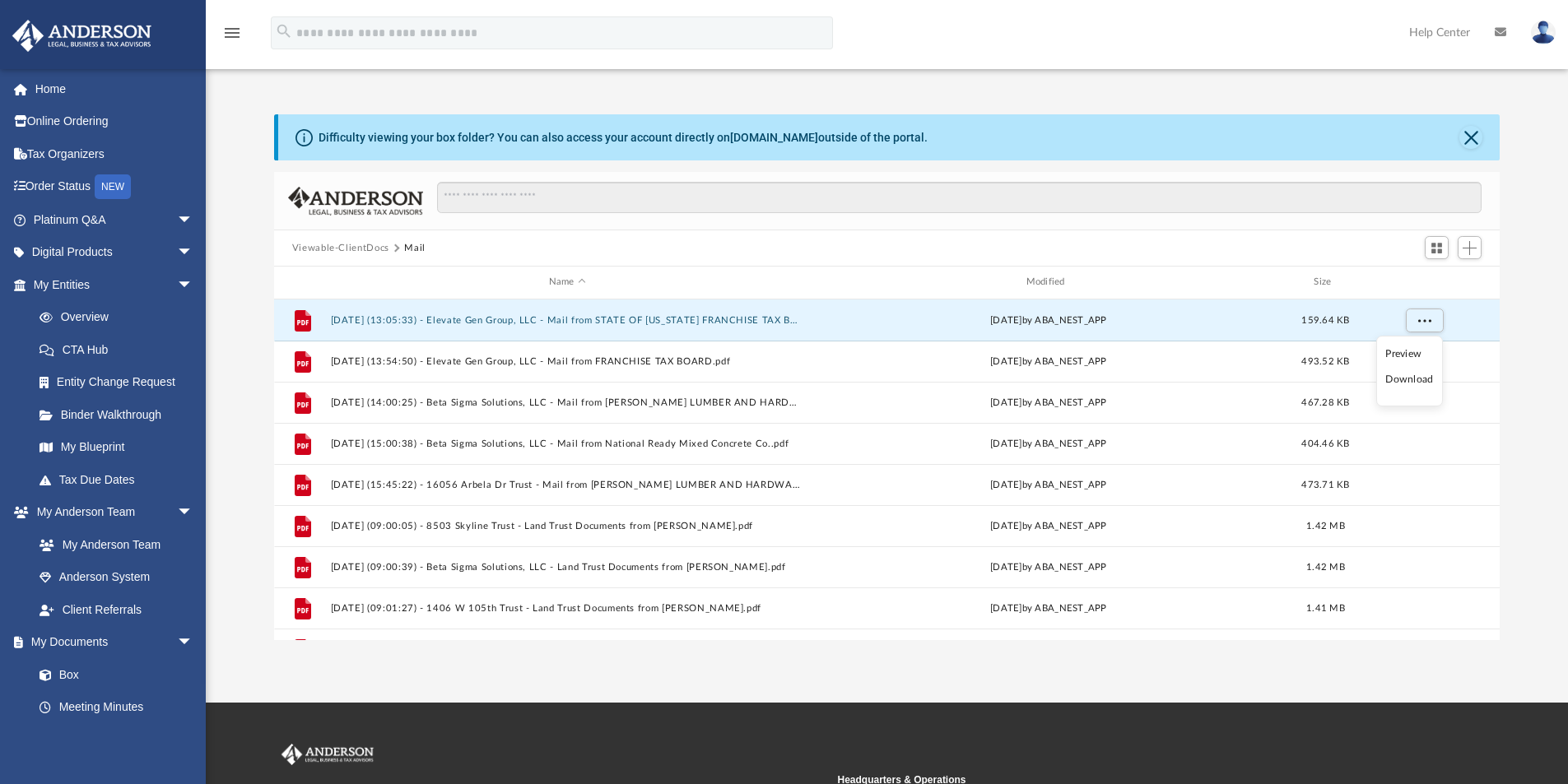
click at [1402, 384] on li "Download" at bounding box center [1408, 379] width 47 height 17
click at [1535, 25] on img at bounding box center [1543, 33] width 25 height 24
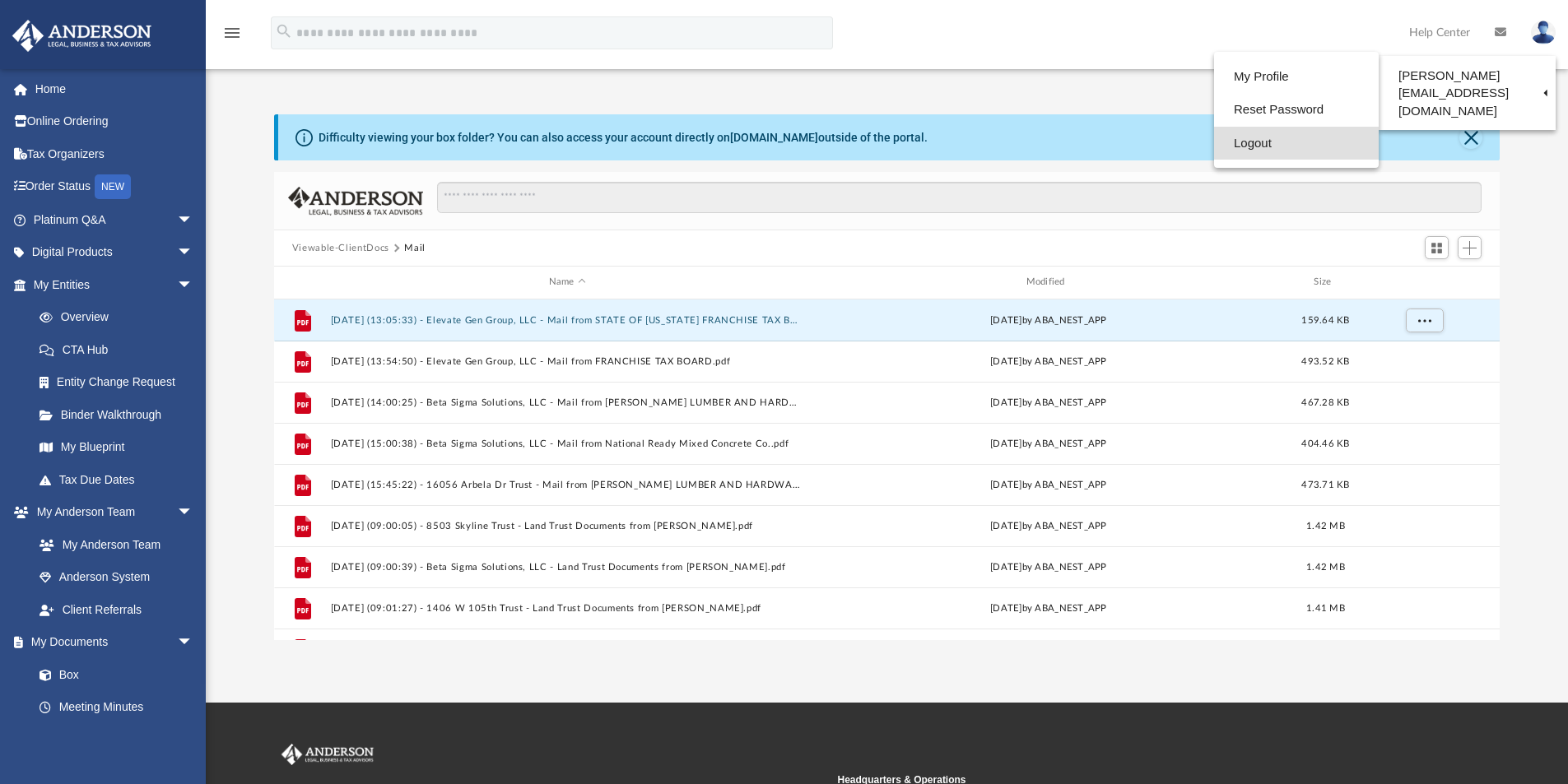
click at [1226, 147] on link "Logout" at bounding box center [1296, 143] width 165 height 34
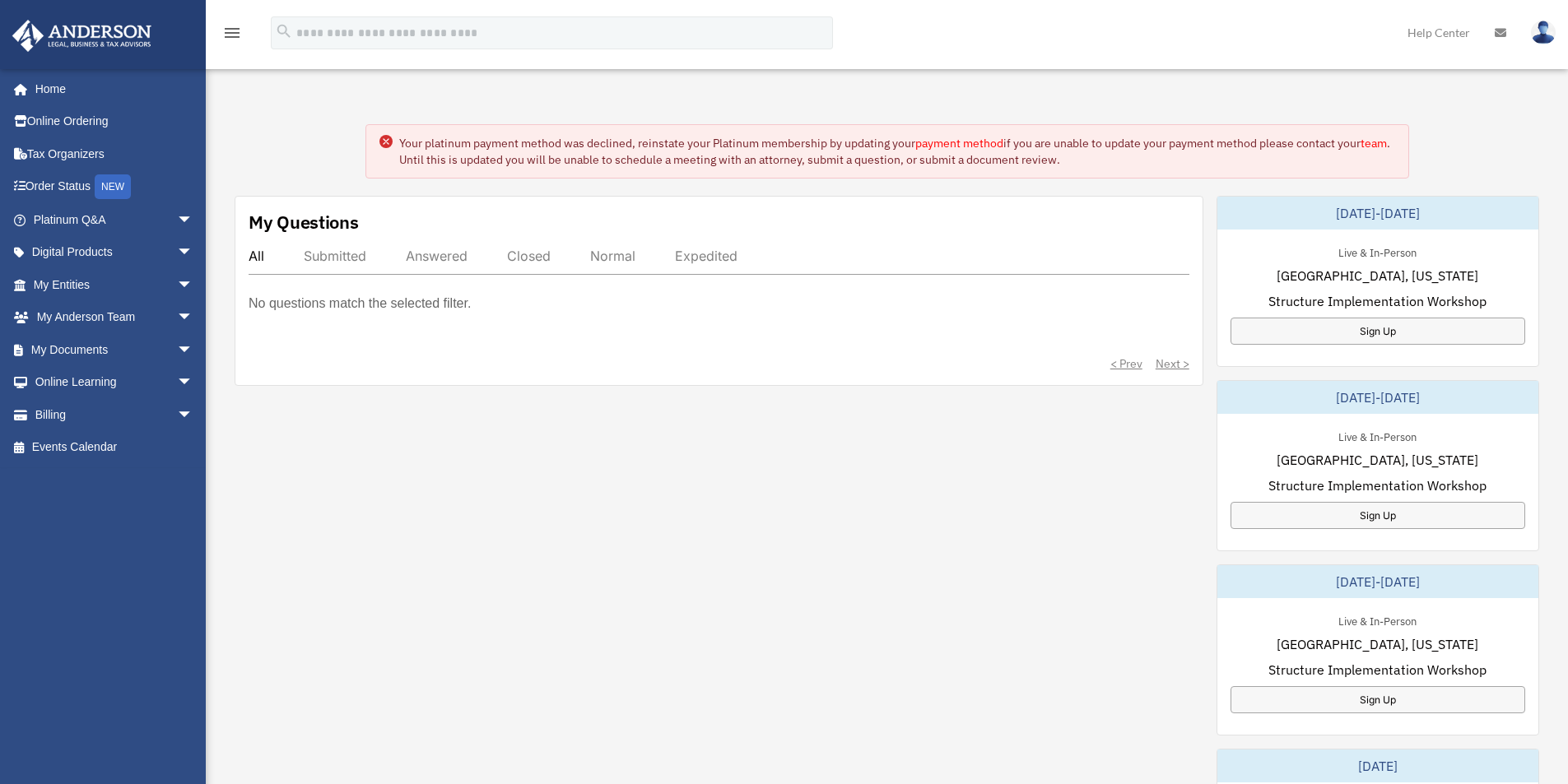
click at [668, 517] on div "My Questions All Submitted Answered Closed Normal Expedited No questions match …" at bounding box center [887, 650] width 1305 height 909
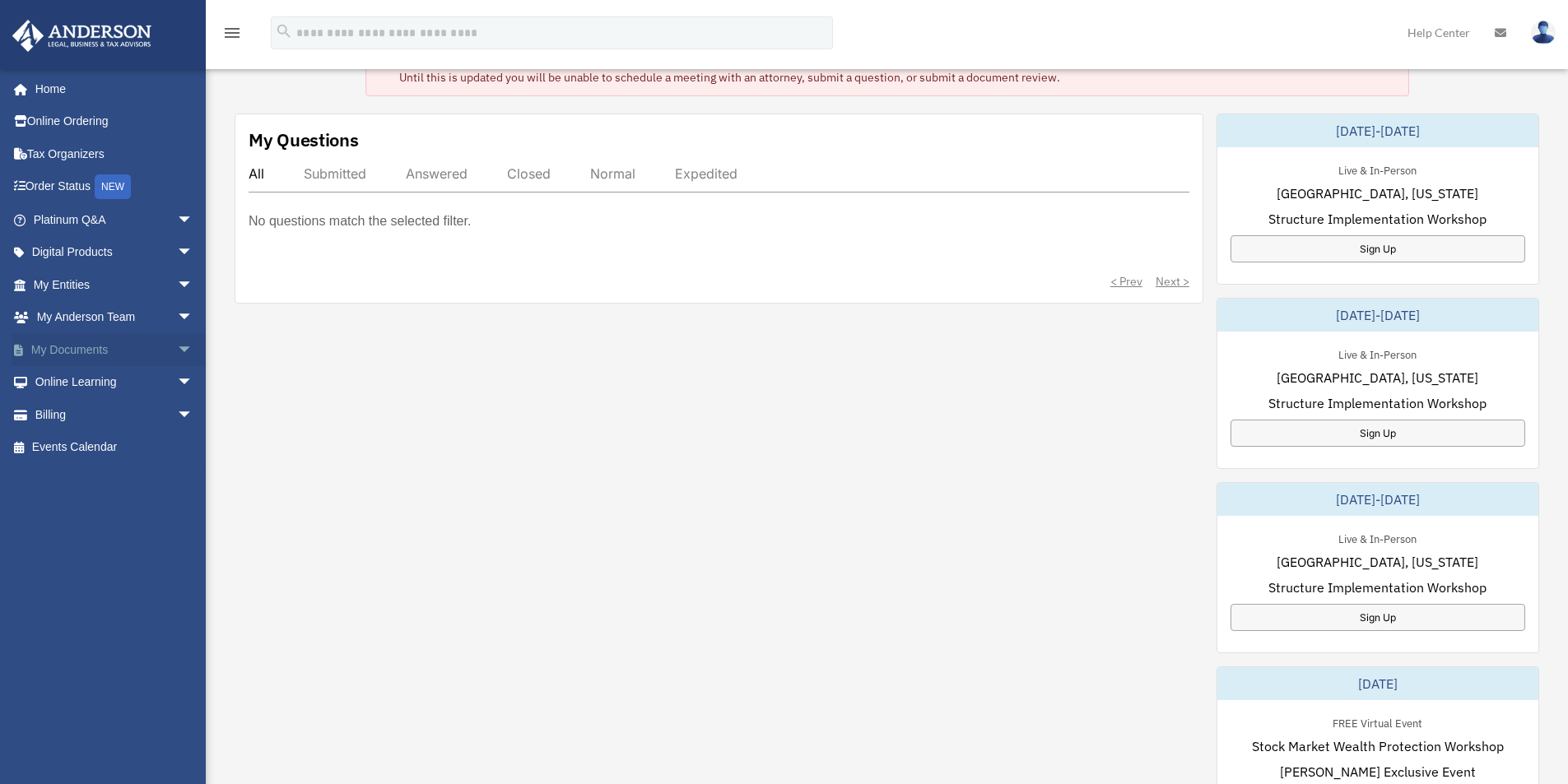
click at [88, 348] on link "My Documents arrow_drop_down" at bounding box center [114, 349] width 206 height 33
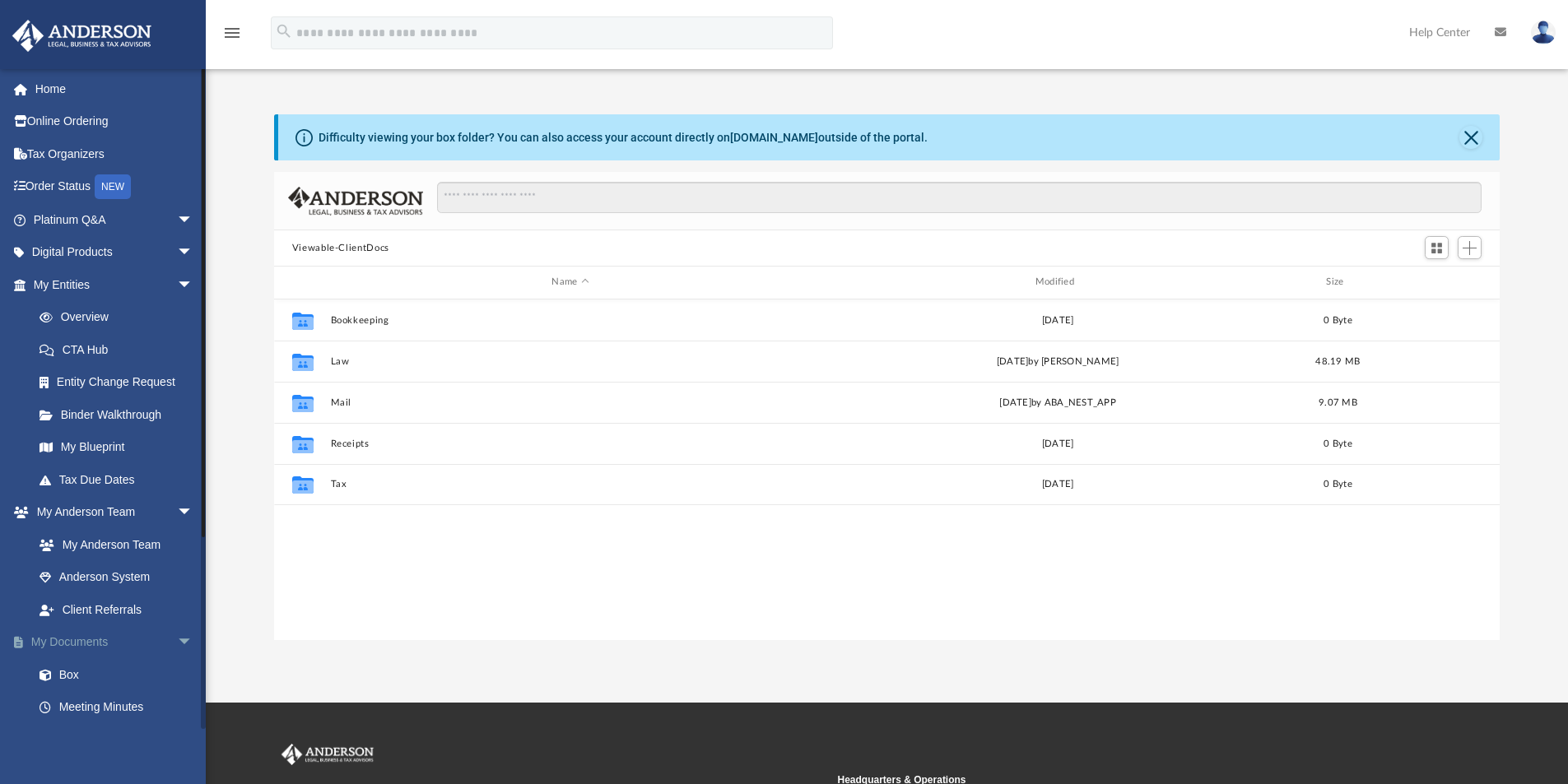
scroll to position [362, 1213]
click at [70, 668] on link "Box" at bounding box center [121, 674] width 195 height 33
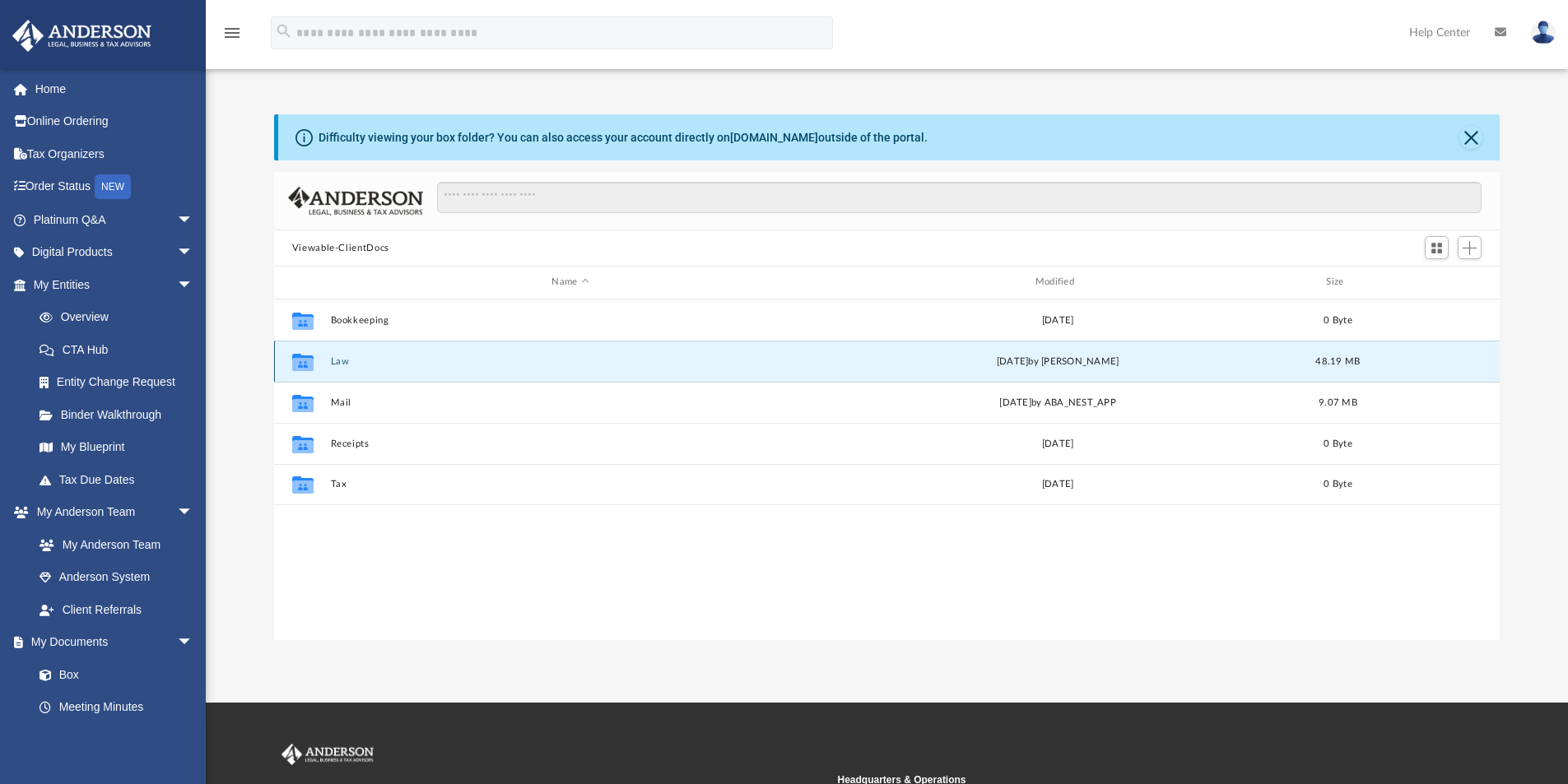
click at [343, 363] on button "Law" at bounding box center [570, 361] width 480 height 10
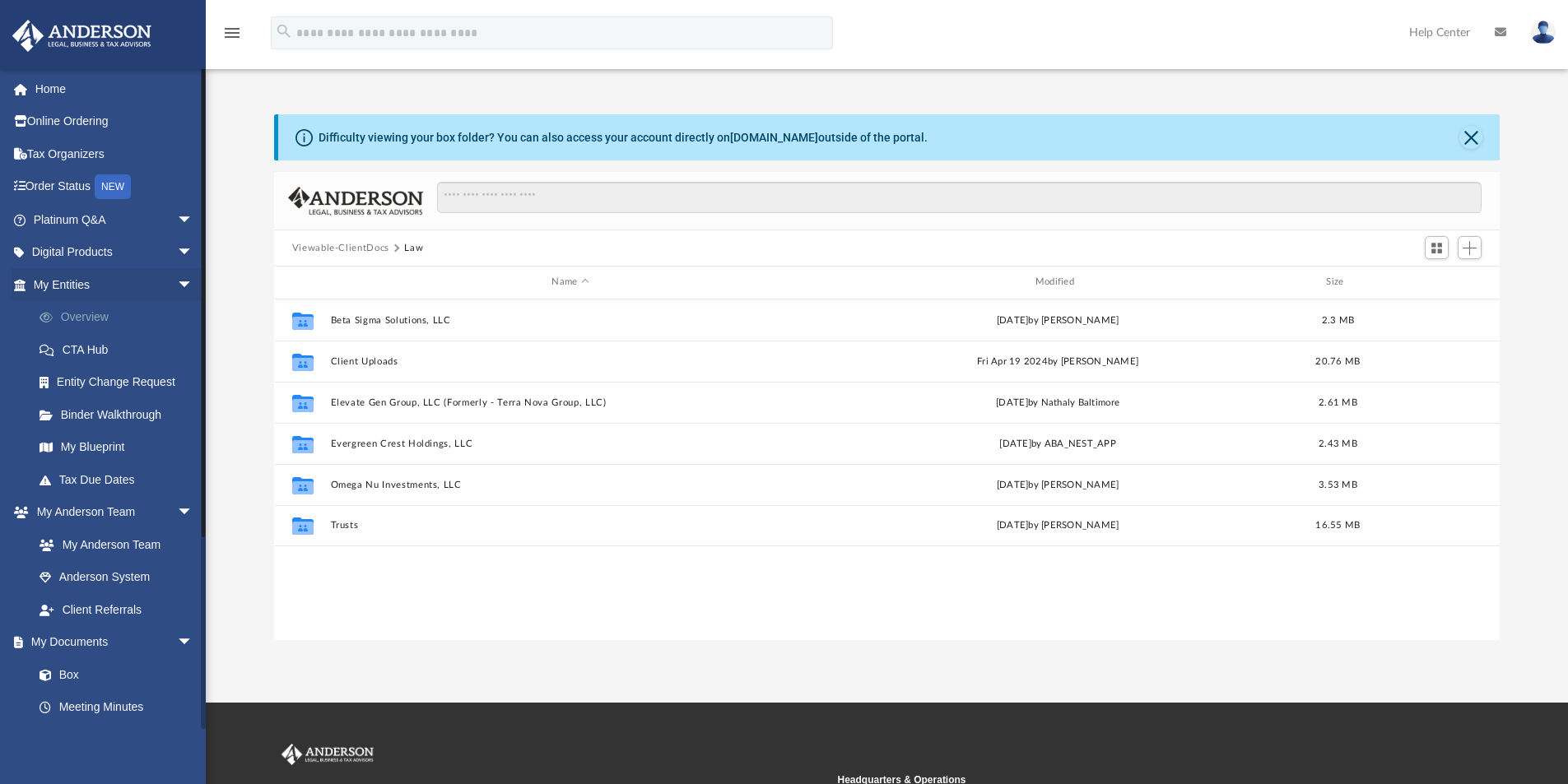
click at [76, 306] on link "Overview" at bounding box center [121, 317] width 195 height 33
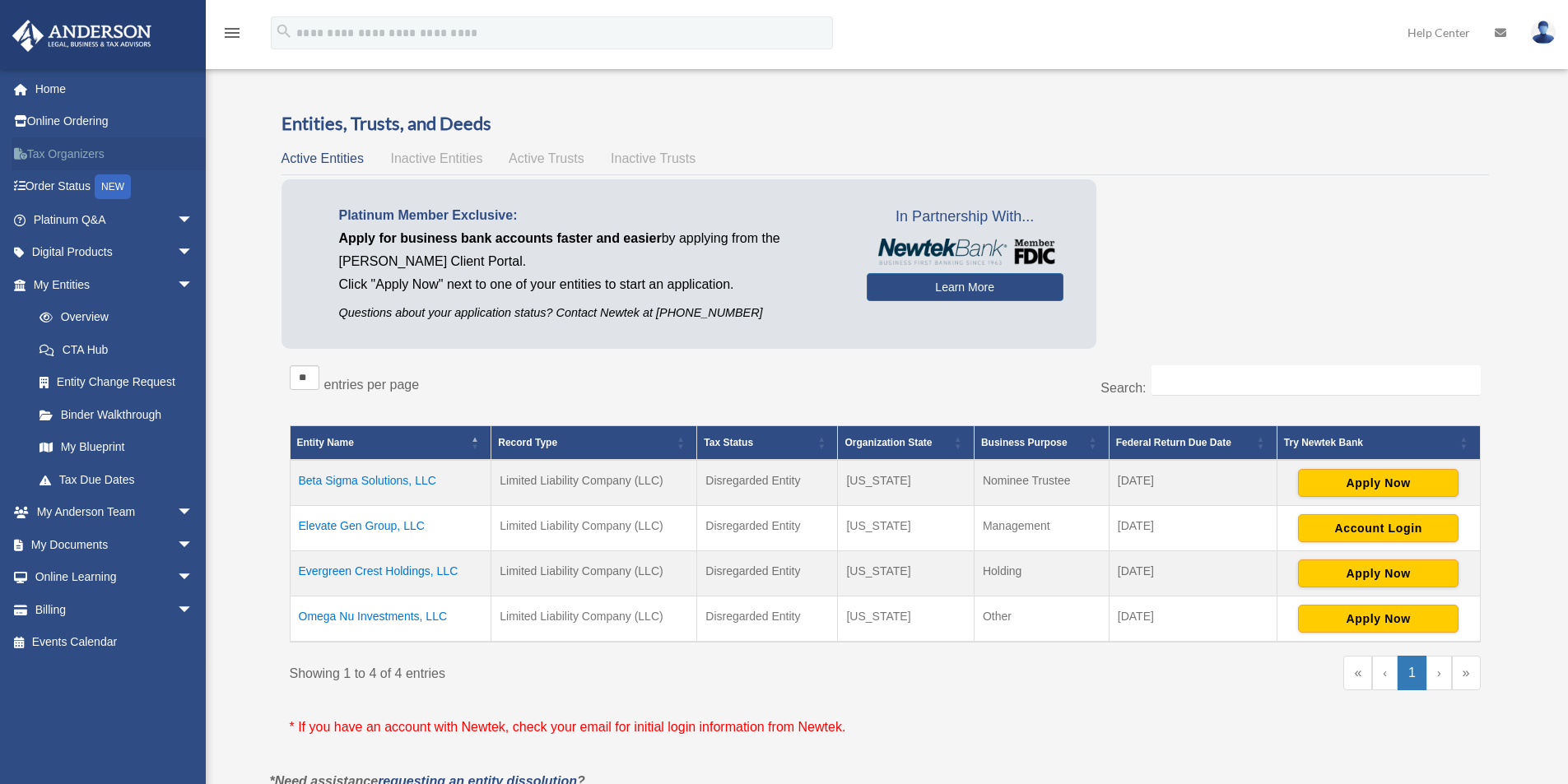
click at [72, 149] on link "Tax Organizers" at bounding box center [114, 154] width 206 height 33
